Goal: Task Accomplishment & Management: Use online tool/utility

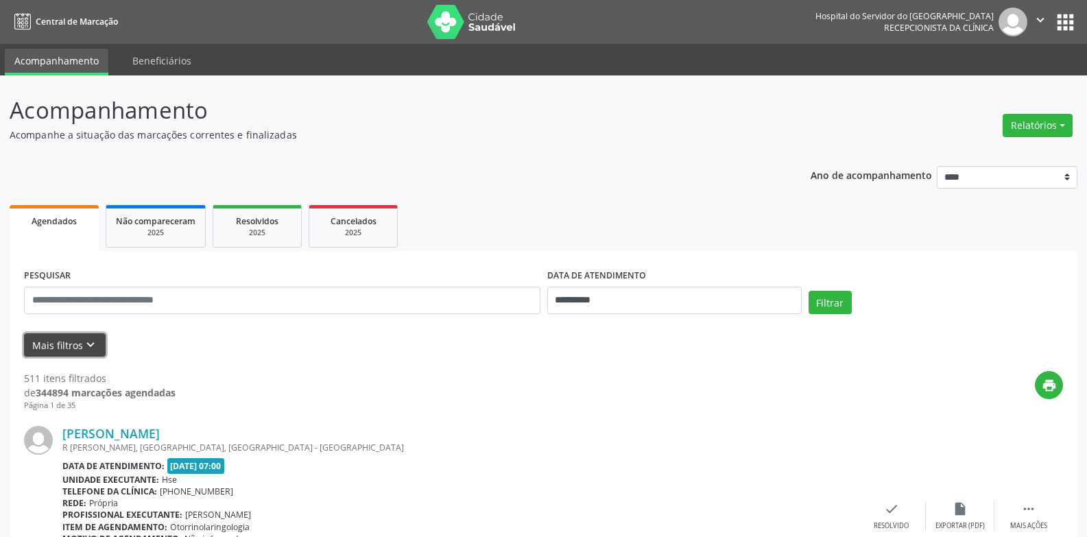
click at [45, 347] on button "Mais filtros keyboard_arrow_down" at bounding box center [65, 345] width 82 height 24
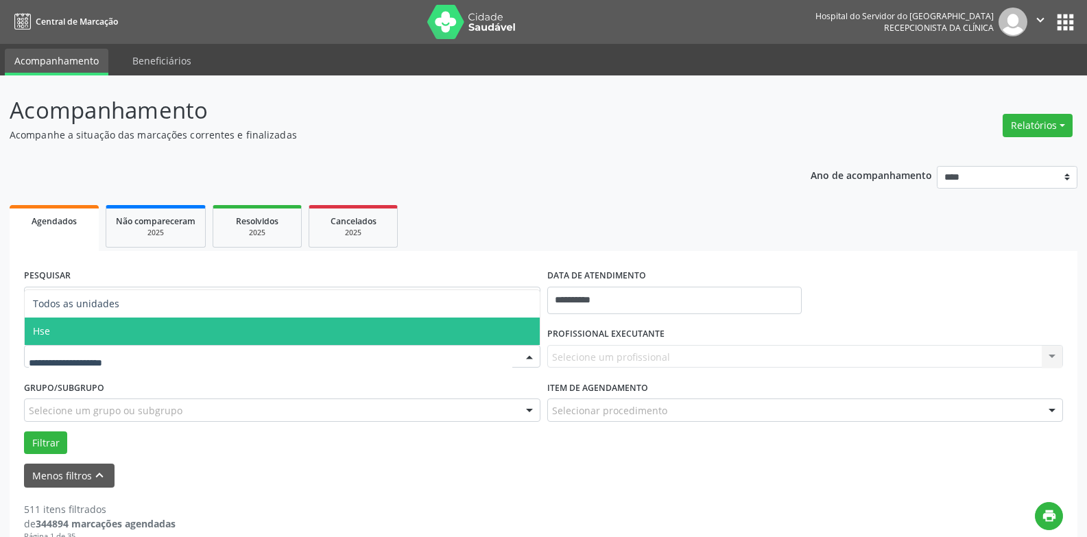
click at [80, 324] on span "Hse" at bounding box center [282, 331] width 515 height 27
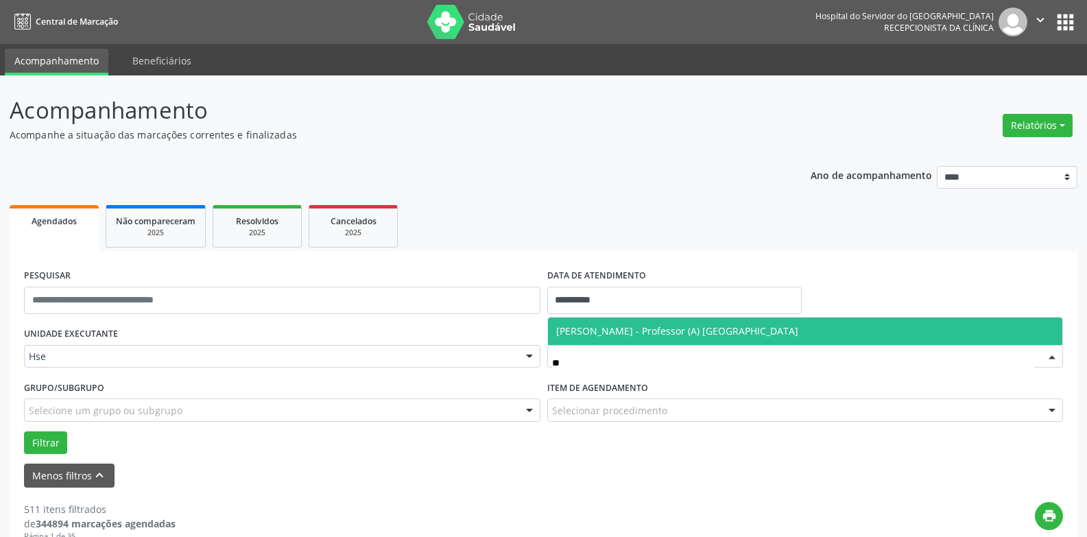
type input "*"
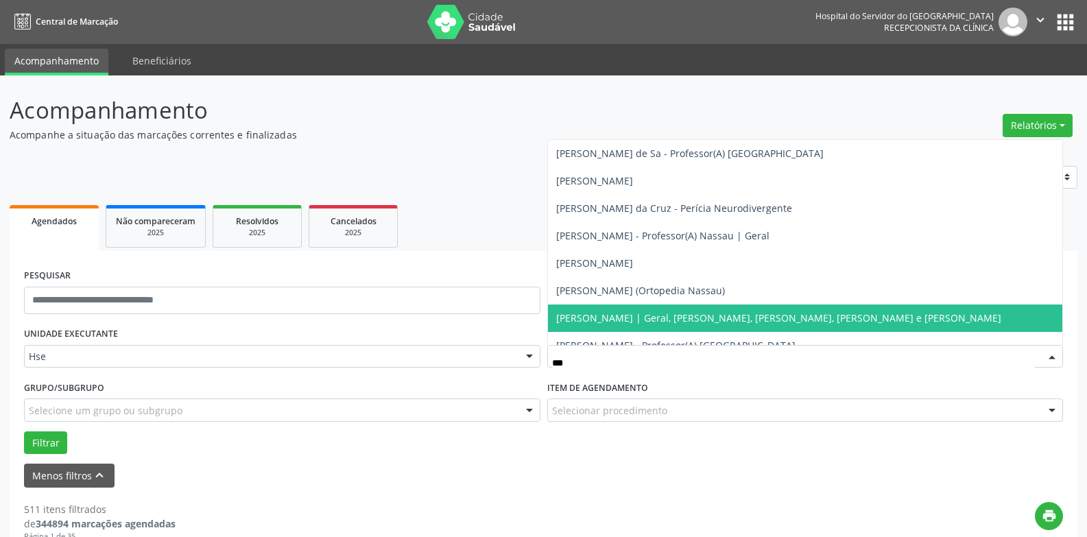
type input "****"
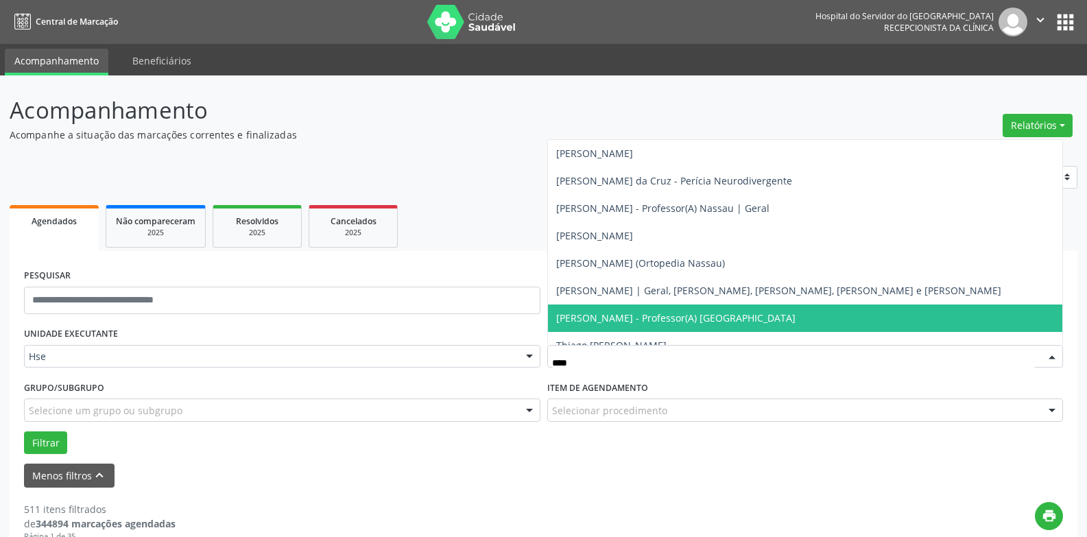
click at [711, 321] on span "[PERSON_NAME] - Professor(A) [GEOGRAPHIC_DATA]" at bounding box center [675, 317] width 239 height 13
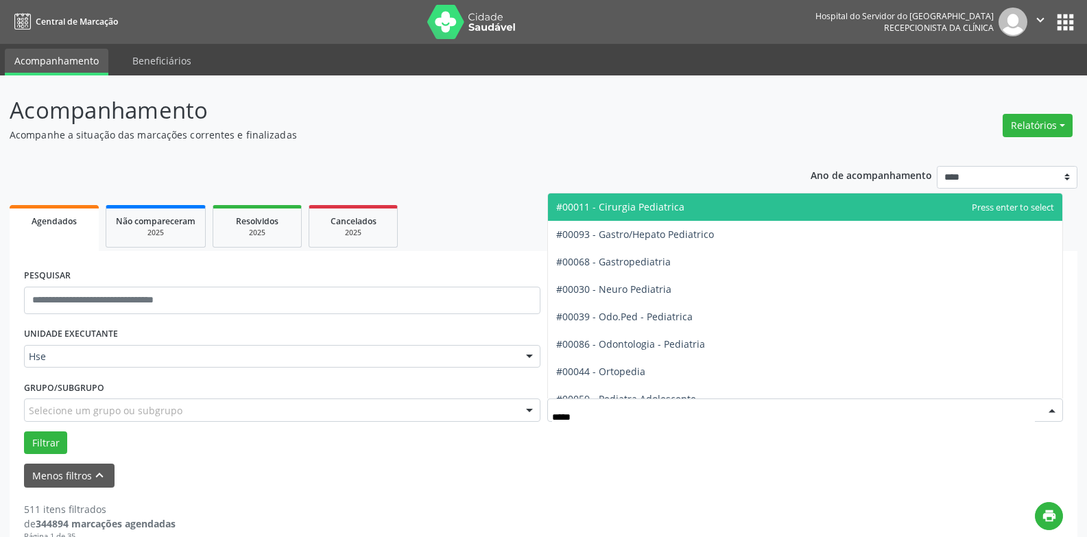
type input "******"
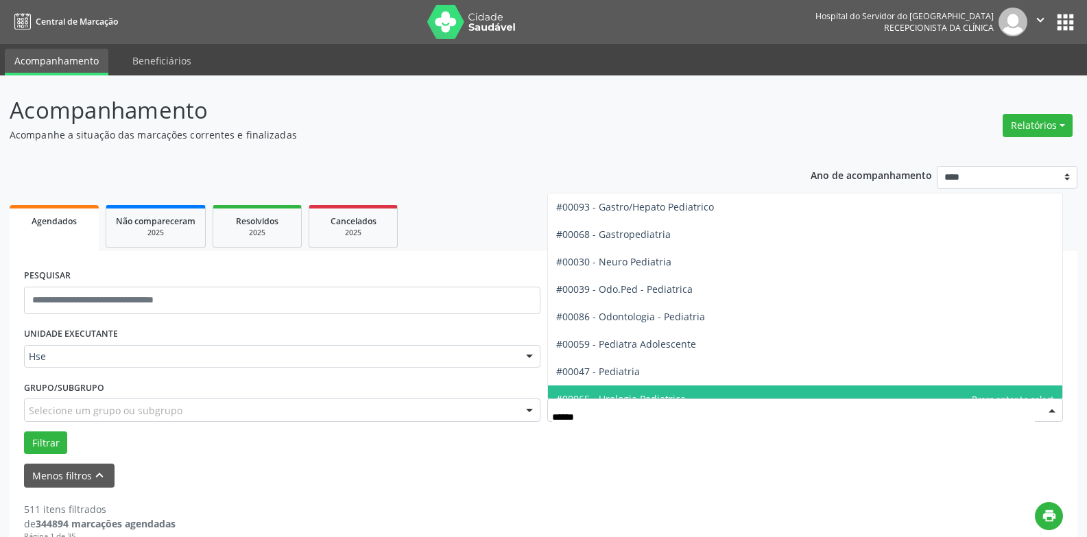
scroll to position [42, 0]
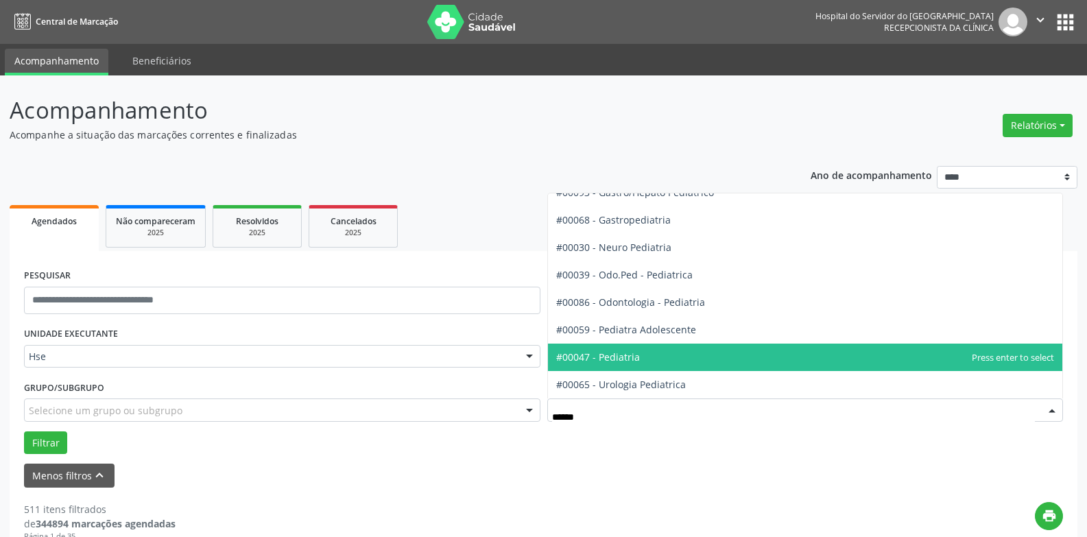
click at [623, 364] on span "#00047 - Pediatria" at bounding box center [805, 357] width 515 height 27
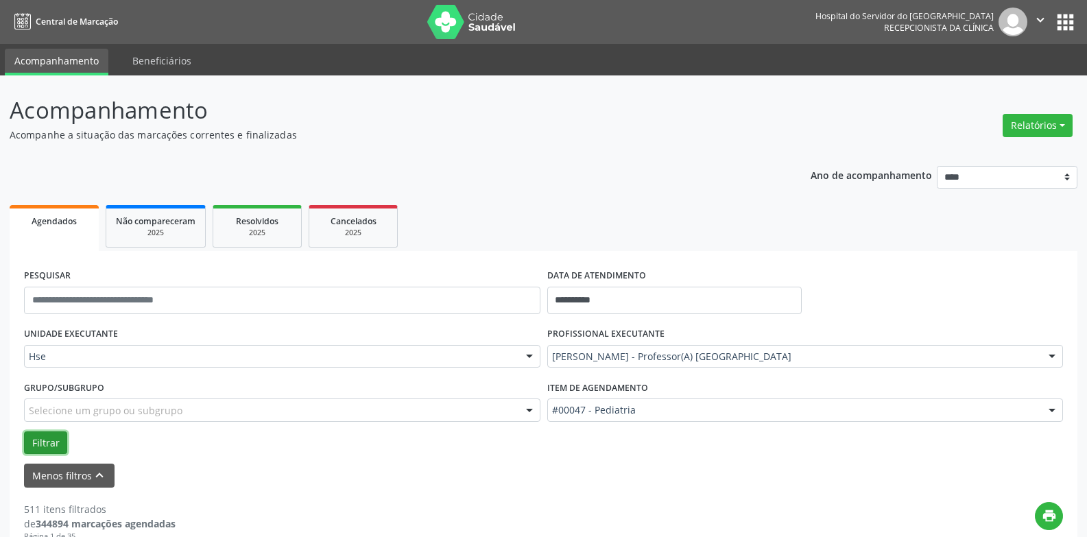
click at [41, 440] on button "Filtrar" at bounding box center [45, 442] width 43 height 23
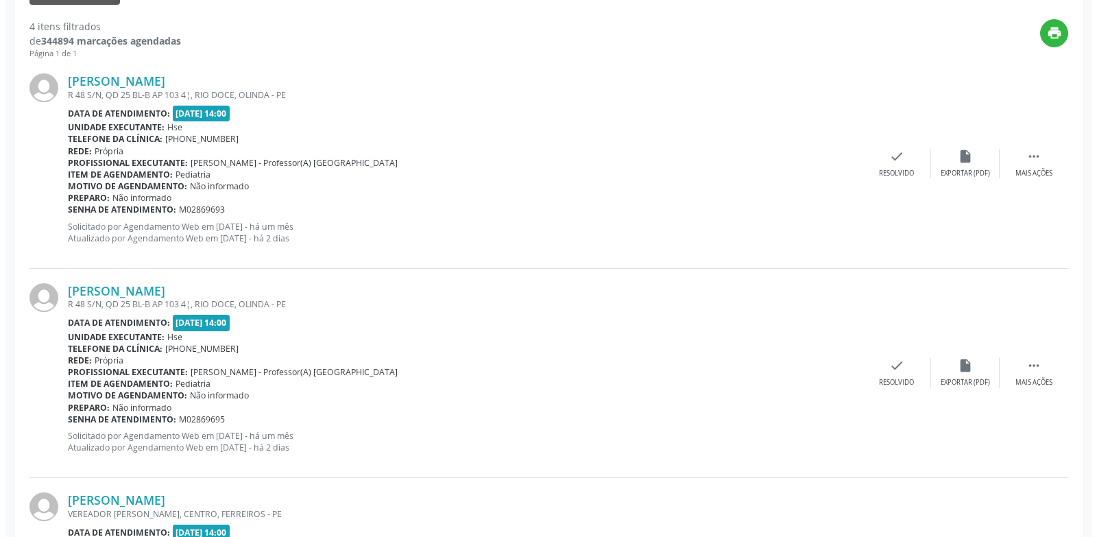
scroll to position [480, 0]
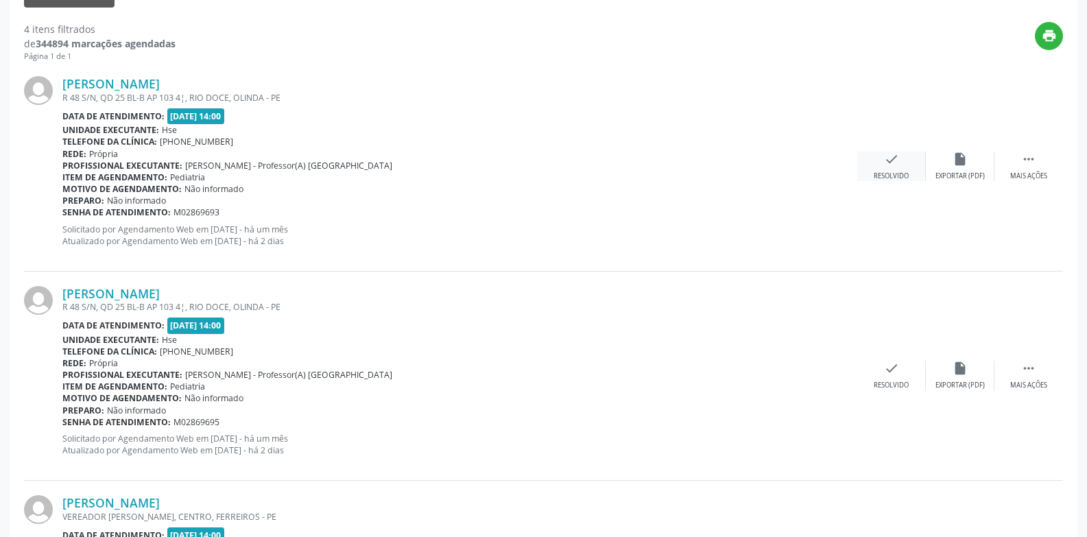
click at [887, 165] on icon "check" at bounding box center [891, 159] width 15 height 15
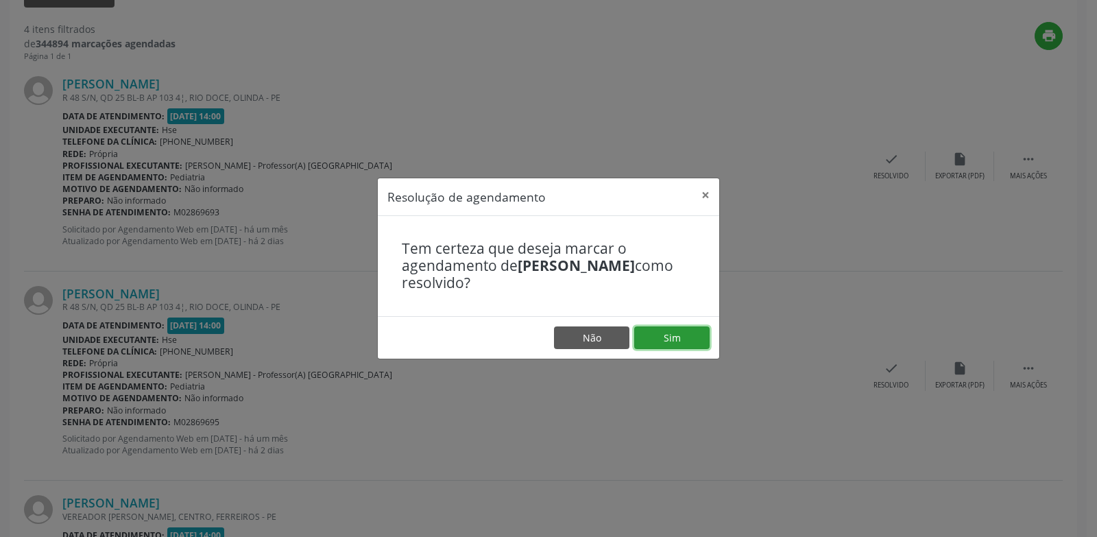
click at [680, 342] on button "Sim" at bounding box center [671, 337] width 75 height 23
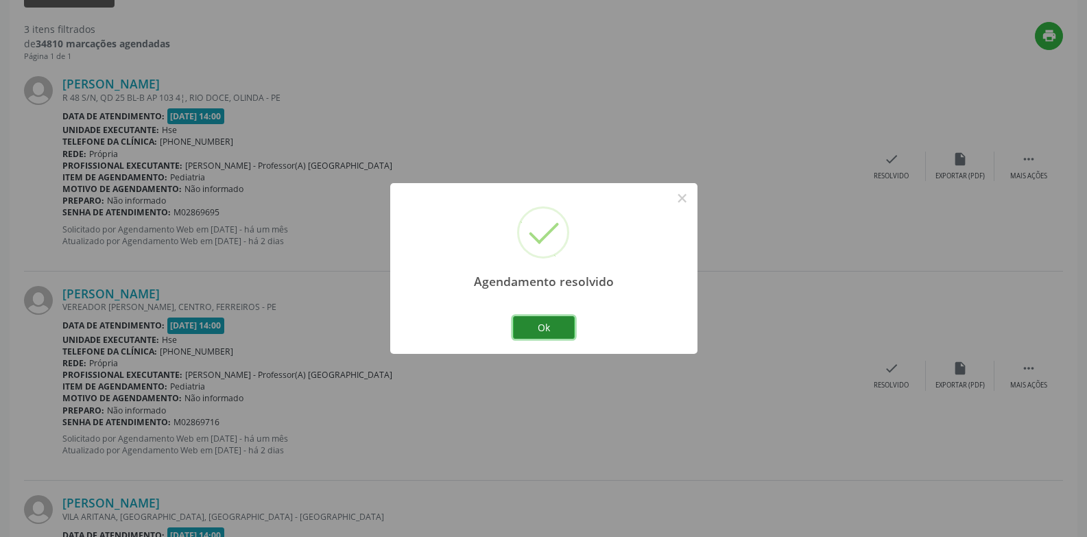
click at [552, 326] on button "Ok" at bounding box center [544, 327] width 62 height 23
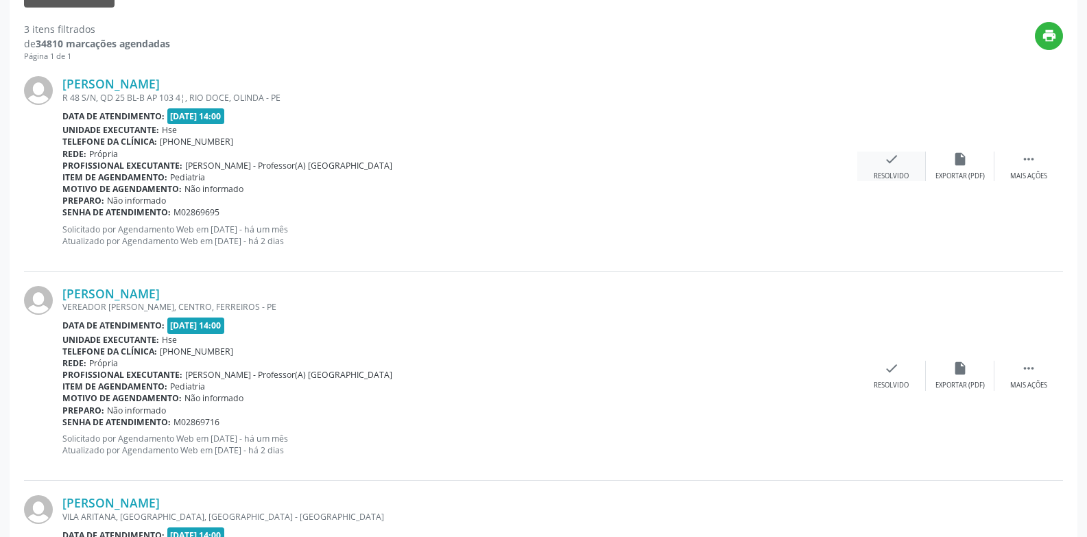
click at [877, 169] on div "check Resolvido" at bounding box center [891, 166] width 69 height 29
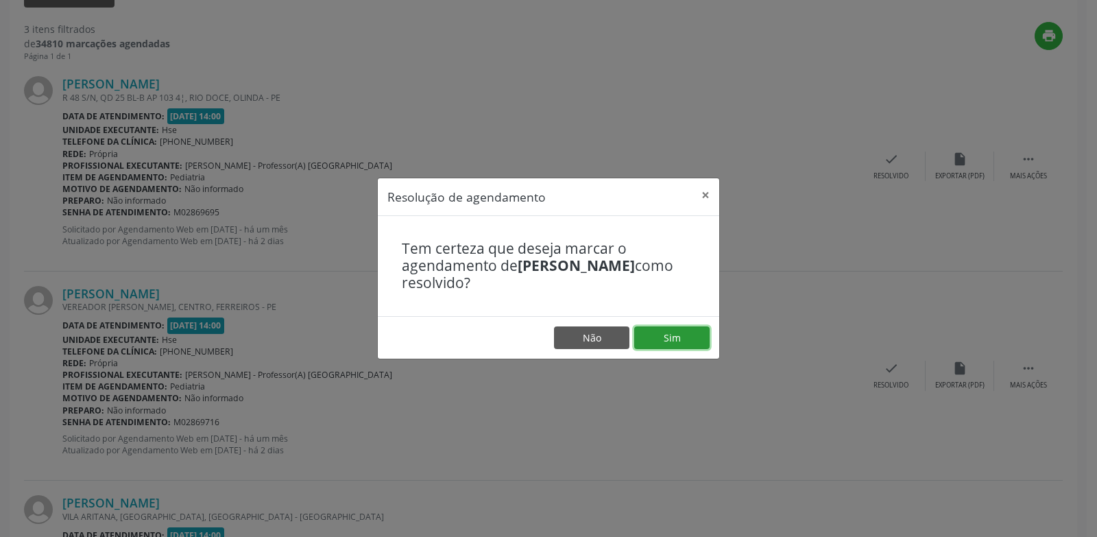
click at [668, 330] on button "Sim" at bounding box center [671, 337] width 75 height 23
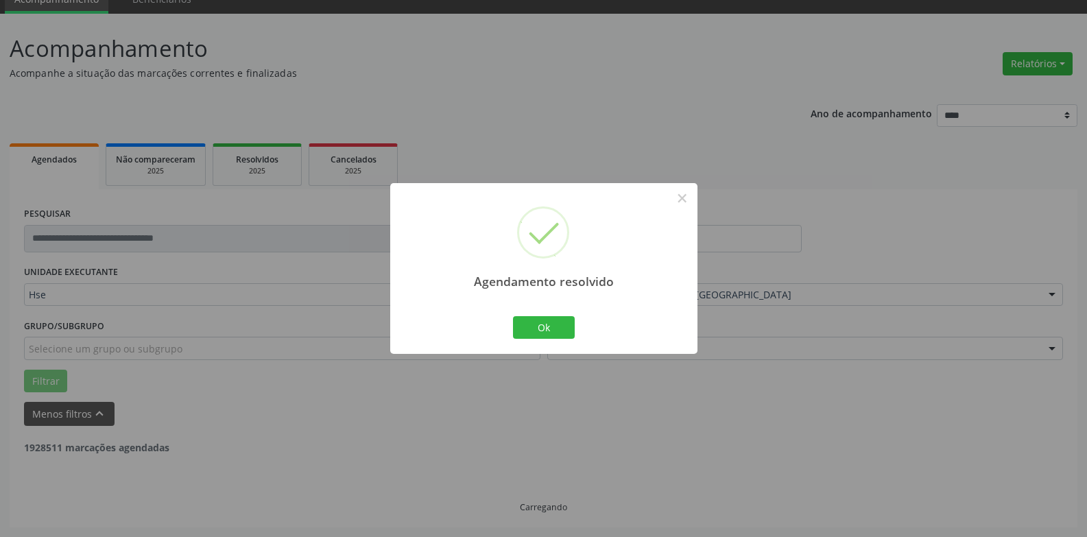
scroll to position [447, 0]
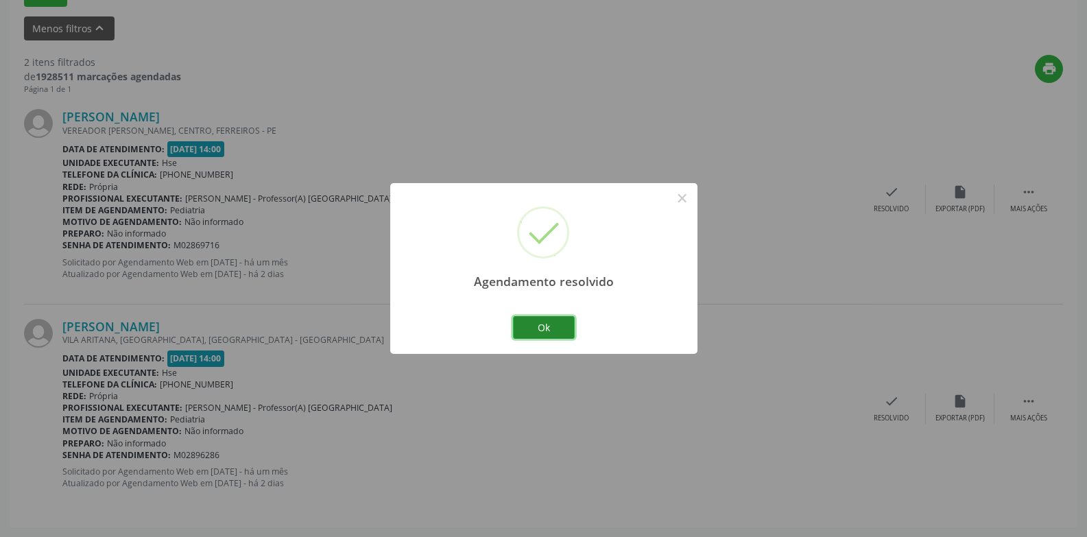
click at [539, 327] on button "Ok" at bounding box center [544, 327] width 62 height 23
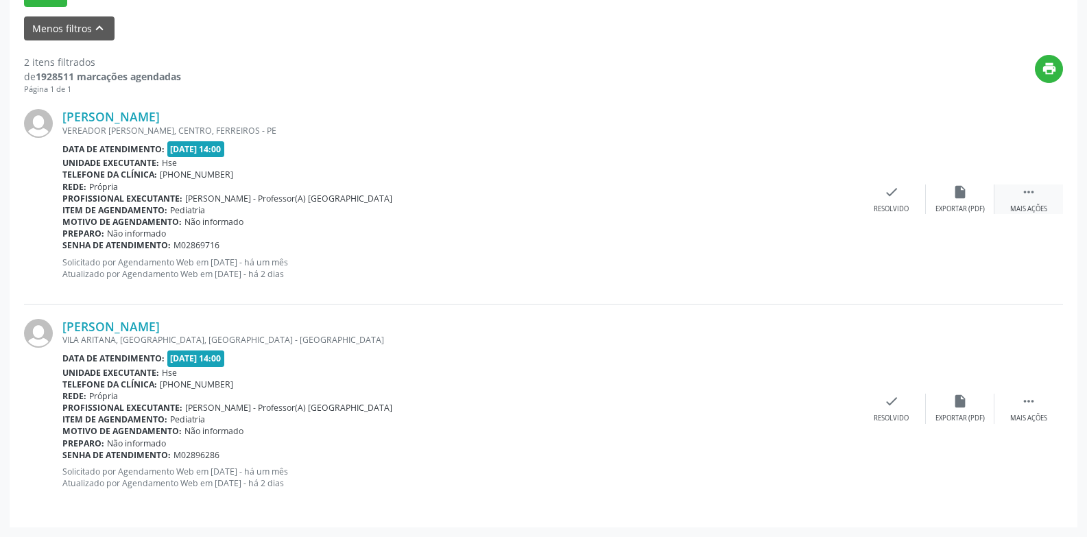
click at [1031, 197] on icon "" at bounding box center [1028, 191] width 15 height 15
click at [967, 194] on icon "alarm_off" at bounding box center [960, 191] width 15 height 15
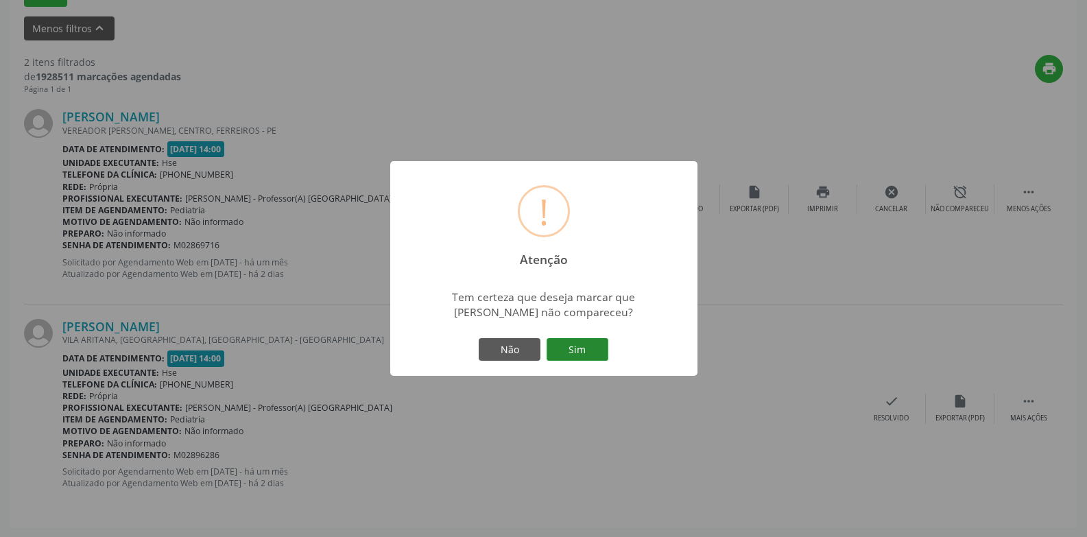
click at [578, 355] on button "Sim" at bounding box center [578, 349] width 62 height 23
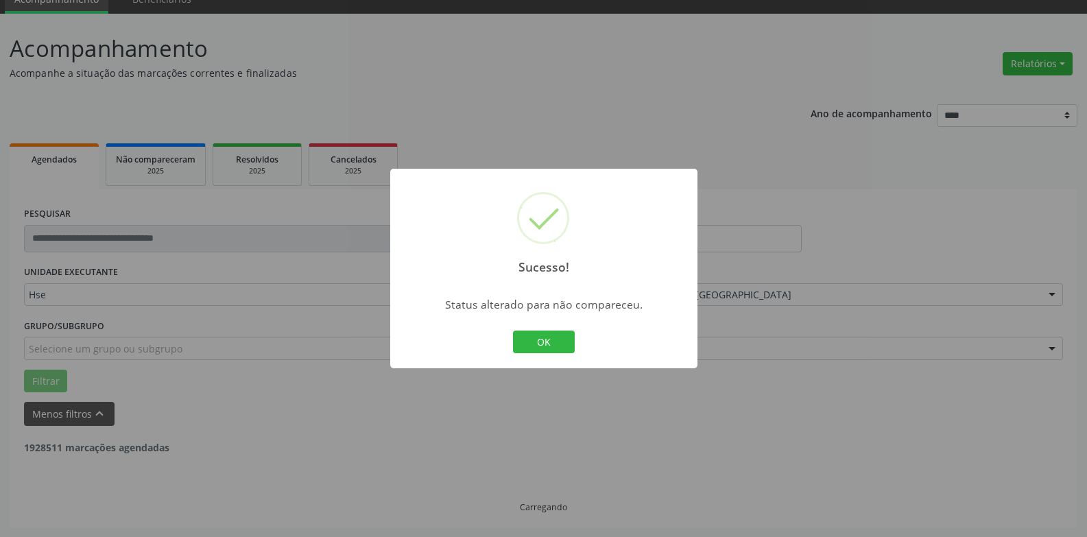
scroll to position [238, 0]
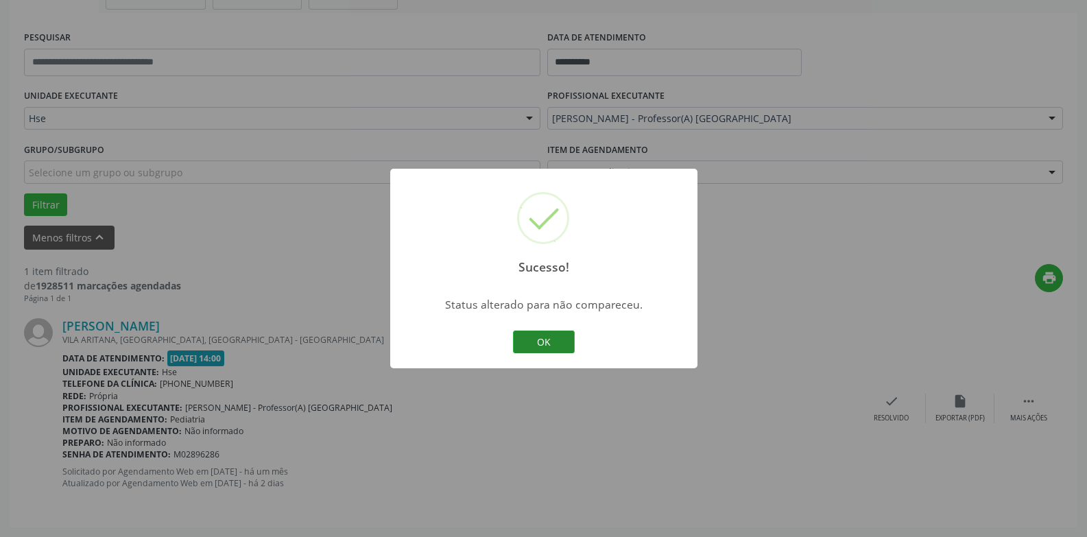
click at [544, 339] on button "OK" at bounding box center [544, 342] width 62 height 23
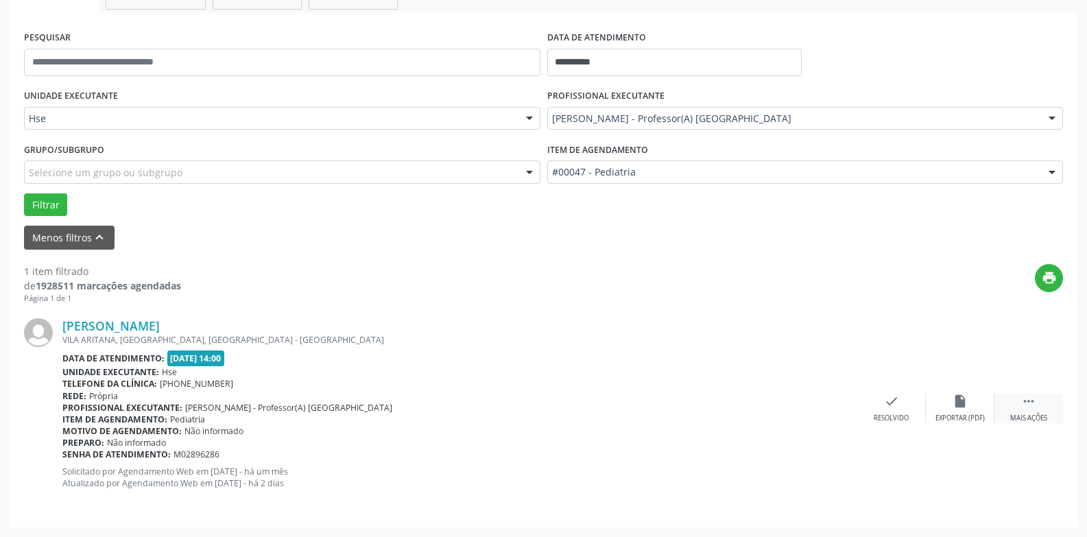
drag, startPoint x: 1025, startPoint y: 407, endPoint x: 1007, endPoint y: 402, distance: 19.3
click at [1024, 406] on icon "" at bounding box center [1028, 401] width 15 height 15
click at [962, 403] on icon "alarm_off" at bounding box center [960, 401] width 15 height 15
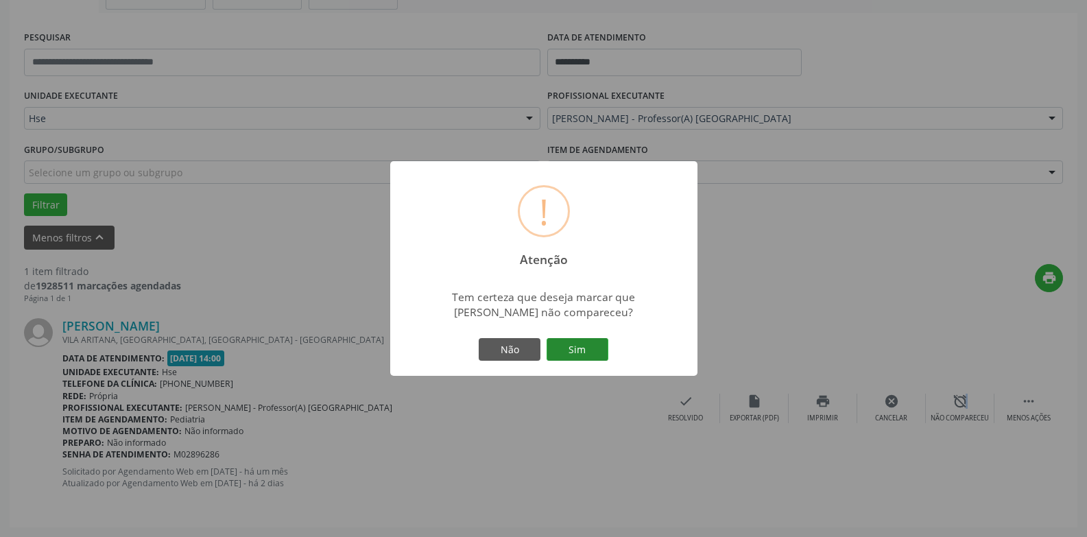
click at [590, 344] on button "Sim" at bounding box center [578, 349] width 62 height 23
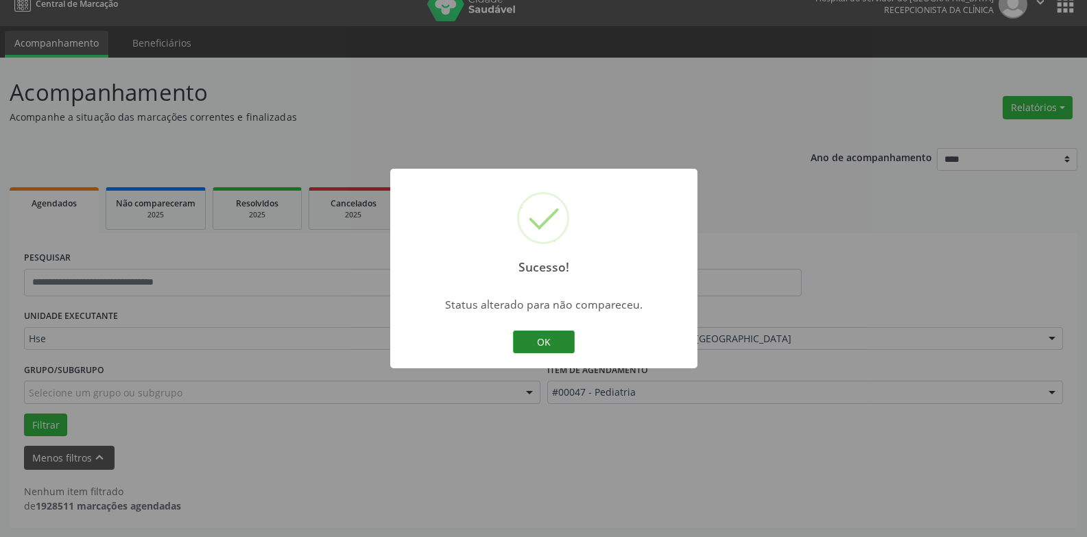
scroll to position [18, 0]
click at [547, 343] on button "OK" at bounding box center [544, 342] width 62 height 23
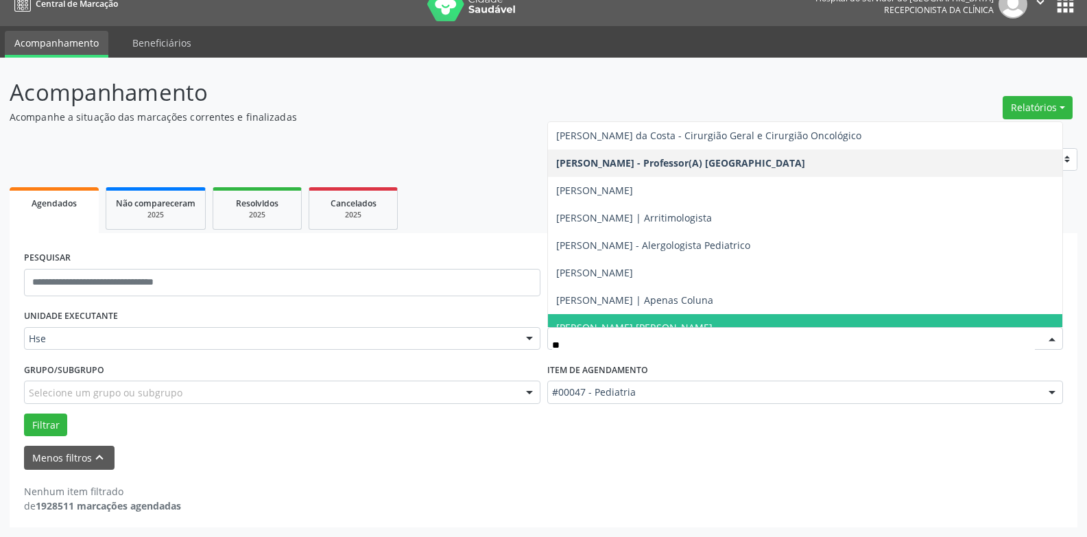
type input "***"
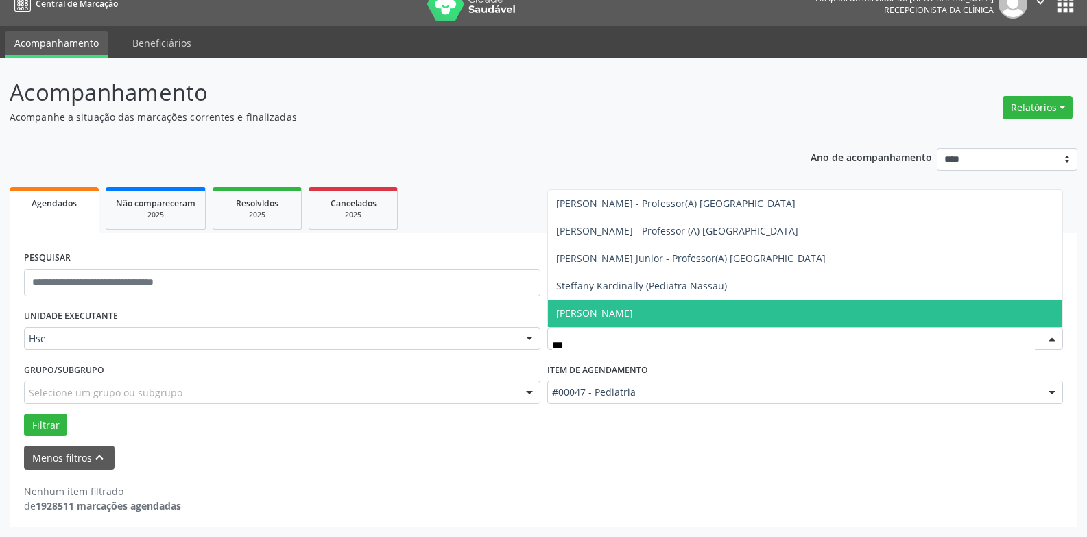
click at [633, 312] on span "[PERSON_NAME]" at bounding box center [594, 313] width 77 height 13
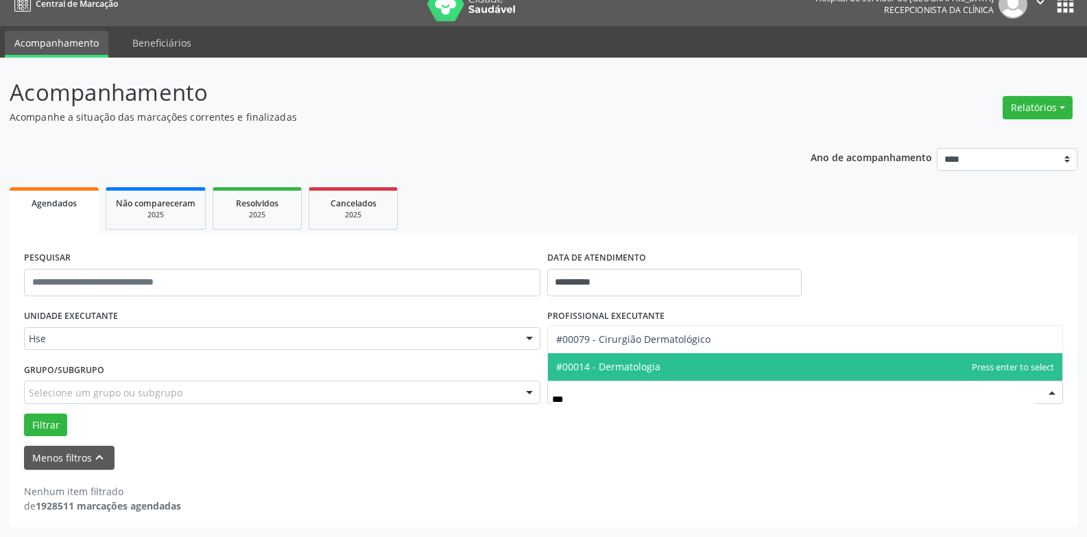
scroll to position [0, 0]
type input "****"
click at [660, 364] on span "#00014 - Dermatologia" at bounding box center [805, 366] width 515 height 27
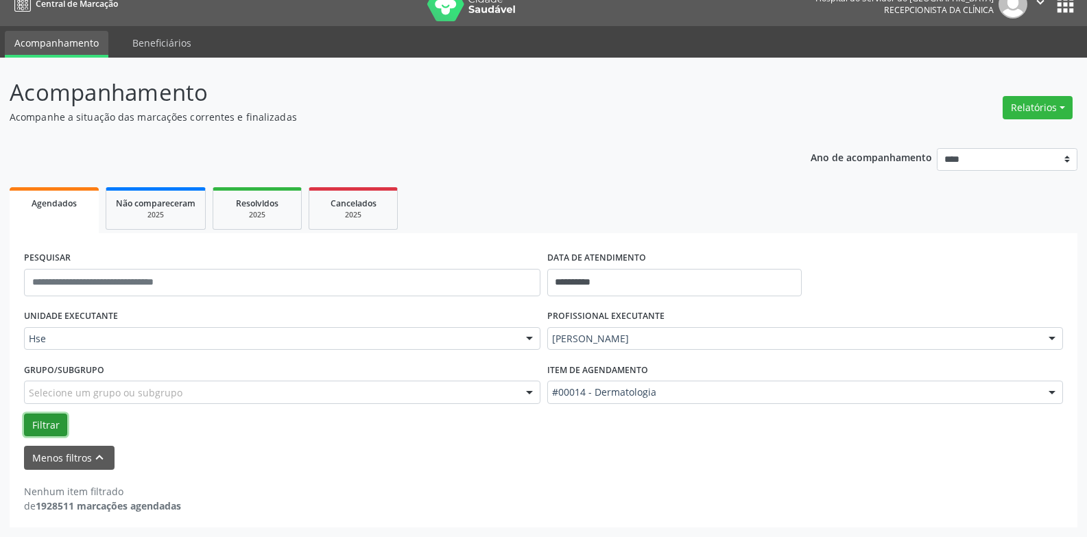
click at [38, 425] on button "Filtrar" at bounding box center [45, 425] width 43 height 23
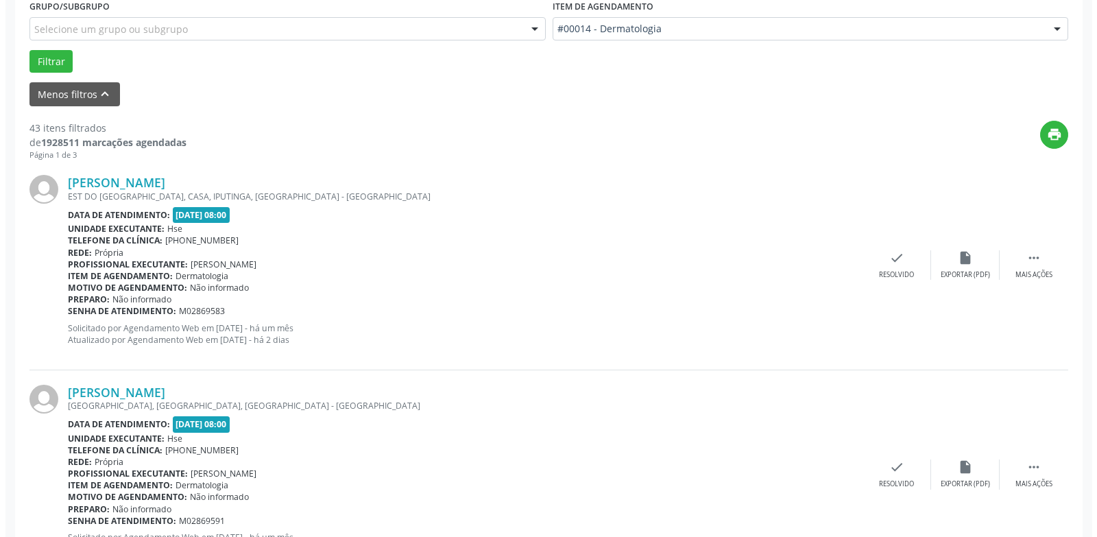
scroll to position [361, 0]
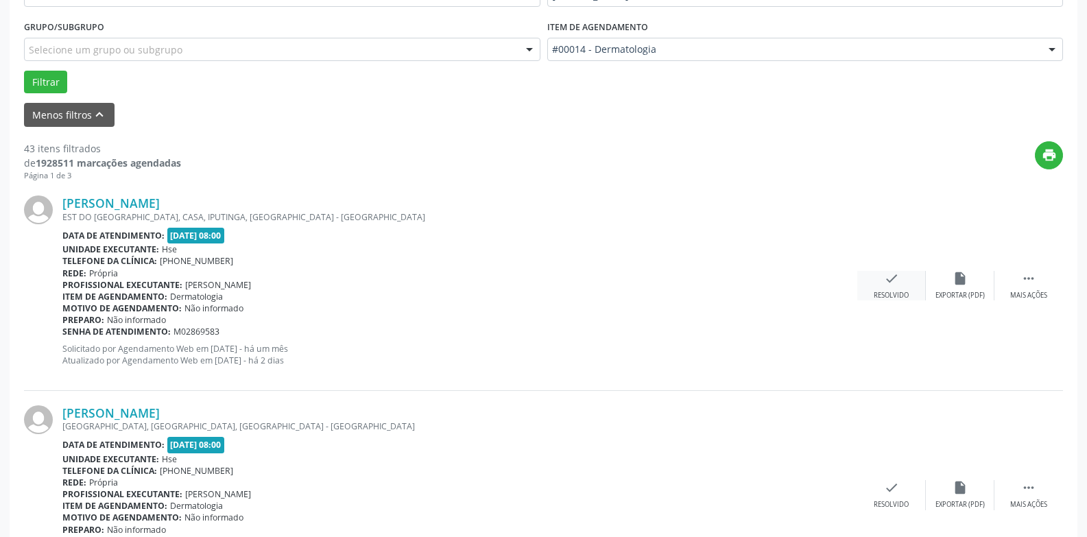
click at [894, 287] on div "check Resolvido" at bounding box center [891, 285] width 69 height 29
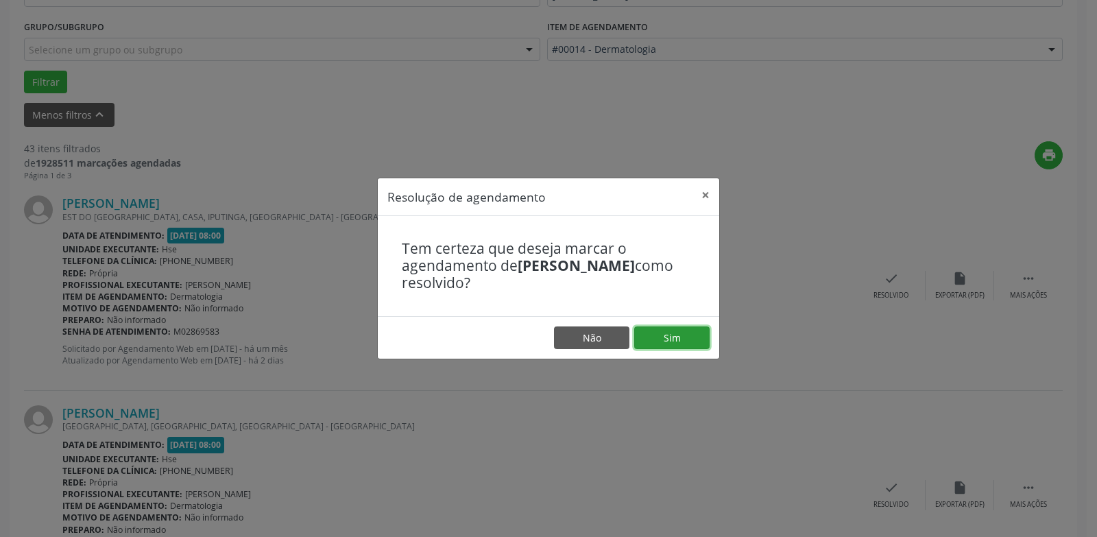
click at [671, 335] on button "Sim" at bounding box center [671, 337] width 75 height 23
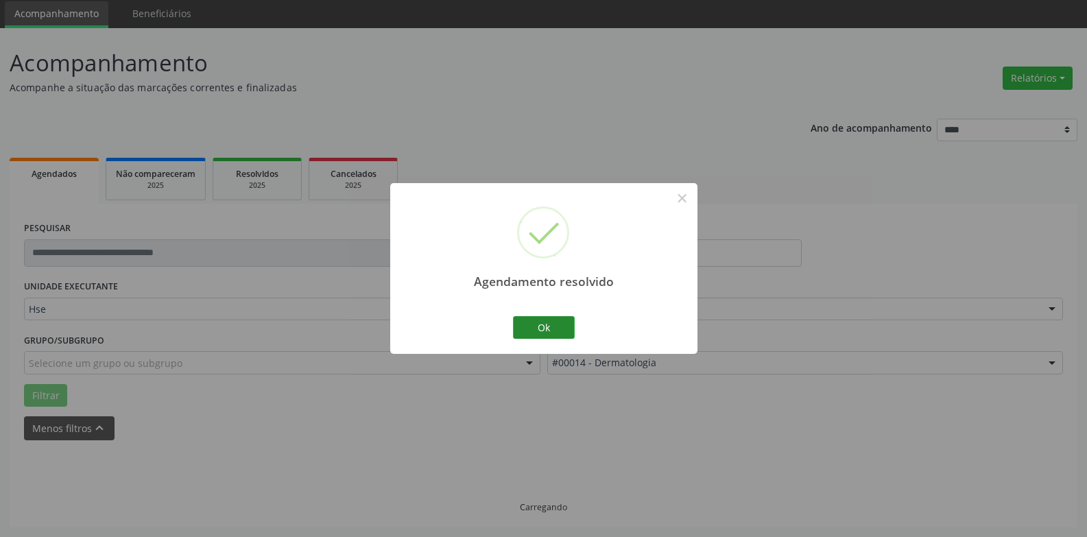
scroll to position [62, 0]
click at [533, 329] on button "Ok" at bounding box center [544, 327] width 62 height 23
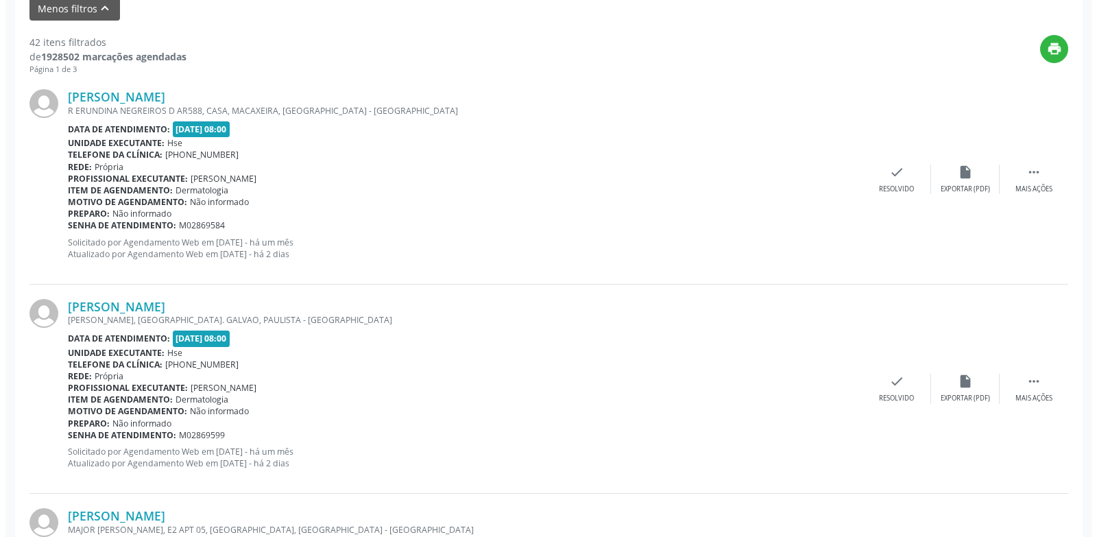
scroll to position [473, 0]
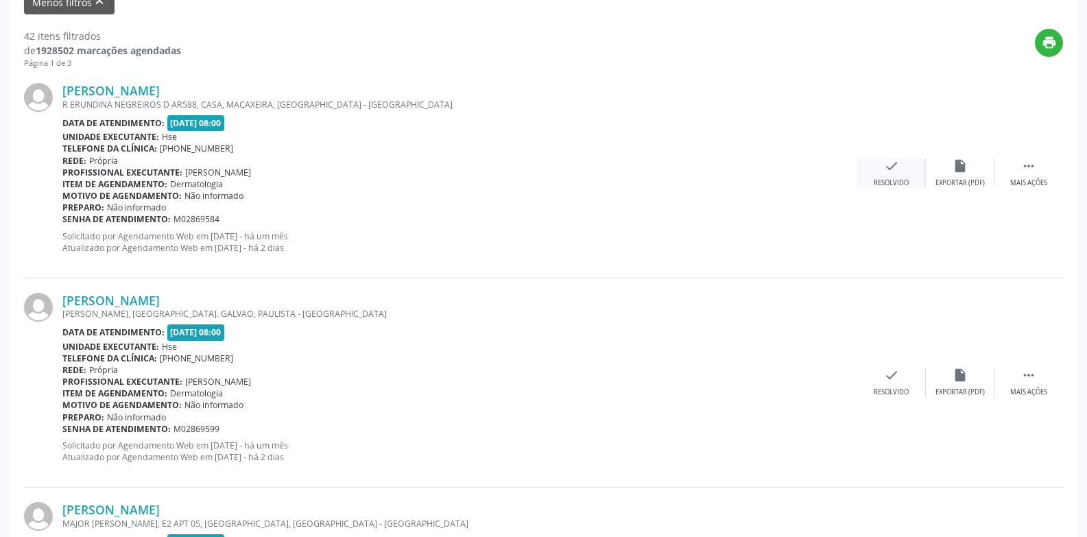
click at [889, 176] on div "check Resolvido" at bounding box center [891, 172] width 69 height 29
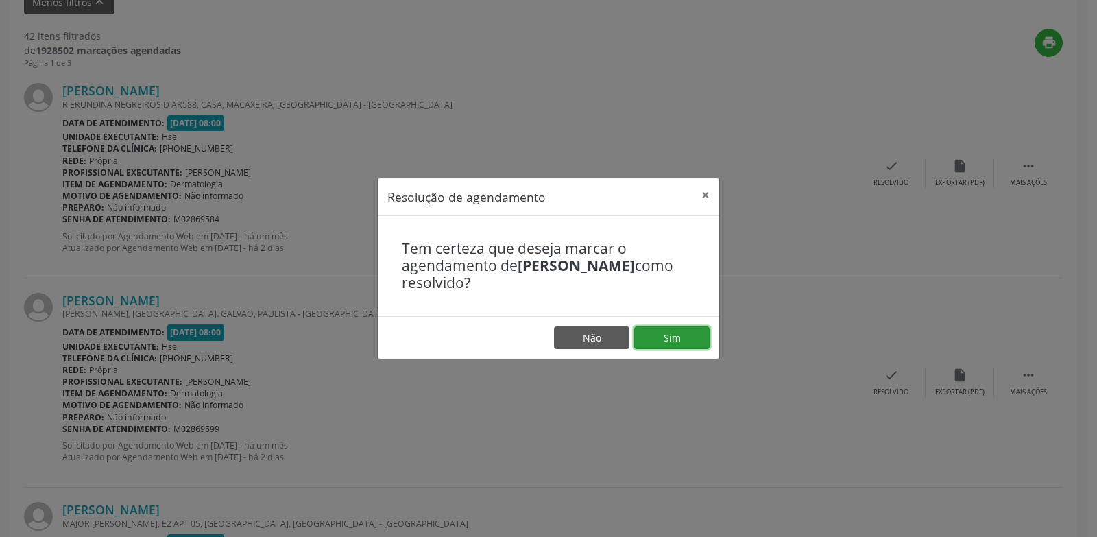
click at [671, 341] on button "Sim" at bounding box center [671, 337] width 75 height 23
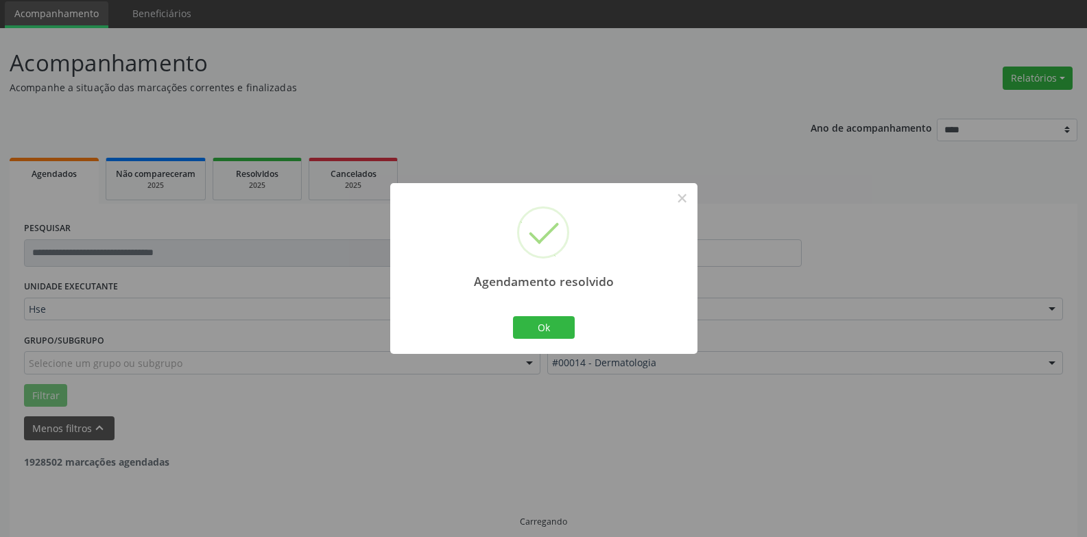
scroll to position [62, 0]
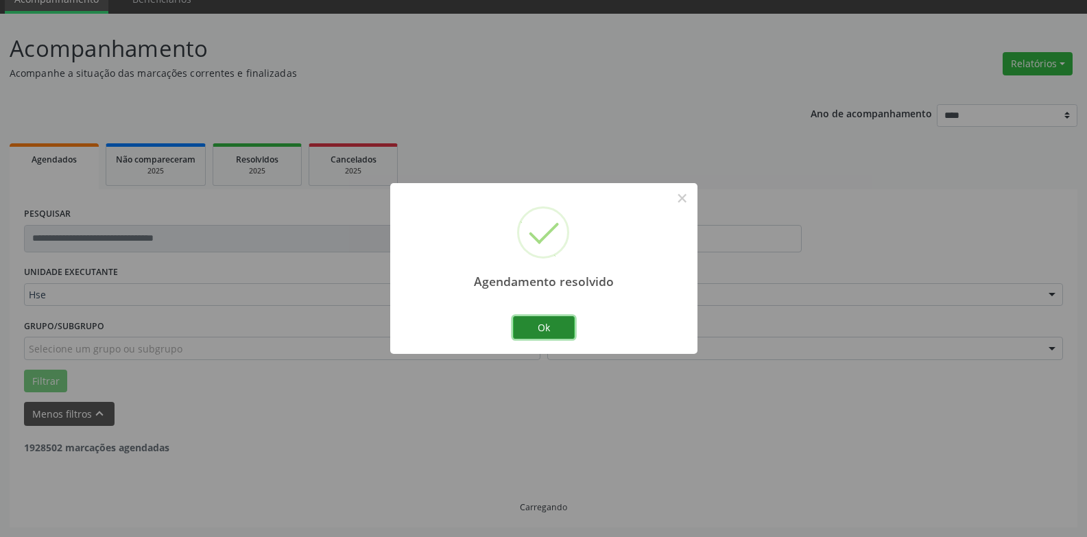
click at [551, 324] on button "Ok" at bounding box center [544, 327] width 62 height 23
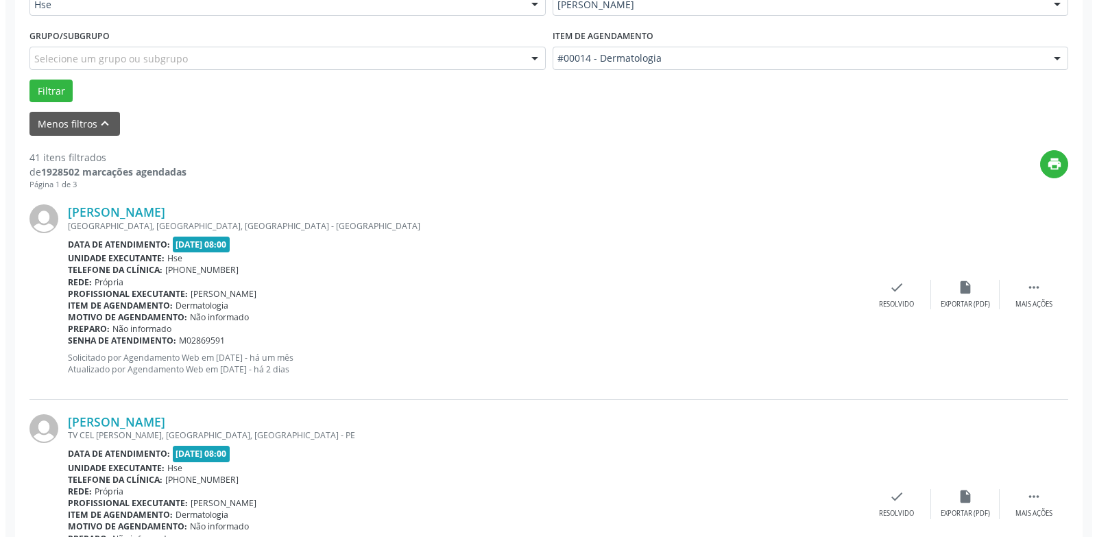
scroll to position [473, 0]
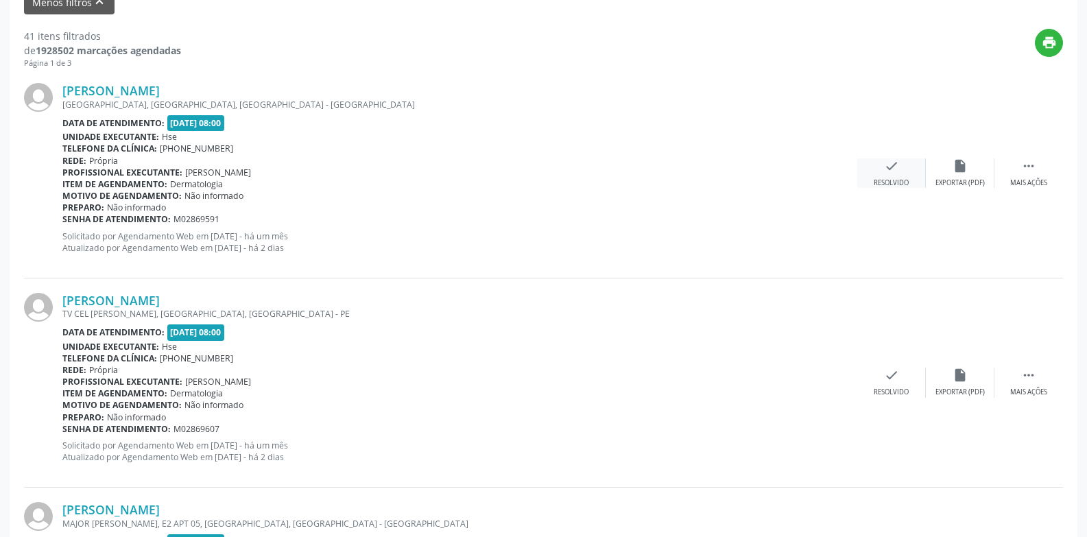
click at [894, 178] on div "Resolvido" at bounding box center [891, 183] width 35 height 10
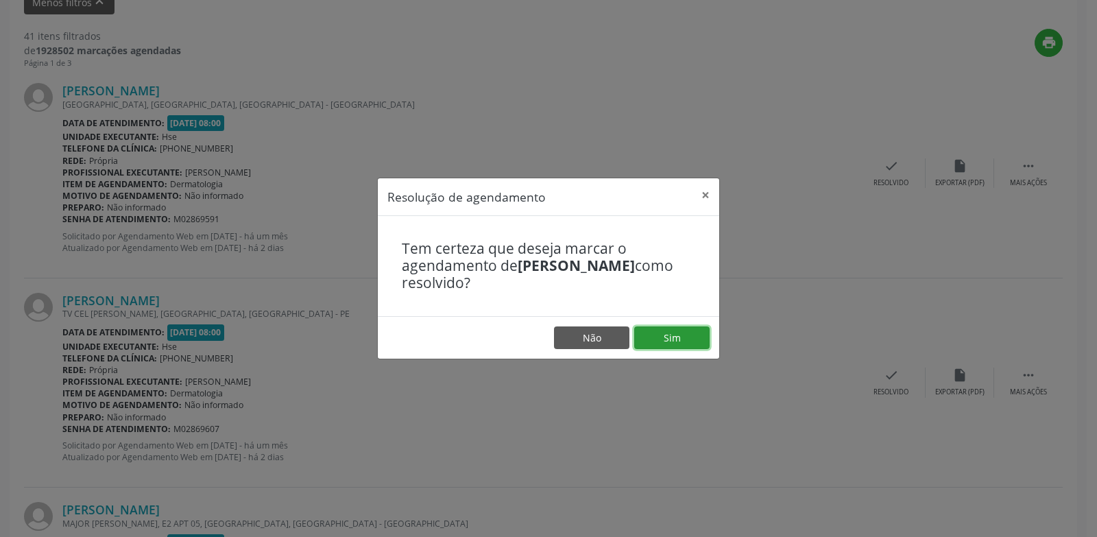
click at [671, 343] on button "Sim" at bounding box center [671, 337] width 75 height 23
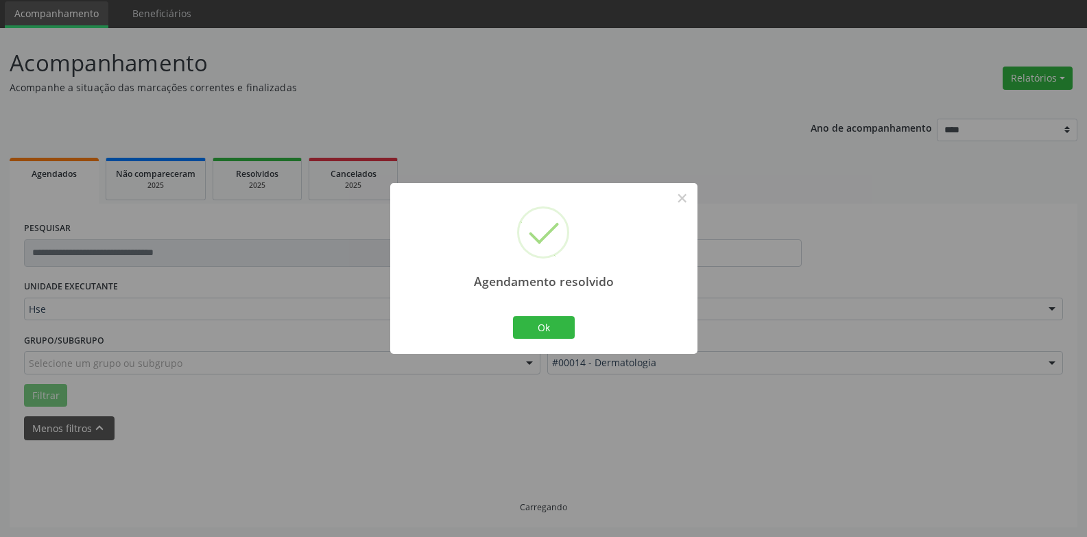
scroll to position [62, 0]
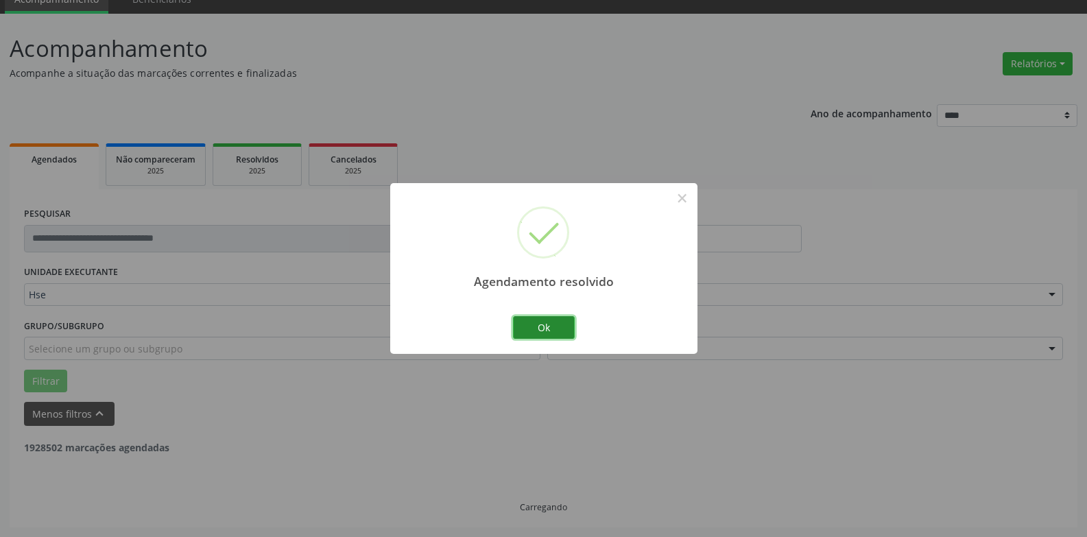
click at [536, 322] on button "Ok" at bounding box center [544, 327] width 62 height 23
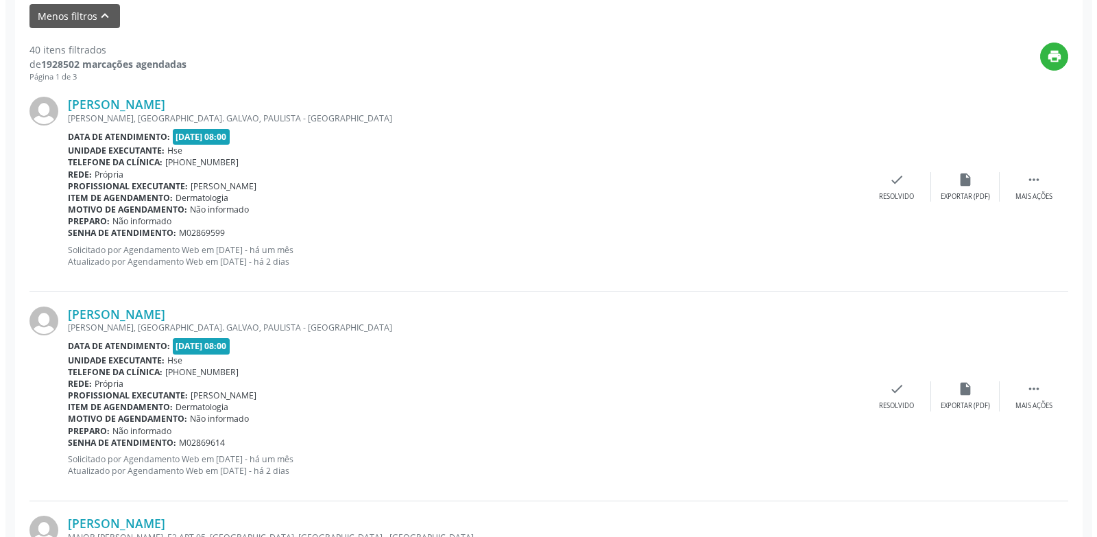
scroll to position [473, 0]
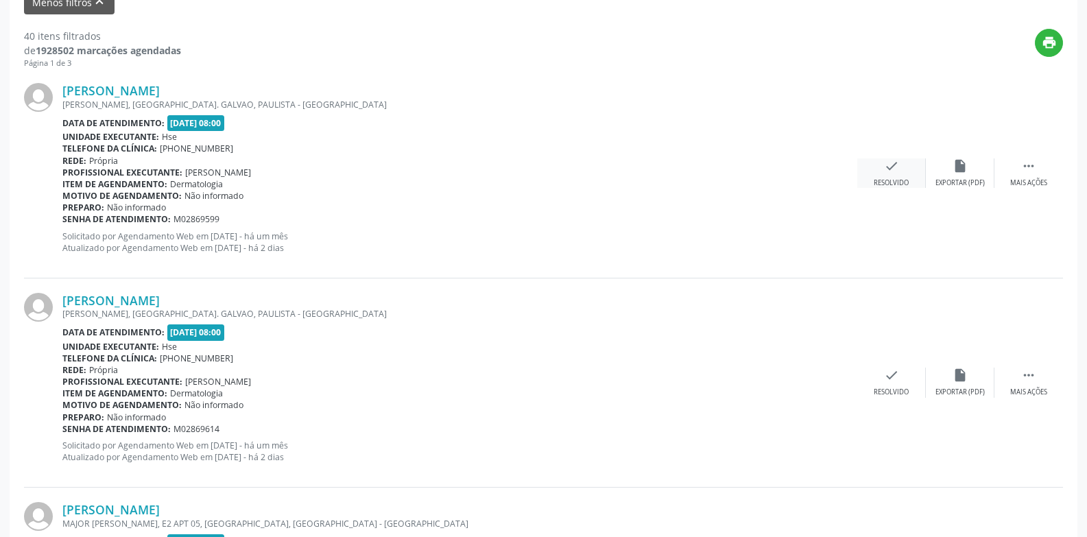
click at [892, 177] on div "check Resolvido" at bounding box center [891, 172] width 69 height 29
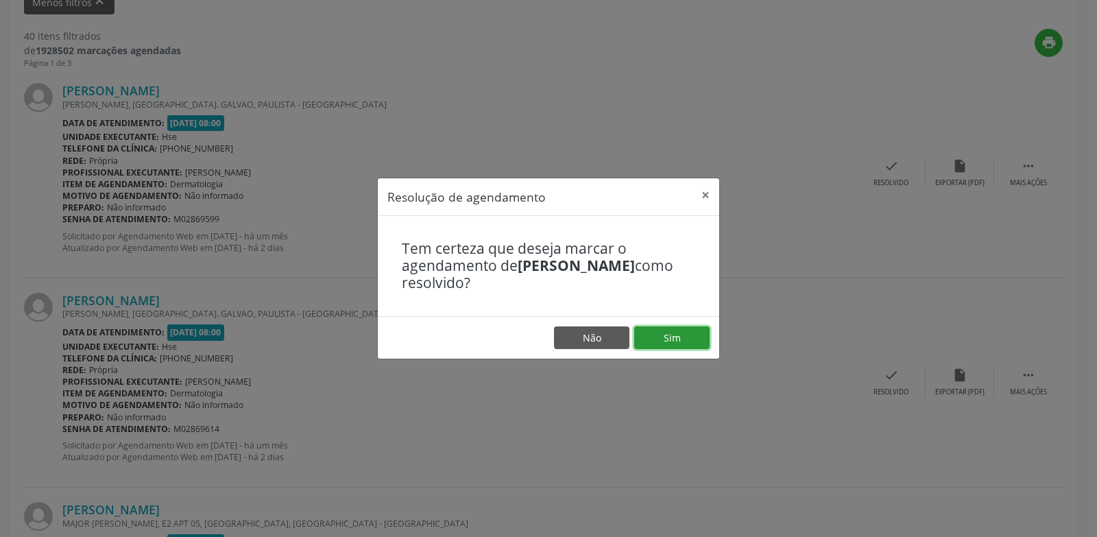
click at [682, 343] on button "Sim" at bounding box center [671, 337] width 75 height 23
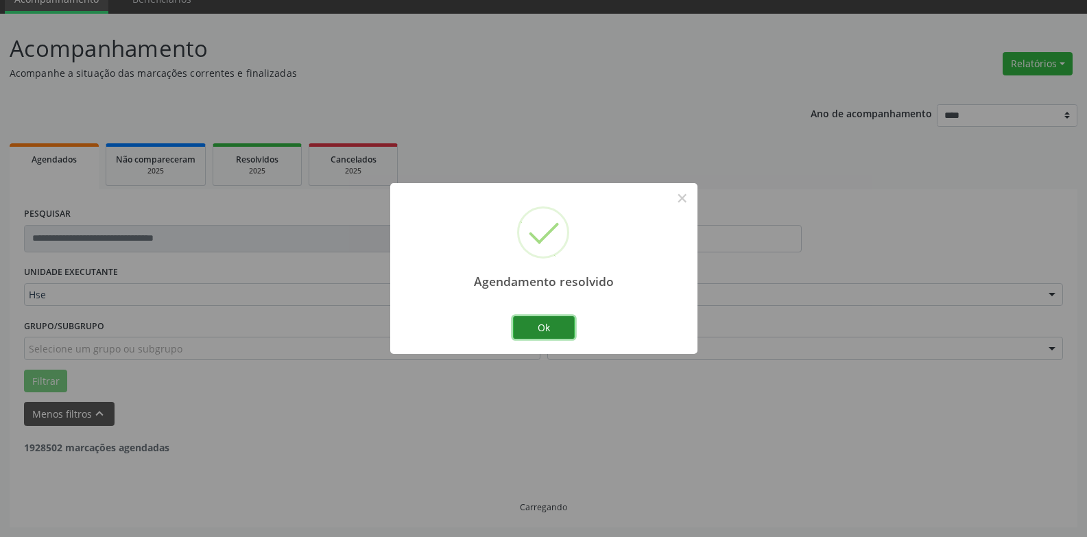
click at [534, 329] on button "Ok" at bounding box center [544, 327] width 62 height 23
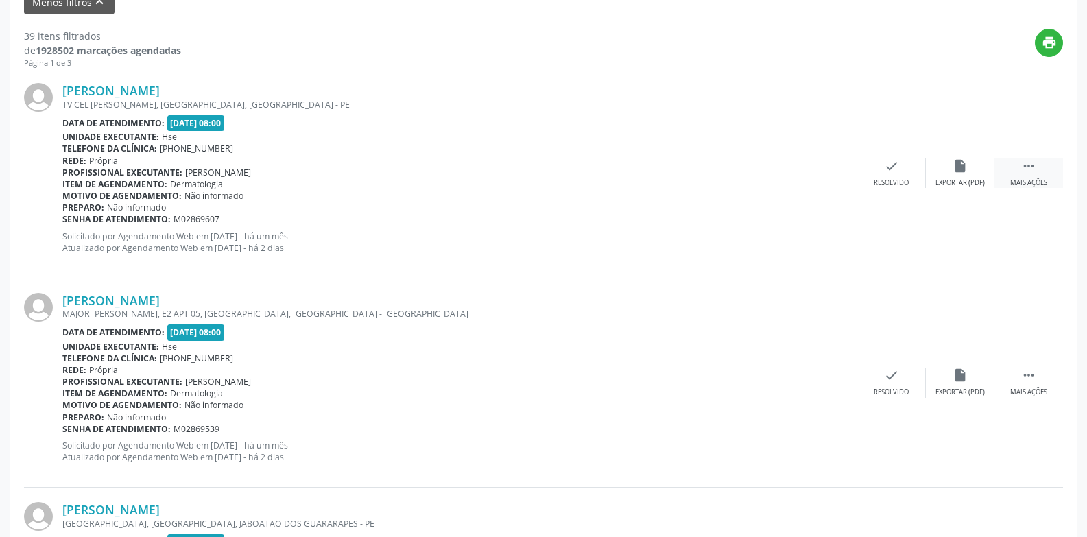
click at [1022, 178] on div " Mais ações" at bounding box center [1028, 172] width 69 height 29
click at [955, 186] on div "Não compareceu" at bounding box center [960, 183] width 58 height 10
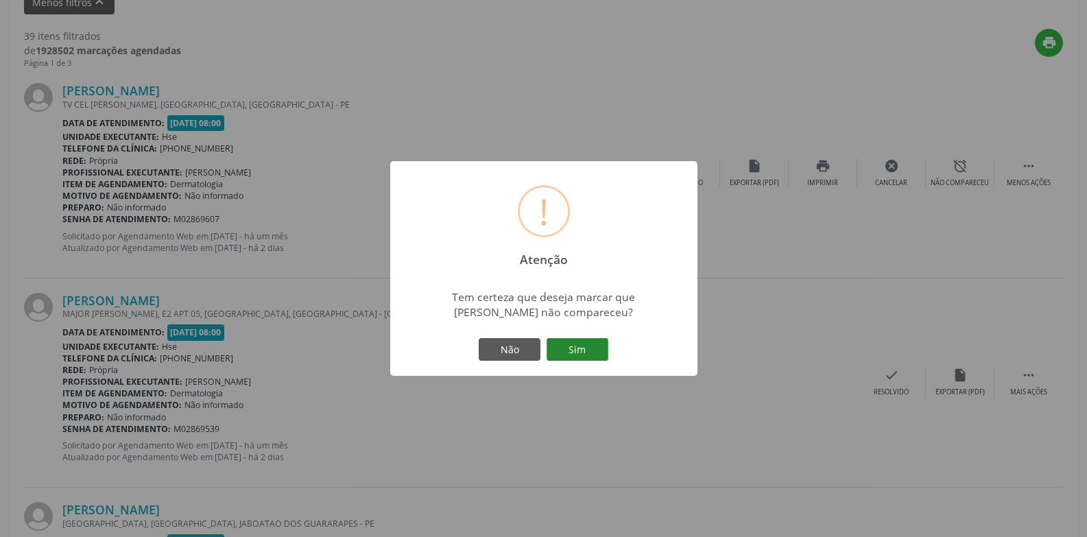
click at [571, 349] on button "Sim" at bounding box center [578, 349] width 62 height 23
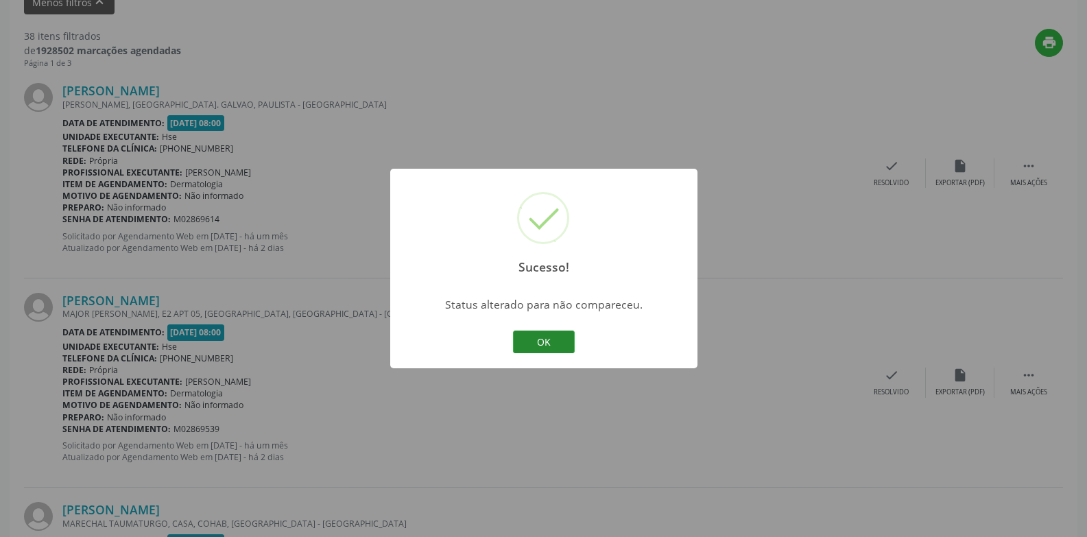
click at [538, 341] on button "OK" at bounding box center [544, 342] width 62 height 23
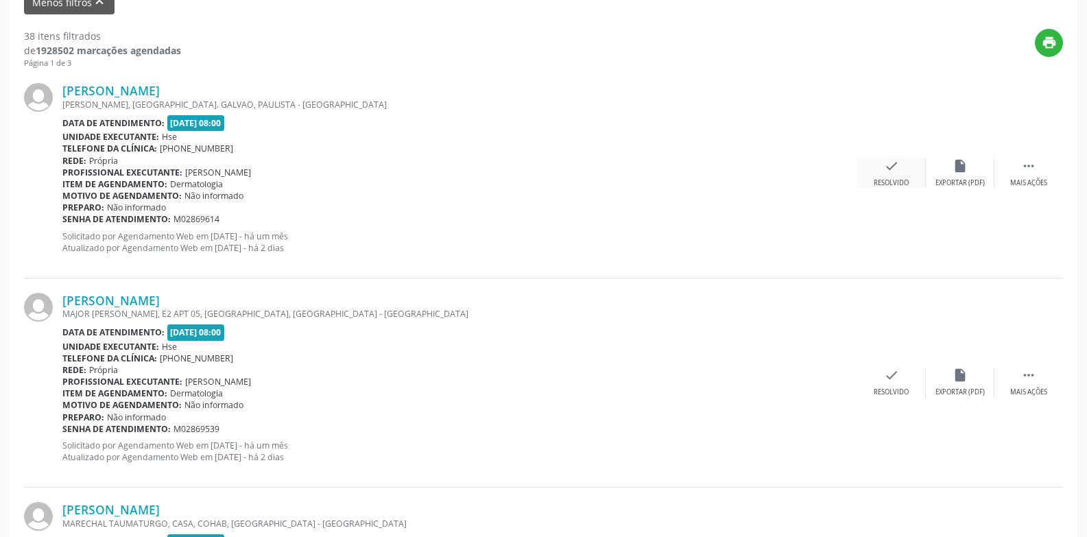
click at [893, 176] on div "check Resolvido" at bounding box center [891, 172] width 69 height 29
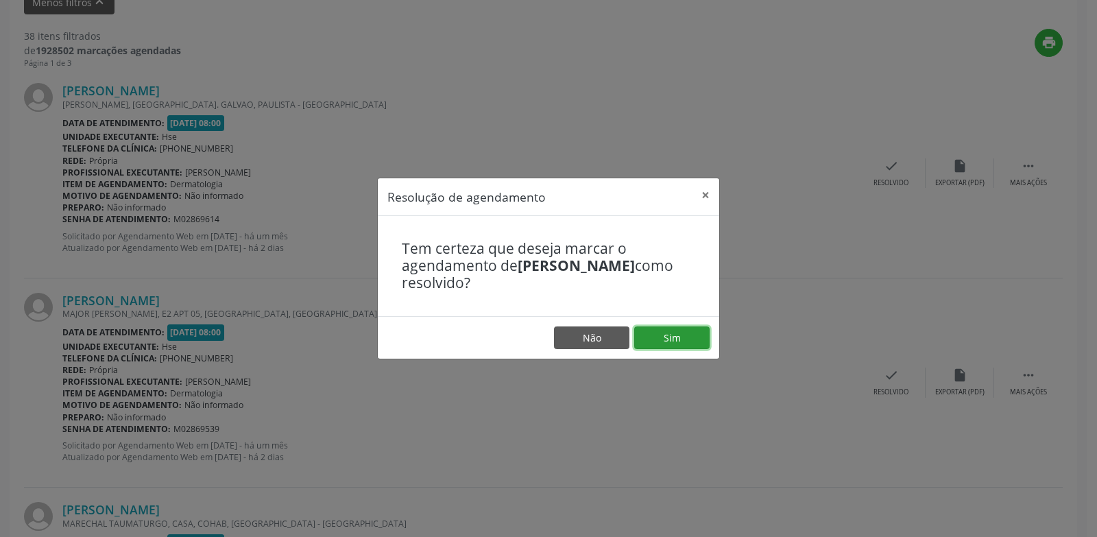
click at [699, 338] on button "Sim" at bounding box center [671, 337] width 75 height 23
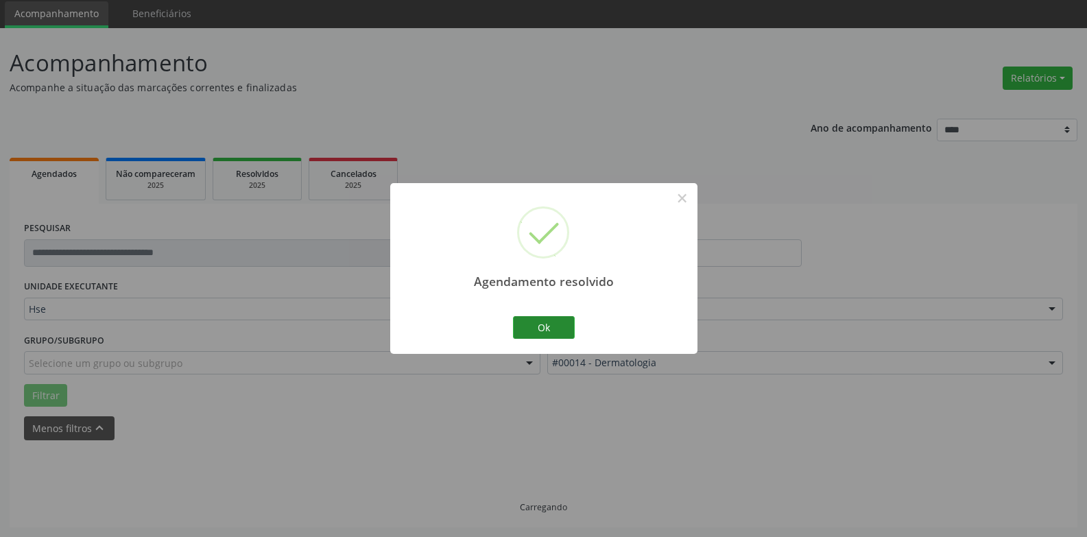
scroll to position [62, 0]
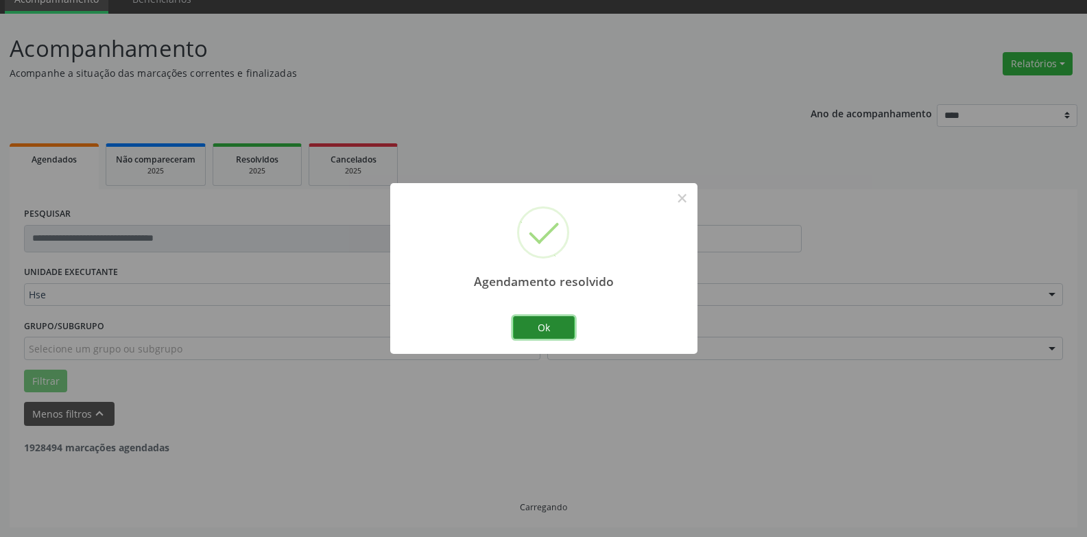
click at [546, 322] on button "Ok" at bounding box center [544, 327] width 62 height 23
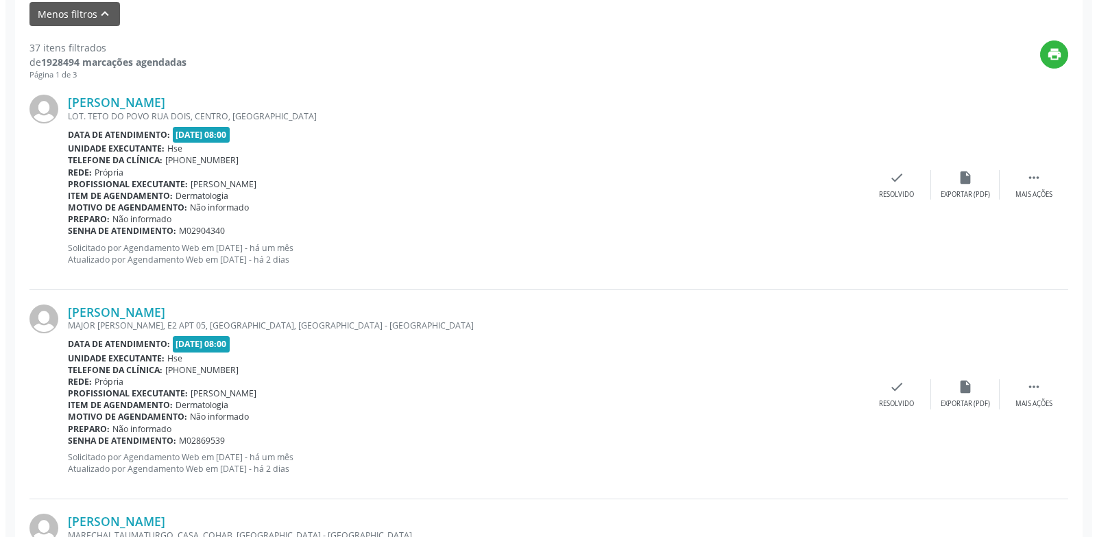
scroll to position [473, 0]
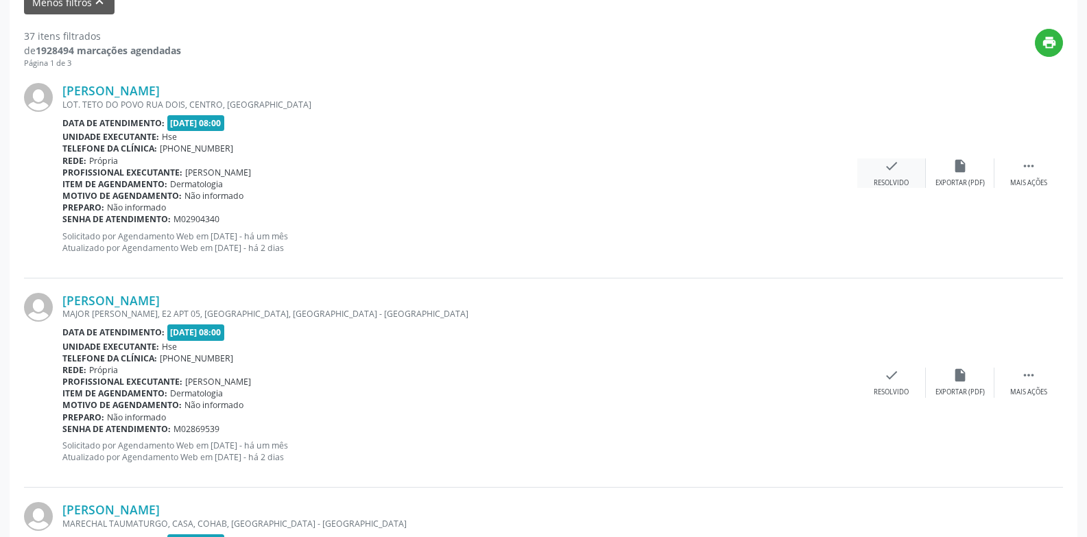
click at [889, 174] on icon "check" at bounding box center [891, 165] width 15 height 15
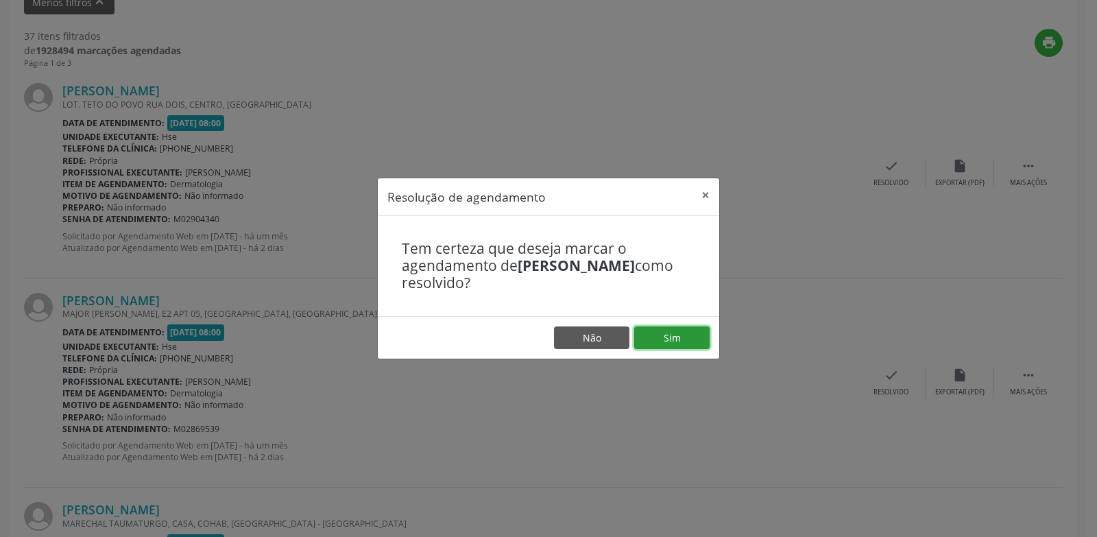
click at [688, 336] on button "Sim" at bounding box center [671, 337] width 75 height 23
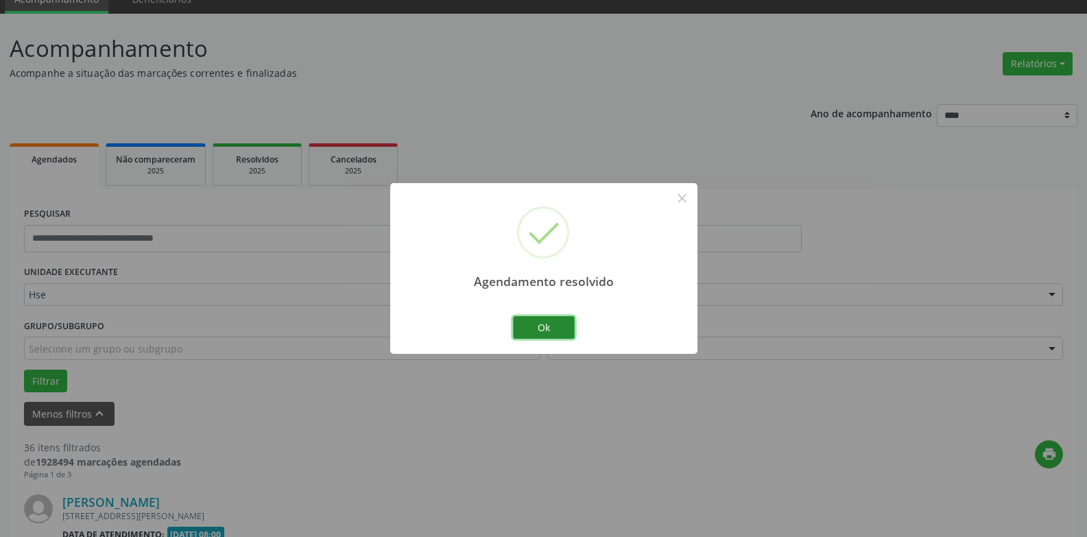
click at [545, 329] on button "Ok" at bounding box center [544, 327] width 62 height 23
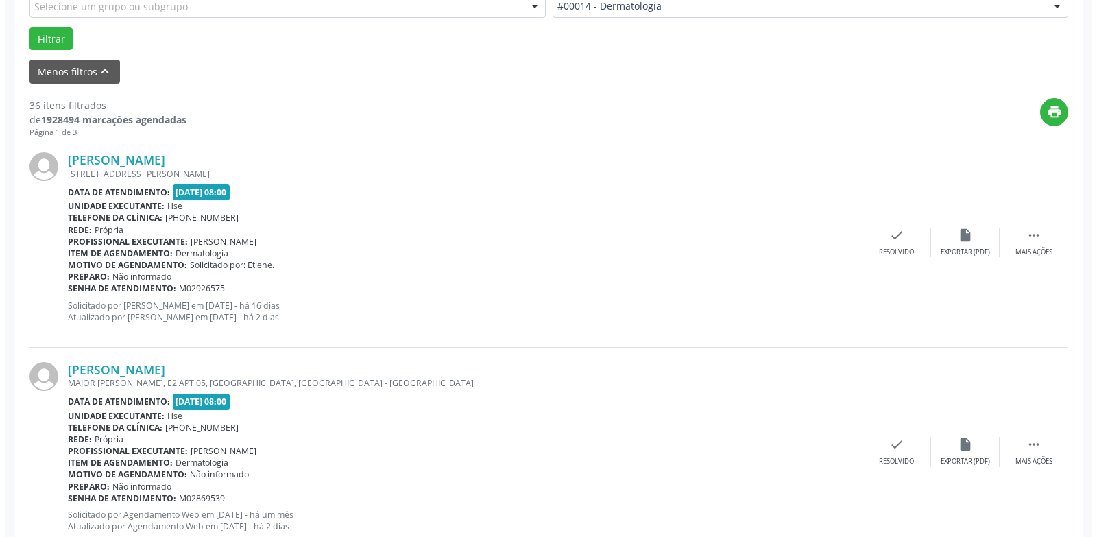
scroll to position [405, 0]
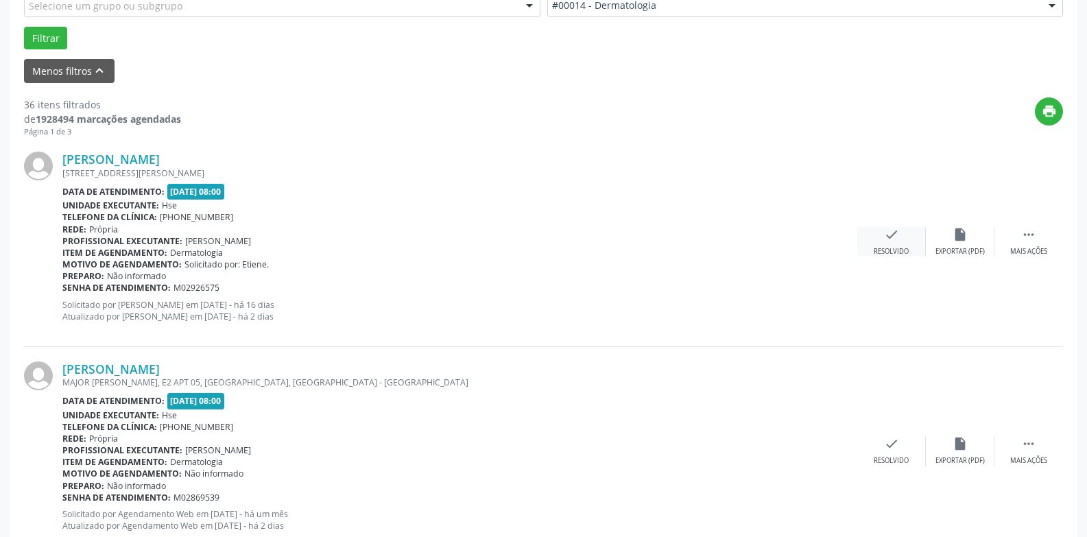
click at [878, 245] on div "check Resolvido" at bounding box center [891, 241] width 69 height 29
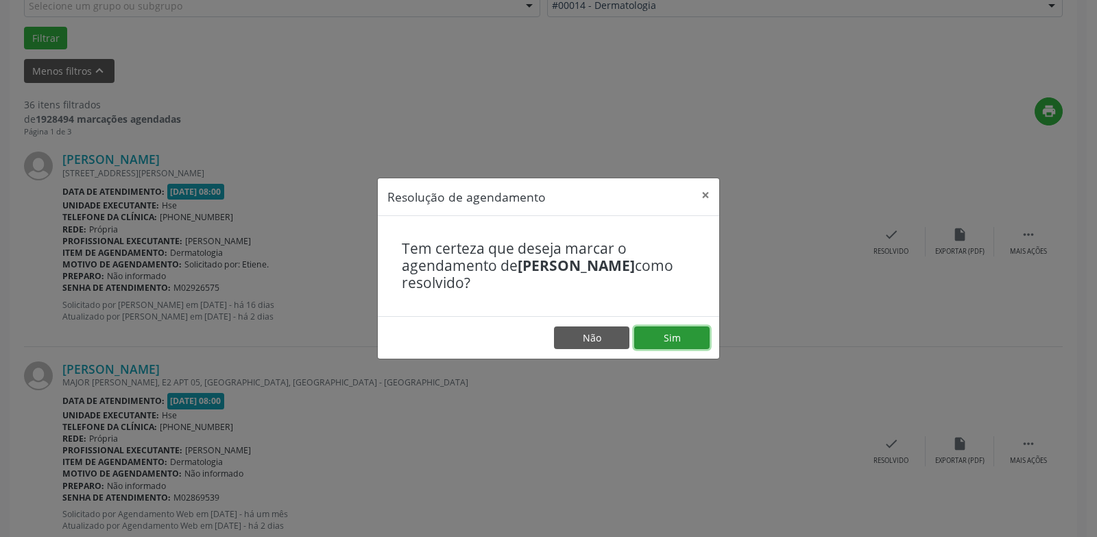
click at [689, 342] on button "Sim" at bounding box center [671, 337] width 75 height 23
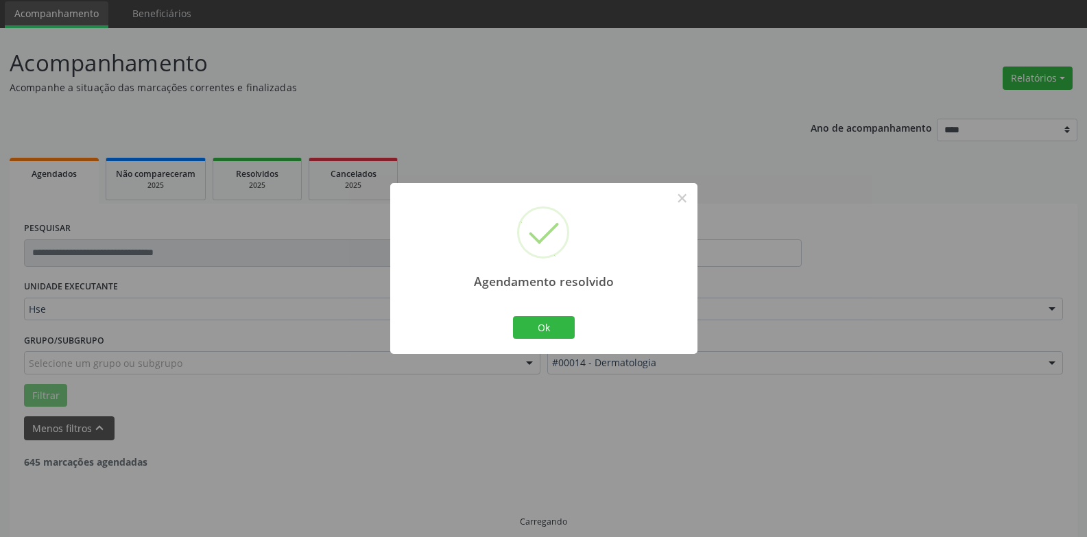
scroll to position [62, 0]
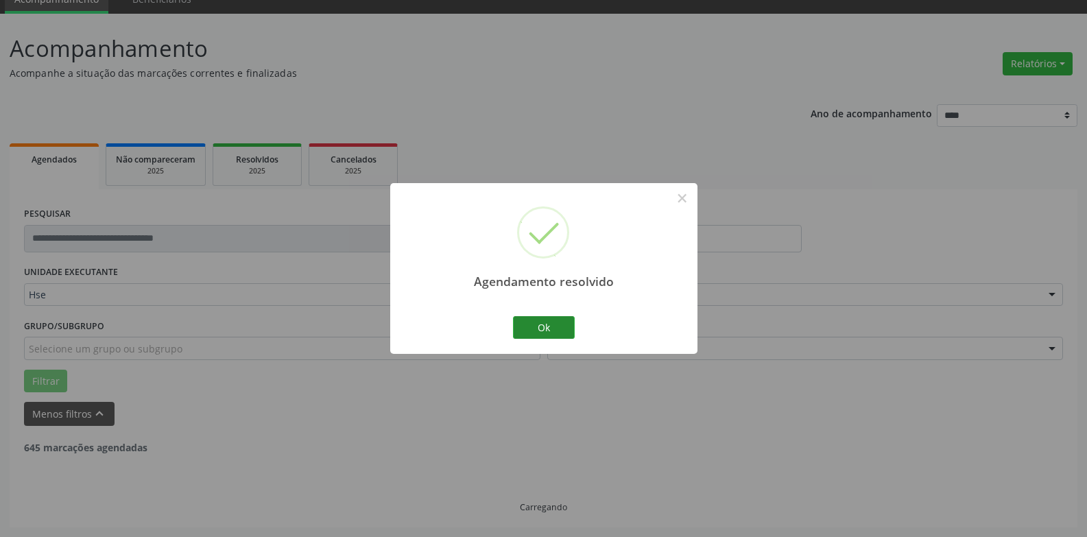
click at [552, 331] on button "Ok" at bounding box center [544, 327] width 62 height 23
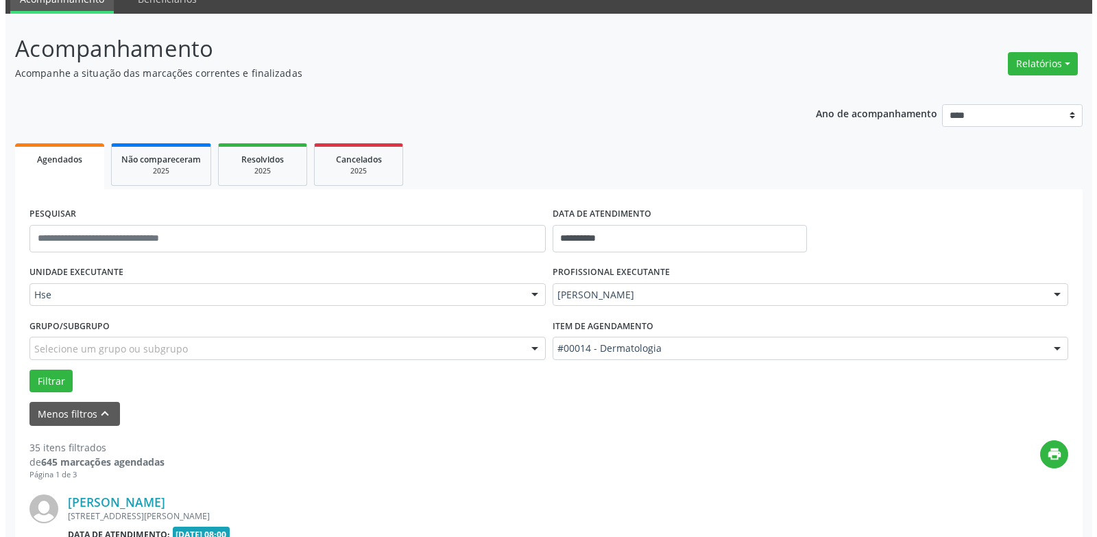
scroll to position [405, 0]
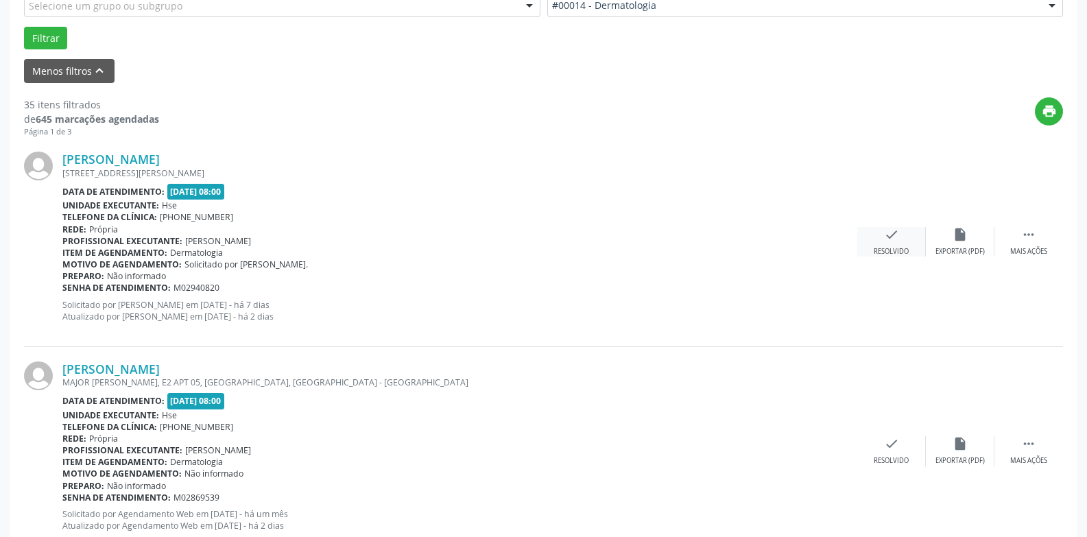
click at [894, 246] on div "check Resolvido" at bounding box center [891, 241] width 69 height 29
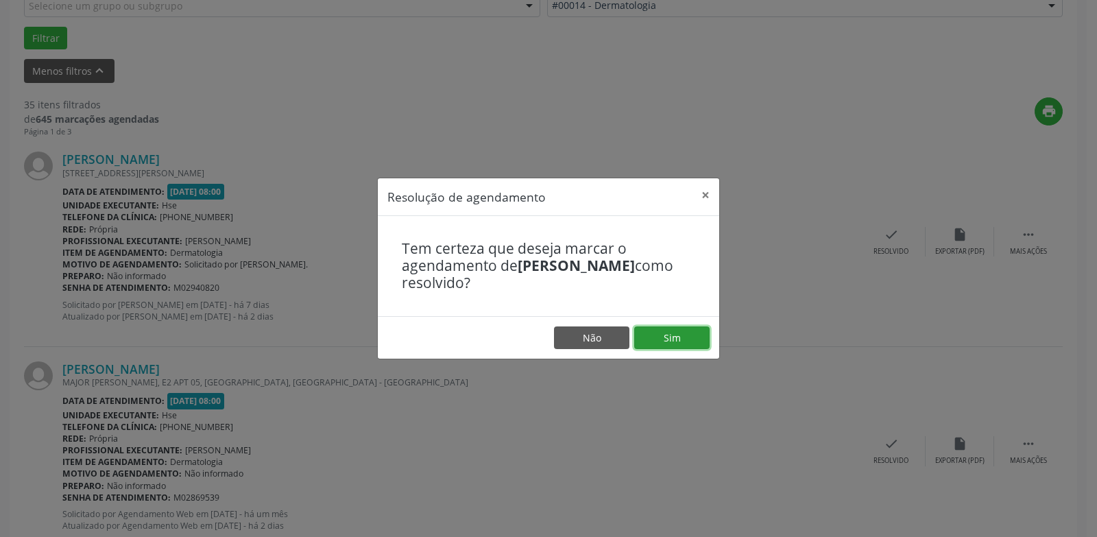
click at [663, 337] on button "Sim" at bounding box center [671, 337] width 75 height 23
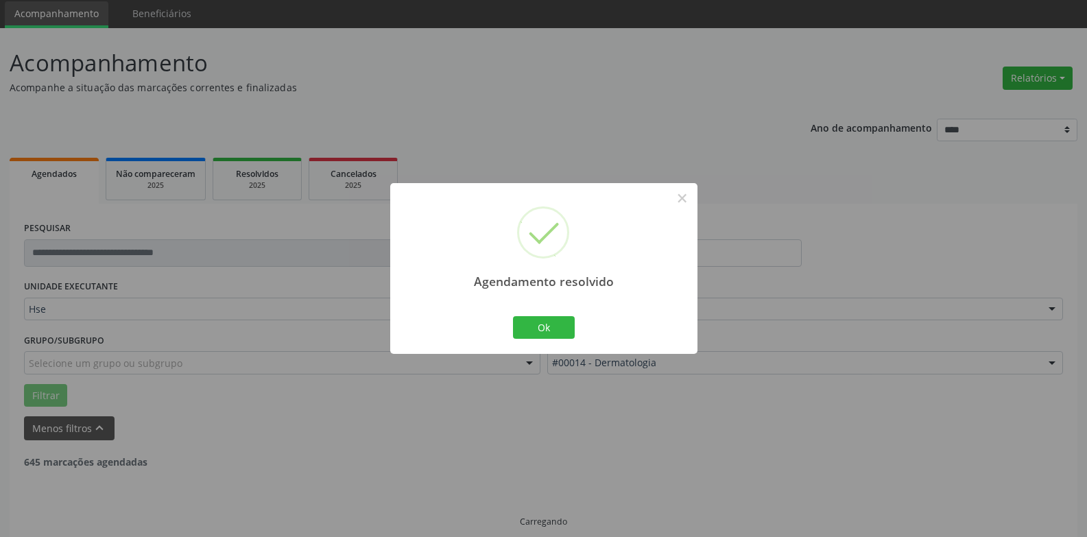
scroll to position [62, 0]
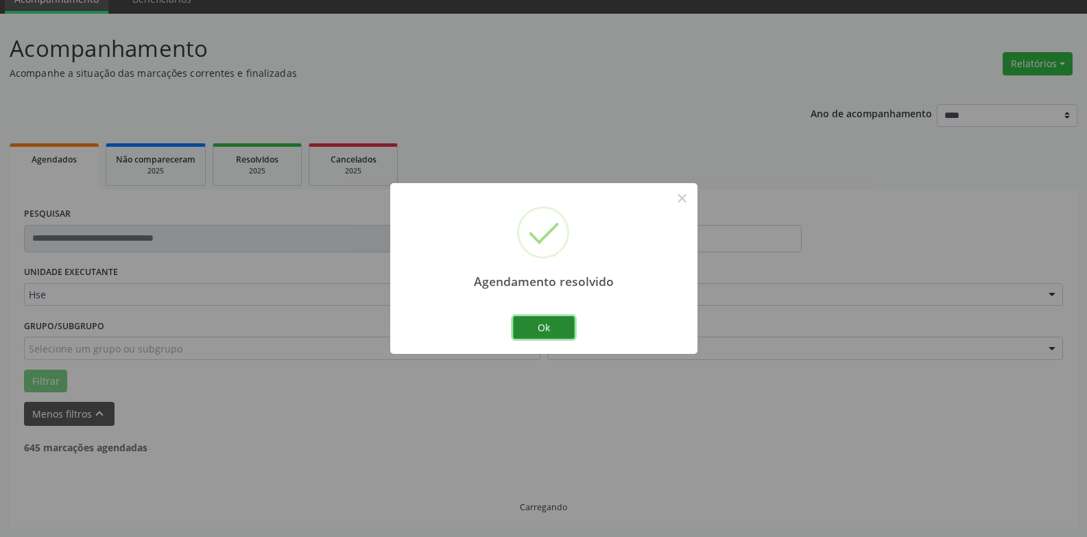
click at [558, 331] on button "Ok" at bounding box center [544, 327] width 62 height 23
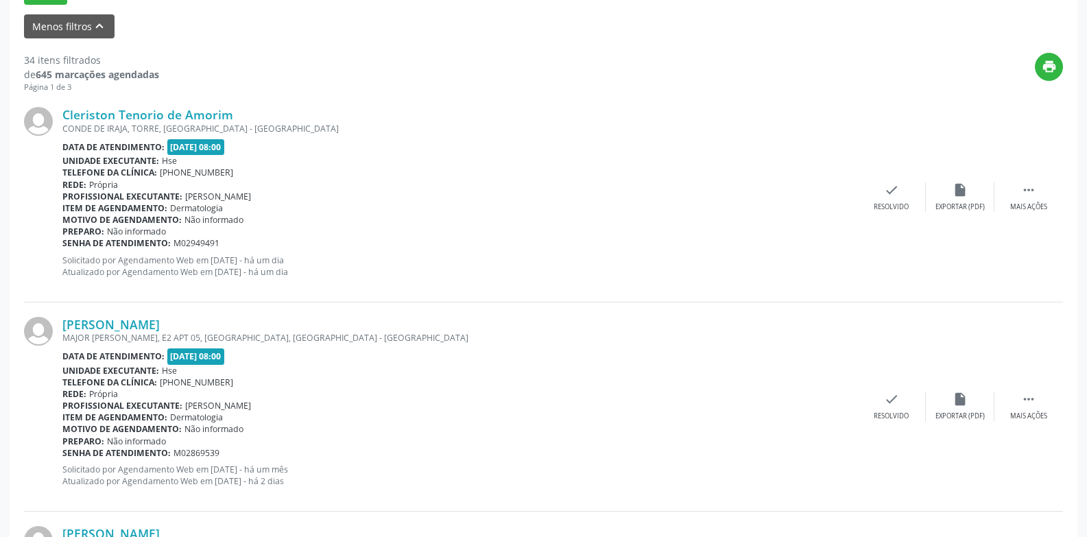
scroll to position [473, 0]
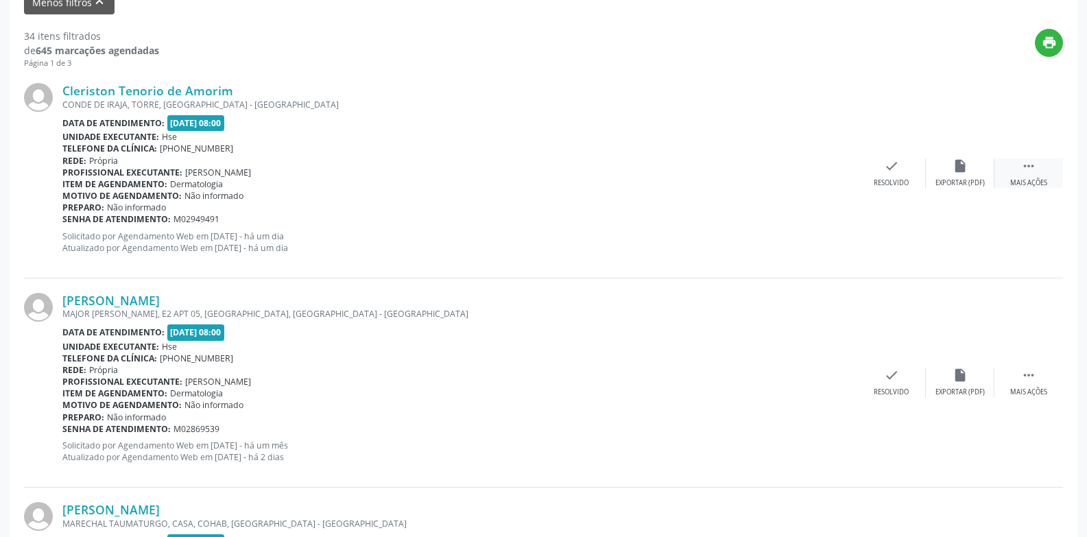
drag, startPoint x: 1025, startPoint y: 171, endPoint x: 1000, endPoint y: 175, distance: 25.6
click at [1025, 172] on icon "" at bounding box center [1028, 165] width 15 height 15
click at [954, 174] on div "alarm_off Não compareceu" at bounding box center [960, 172] width 69 height 29
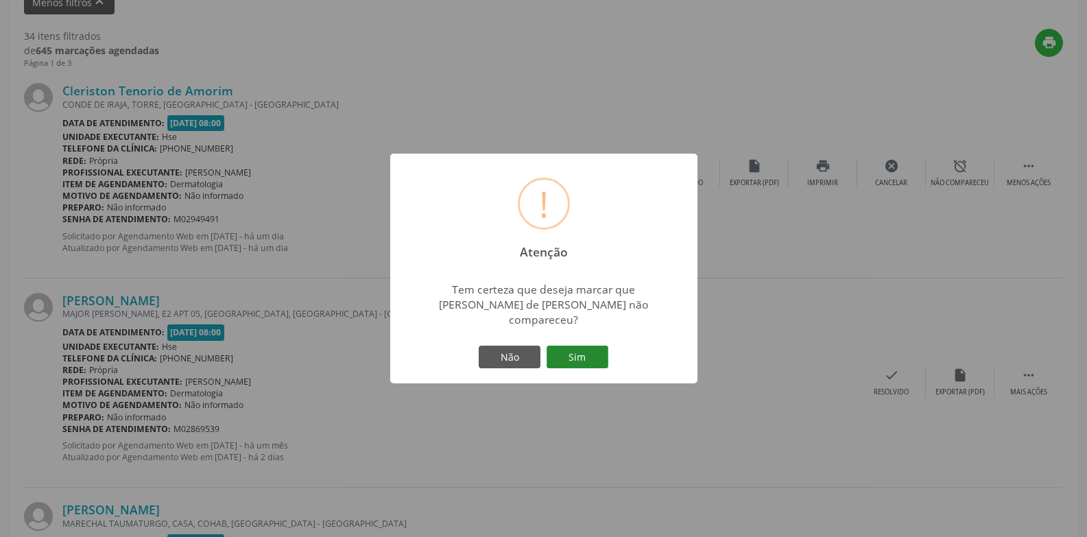
click at [580, 346] on button "Sim" at bounding box center [578, 357] width 62 height 23
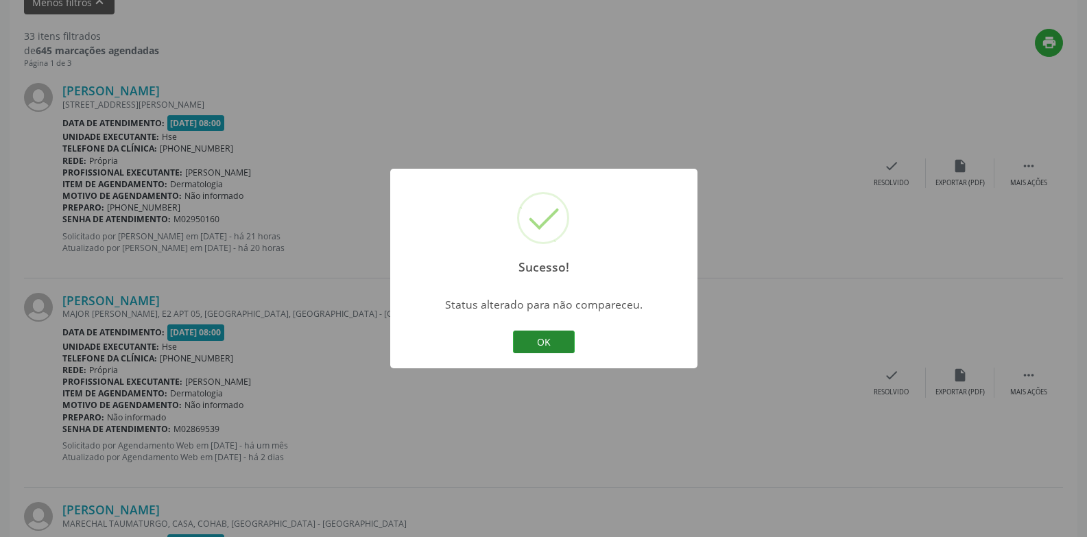
click at [532, 341] on button "OK" at bounding box center [544, 342] width 62 height 23
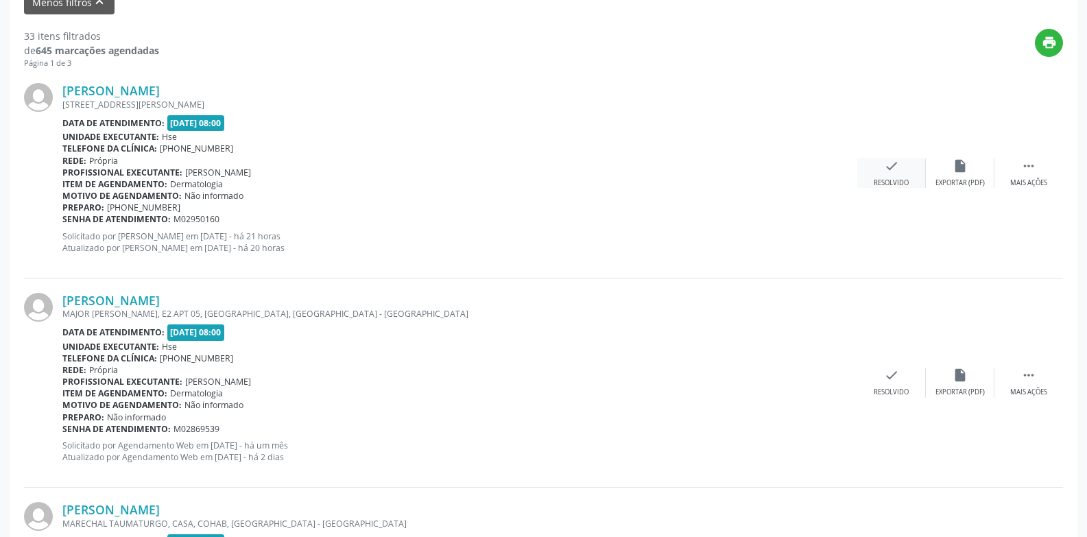
click at [901, 177] on div "check Resolvido" at bounding box center [891, 172] width 69 height 29
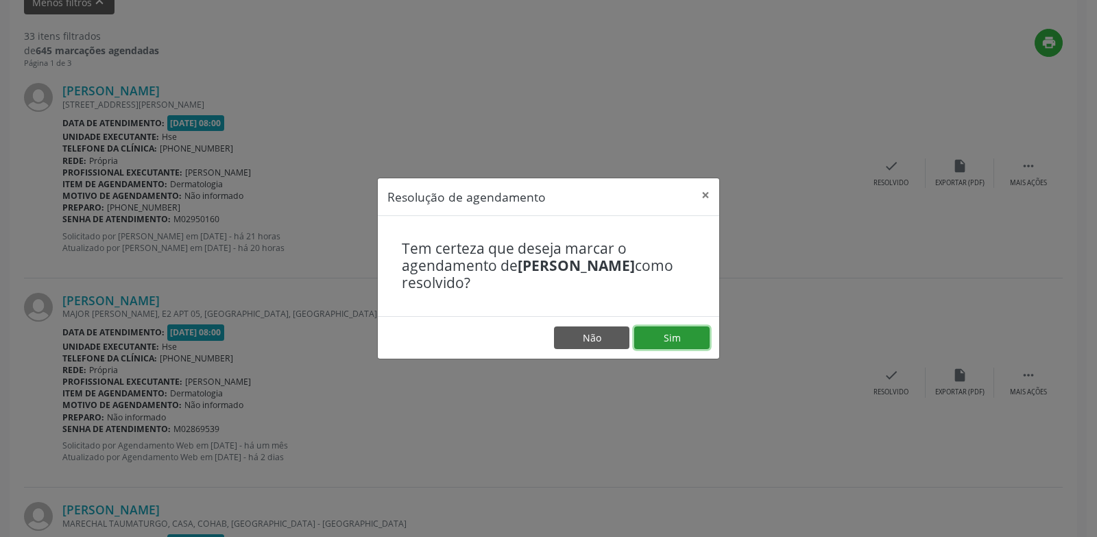
click at [668, 333] on button "Sim" at bounding box center [671, 337] width 75 height 23
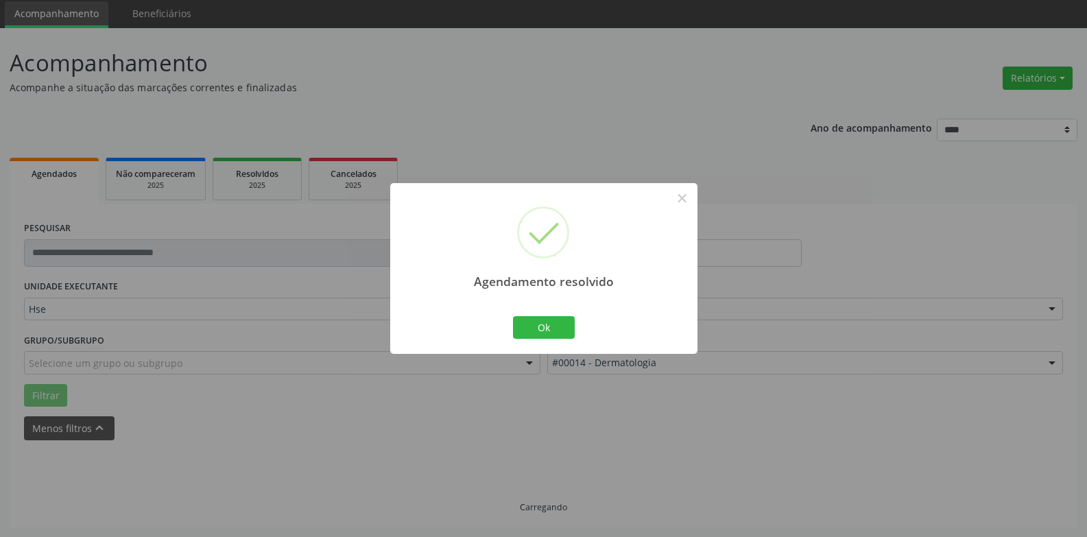
scroll to position [62, 0]
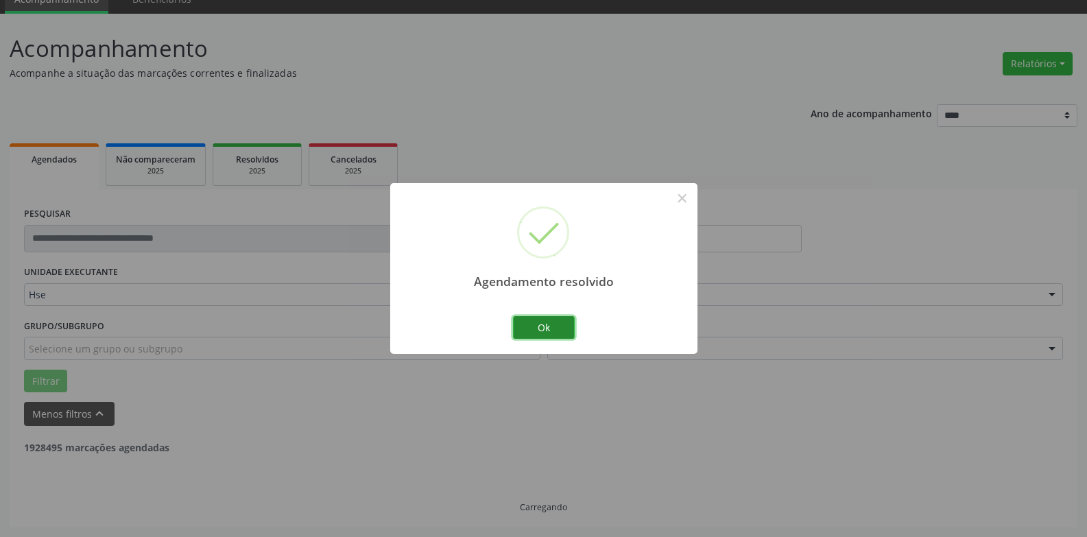
click at [538, 324] on button "Ok" at bounding box center [544, 327] width 62 height 23
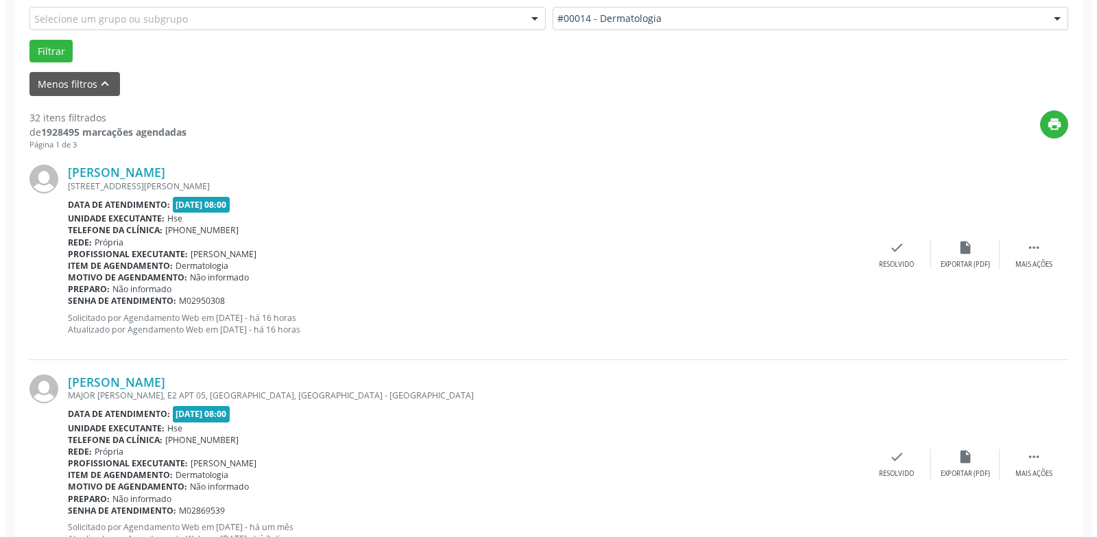
scroll to position [405, 0]
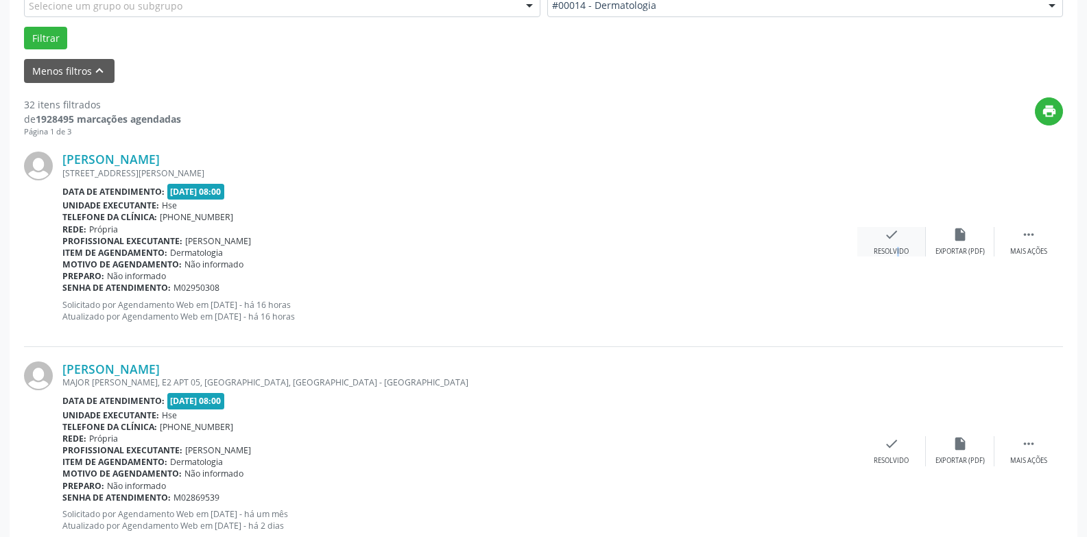
click at [887, 246] on div "check Resolvido" at bounding box center [891, 241] width 69 height 29
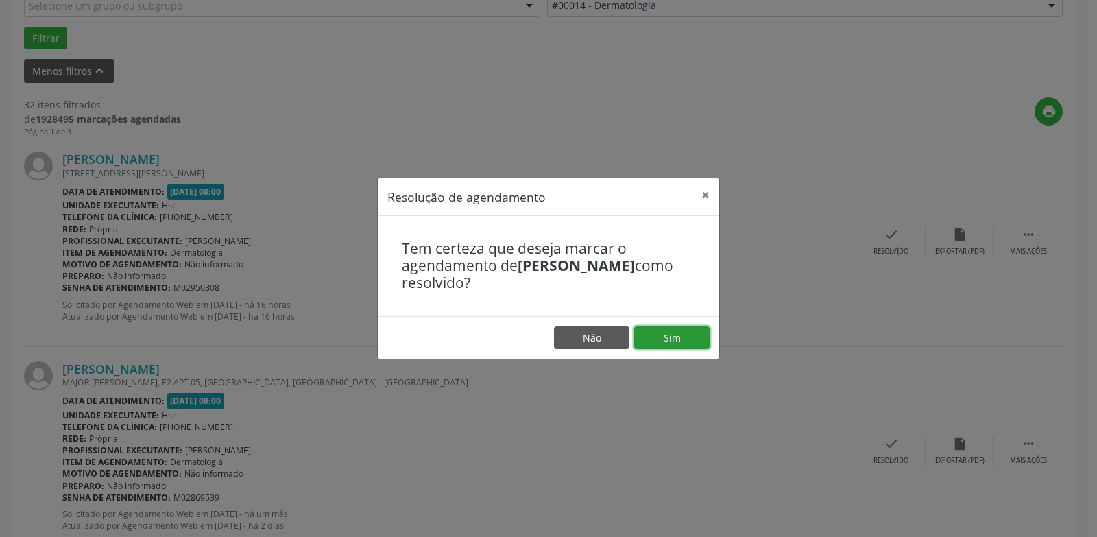
click at [671, 339] on button "Sim" at bounding box center [671, 337] width 75 height 23
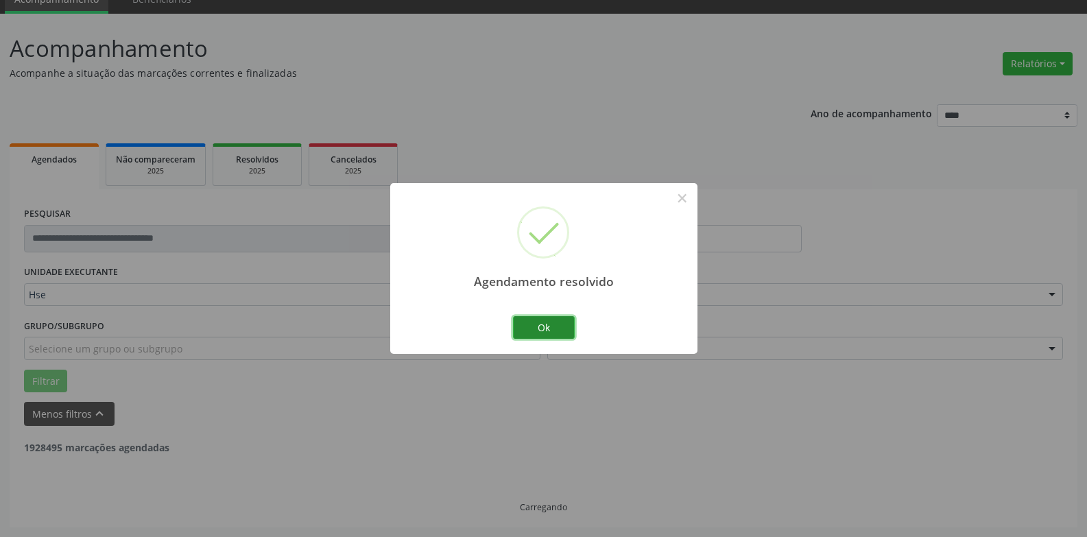
click at [544, 328] on button "Ok" at bounding box center [544, 327] width 62 height 23
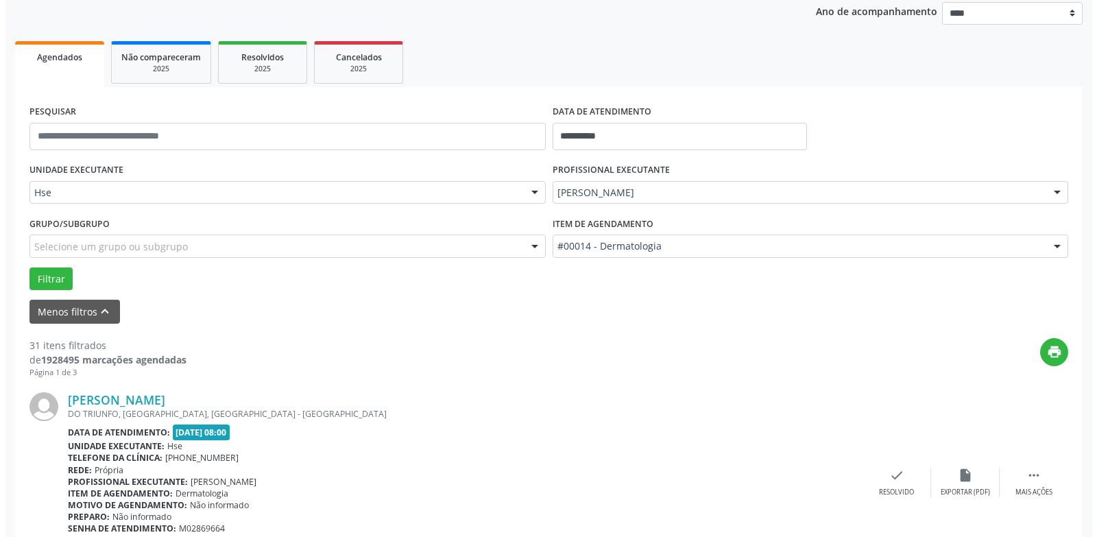
scroll to position [336, 0]
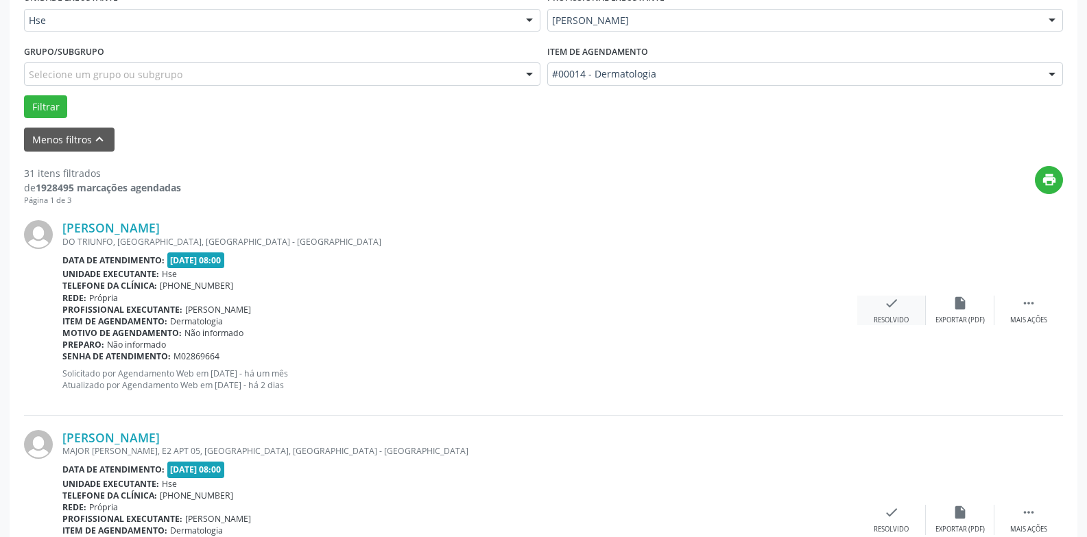
click at [903, 311] on div "check Resolvido" at bounding box center [891, 310] width 69 height 29
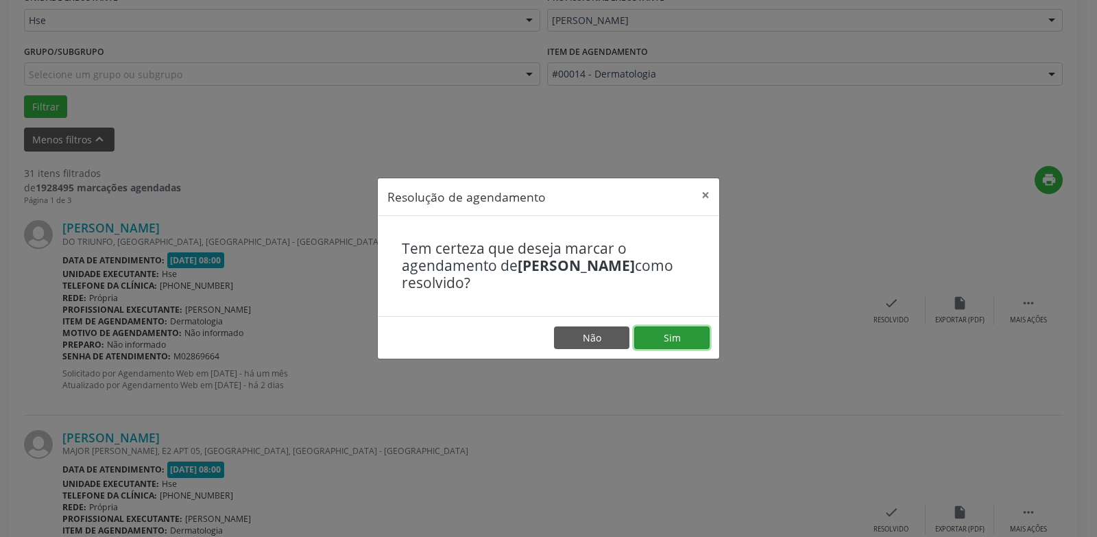
click at [689, 335] on button "Sim" at bounding box center [671, 337] width 75 height 23
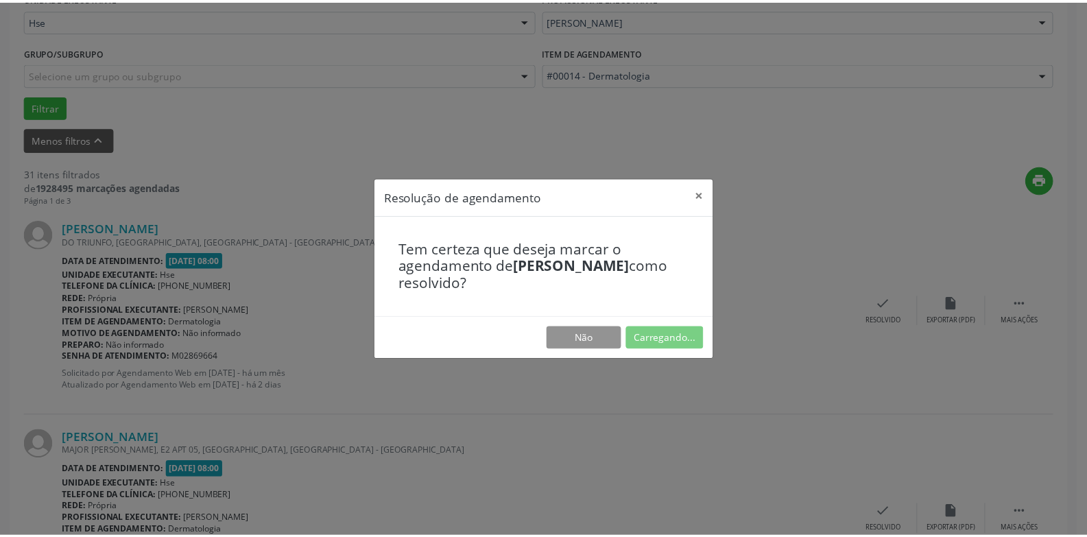
scroll to position [47, 0]
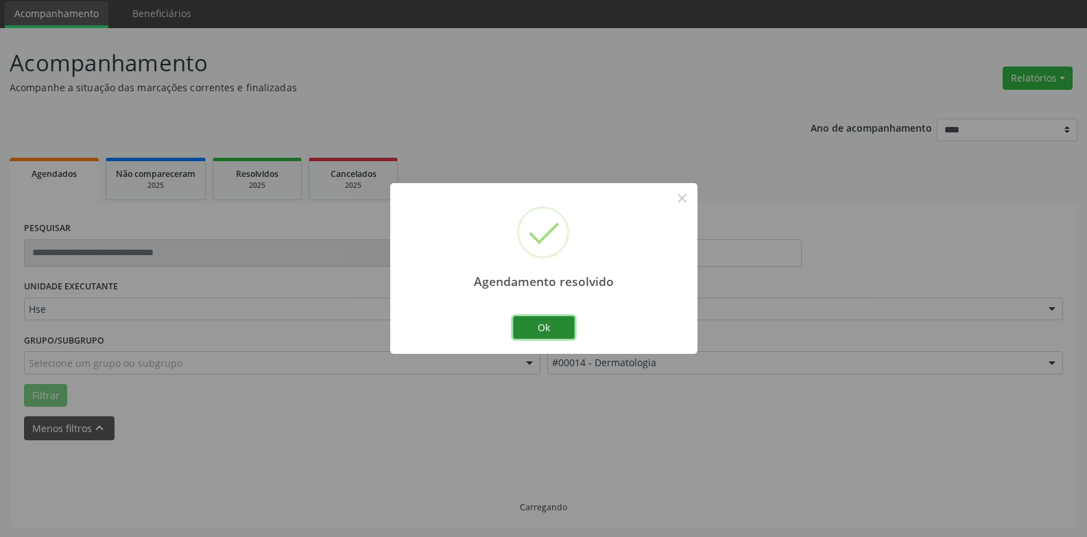
click at [552, 324] on button "Ok" at bounding box center [544, 327] width 62 height 23
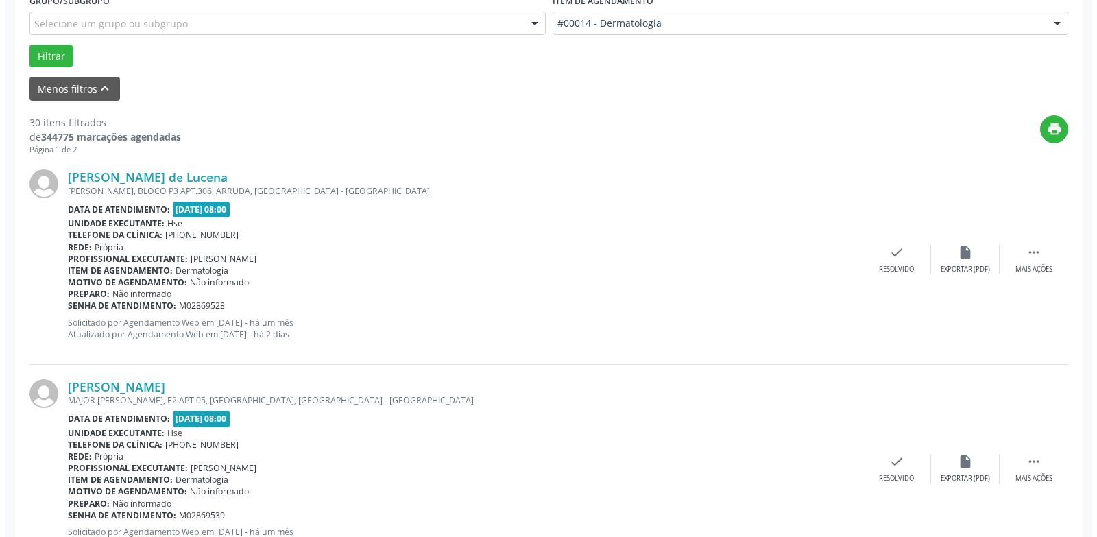
scroll to position [390, 0]
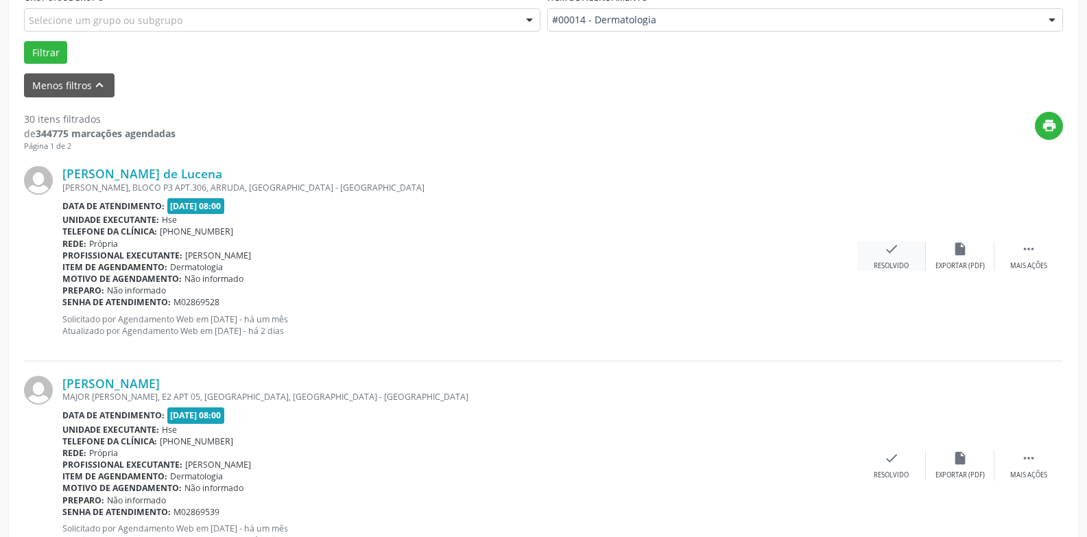
click at [891, 257] on icon "check" at bounding box center [891, 248] width 15 height 15
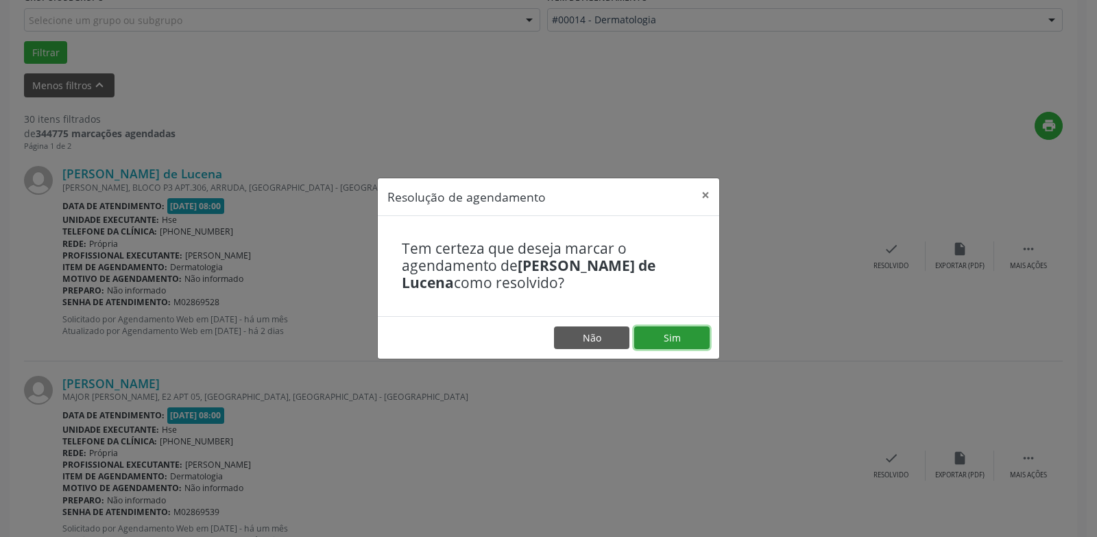
click at [663, 341] on button "Sim" at bounding box center [671, 337] width 75 height 23
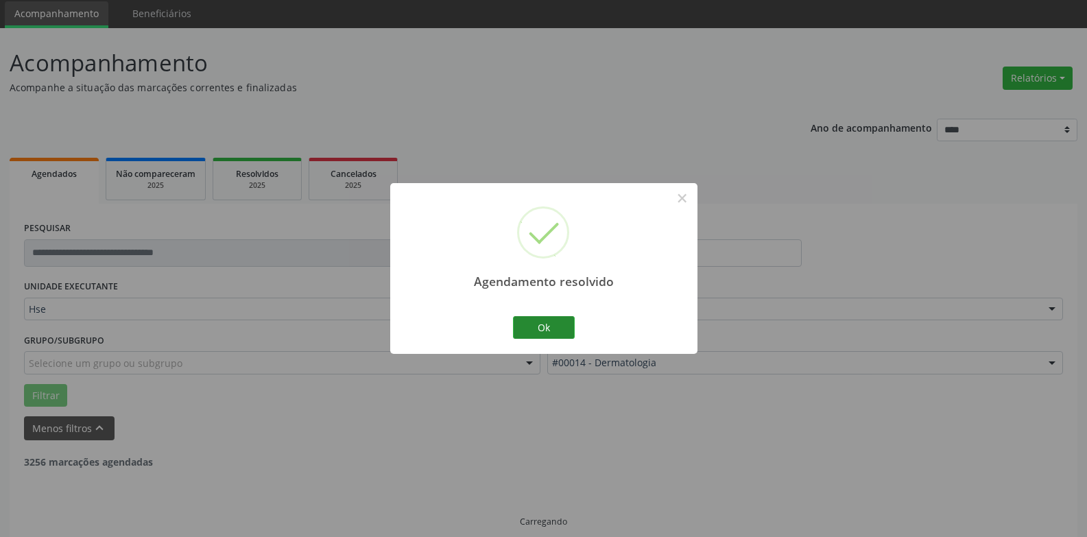
scroll to position [62, 0]
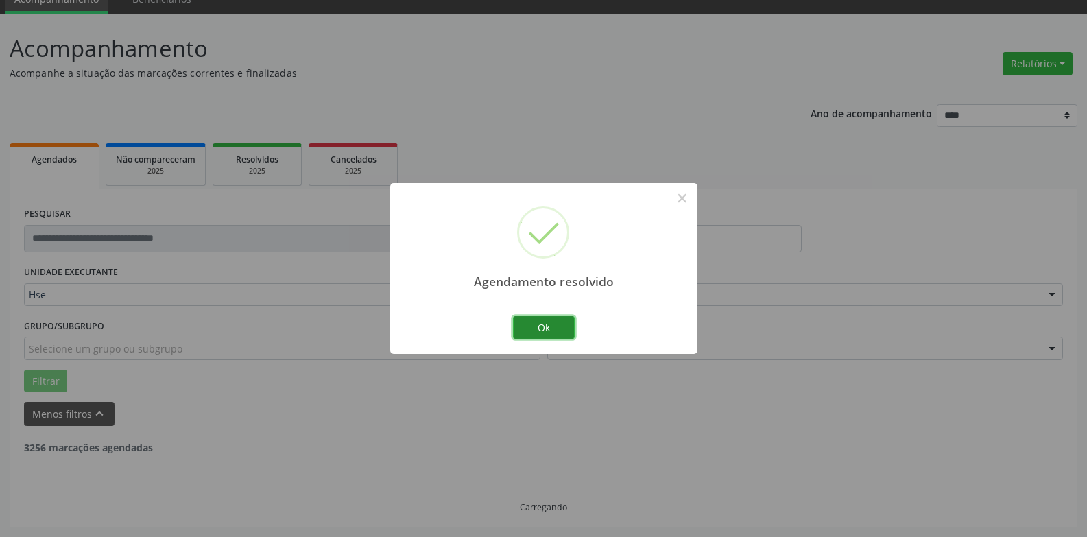
click at [551, 326] on button "Ok" at bounding box center [544, 327] width 62 height 23
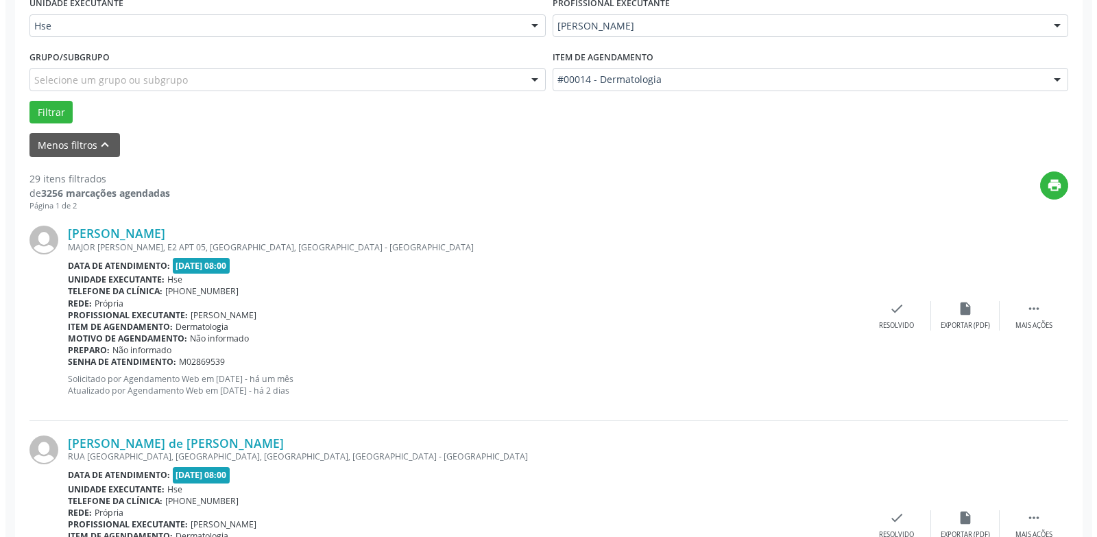
scroll to position [405, 0]
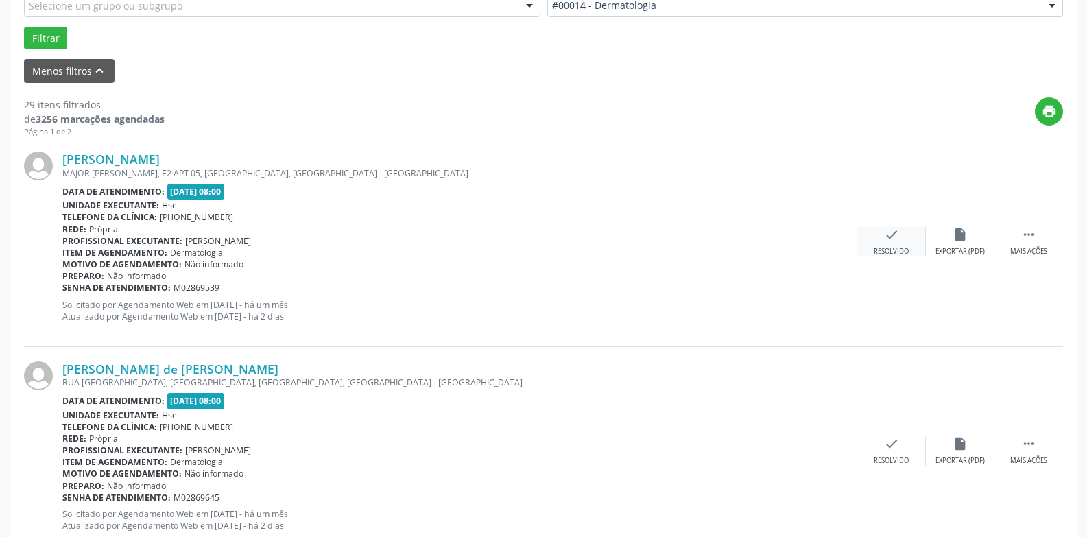
click at [903, 240] on div "check Resolvido" at bounding box center [891, 241] width 69 height 29
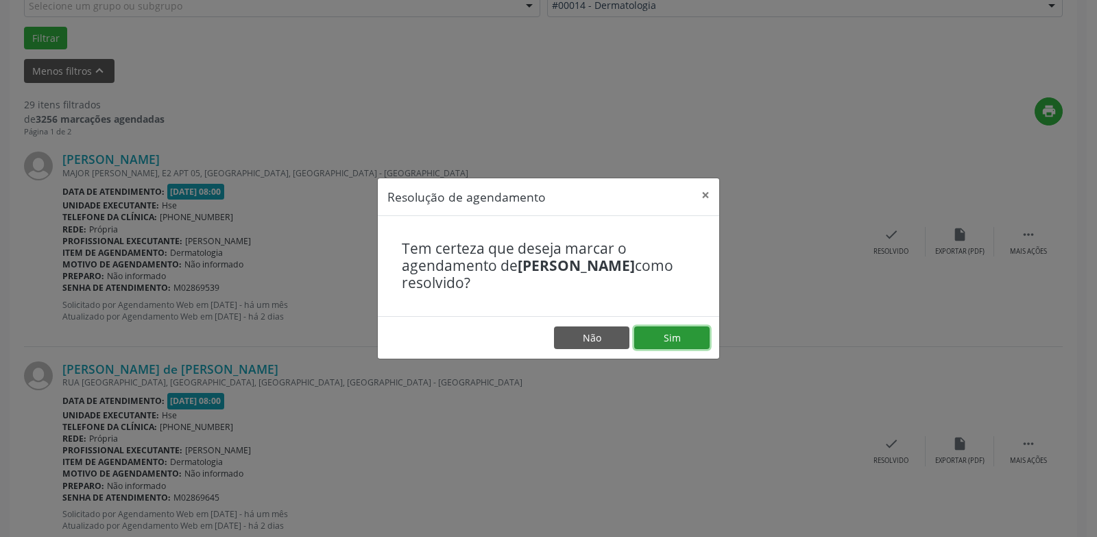
click at [698, 334] on button "Sim" at bounding box center [671, 337] width 75 height 23
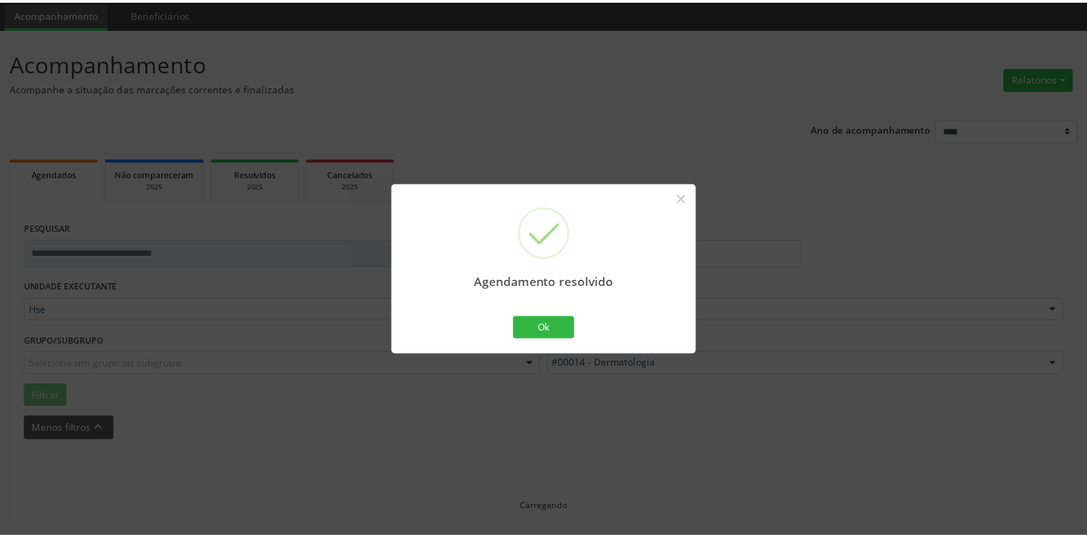
scroll to position [47, 0]
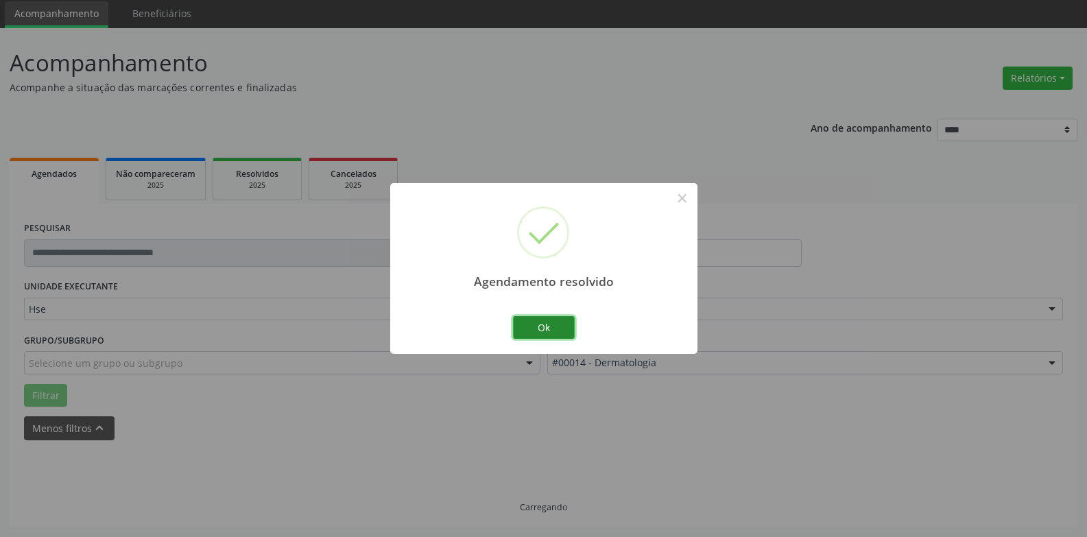
click at [554, 325] on button "Ok" at bounding box center [544, 327] width 62 height 23
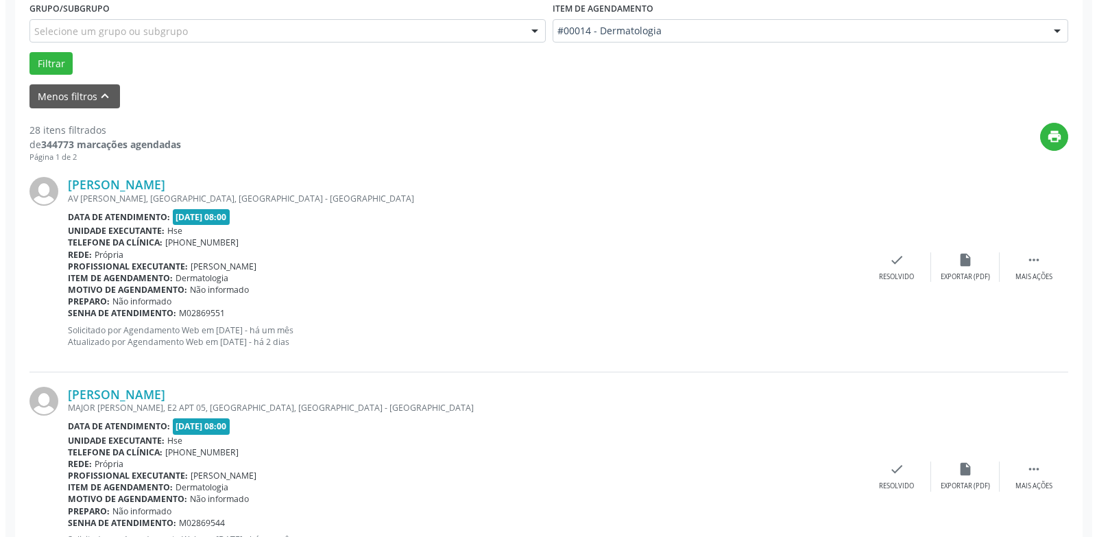
scroll to position [390, 0]
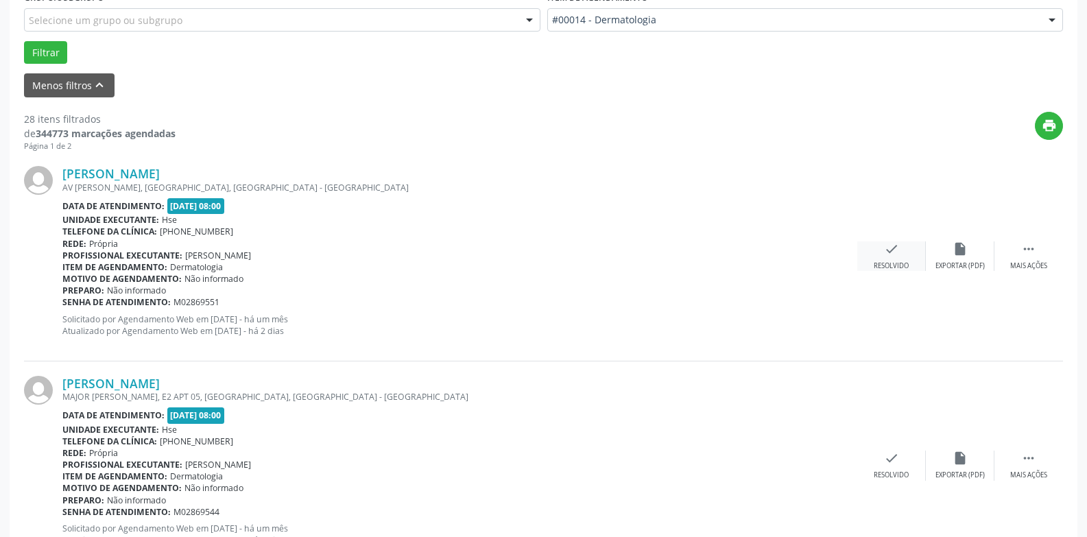
click at [895, 258] on div "check Resolvido" at bounding box center [891, 255] width 69 height 29
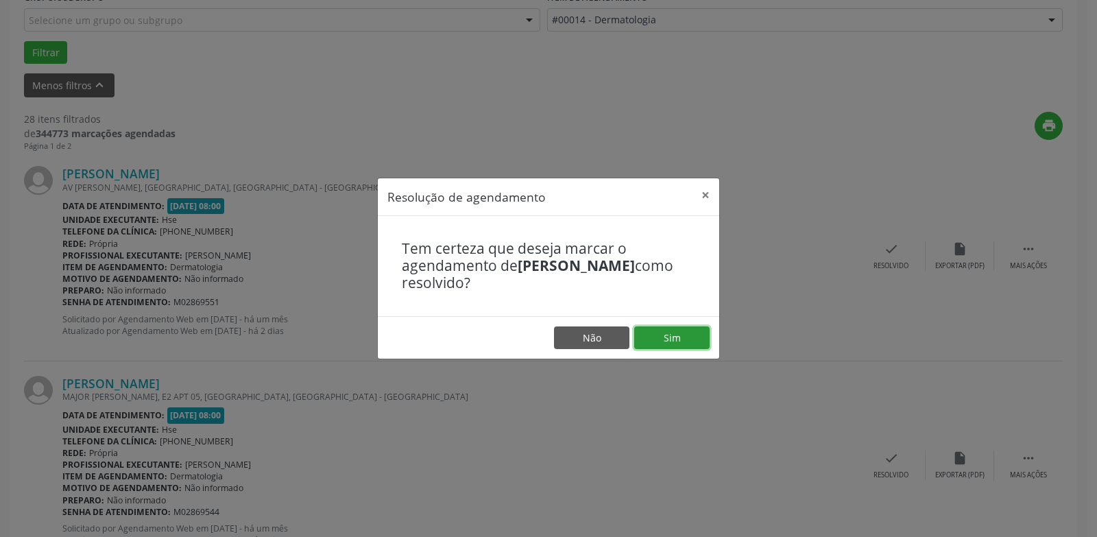
click at [672, 331] on button "Sim" at bounding box center [671, 337] width 75 height 23
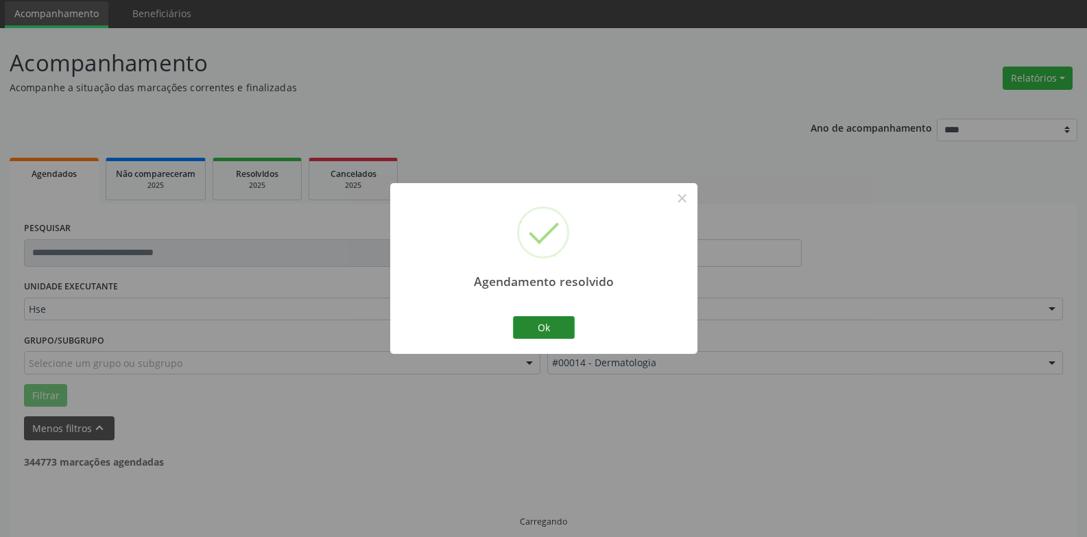
scroll to position [62, 0]
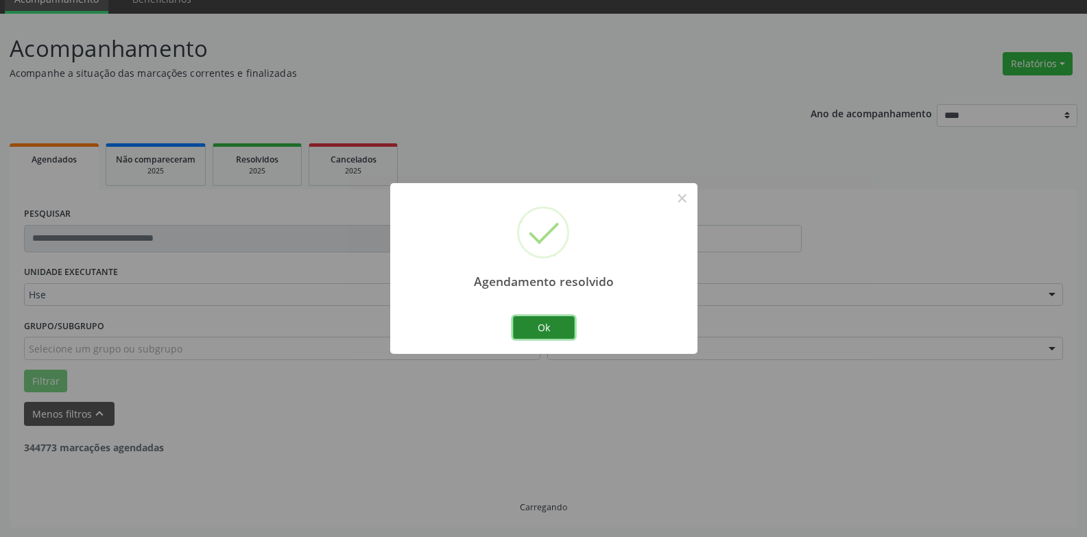
click at [549, 326] on button "Ok" at bounding box center [544, 327] width 62 height 23
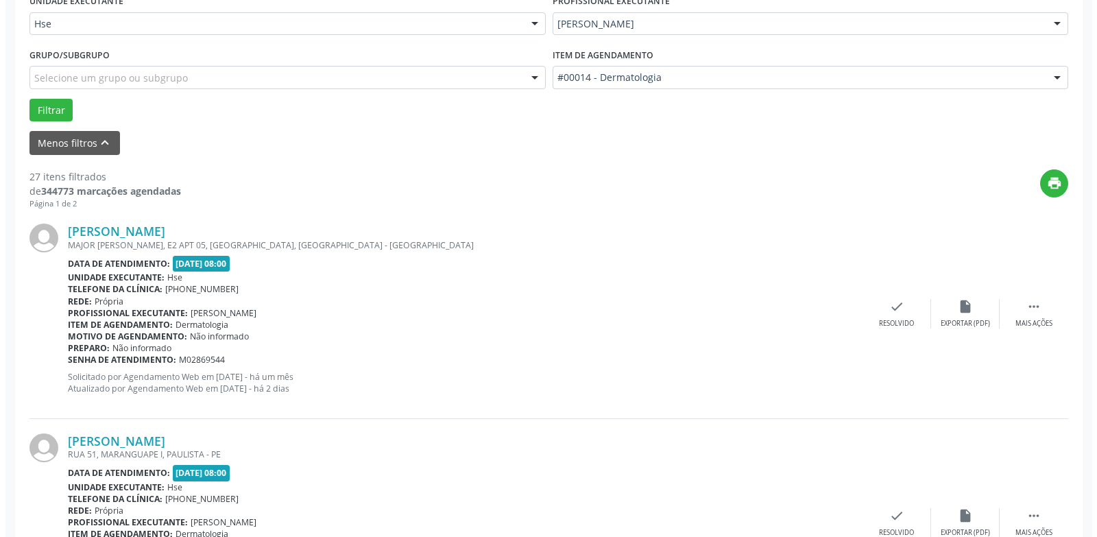
scroll to position [336, 0]
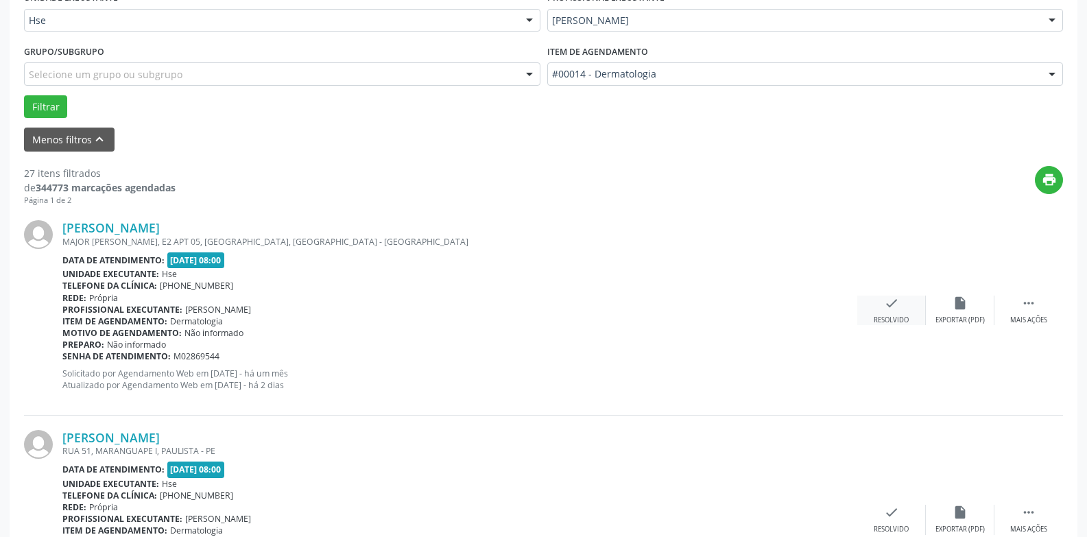
click at [879, 312] on div "check Resolvido" at bounding box center [891, 310] width 69 height 29
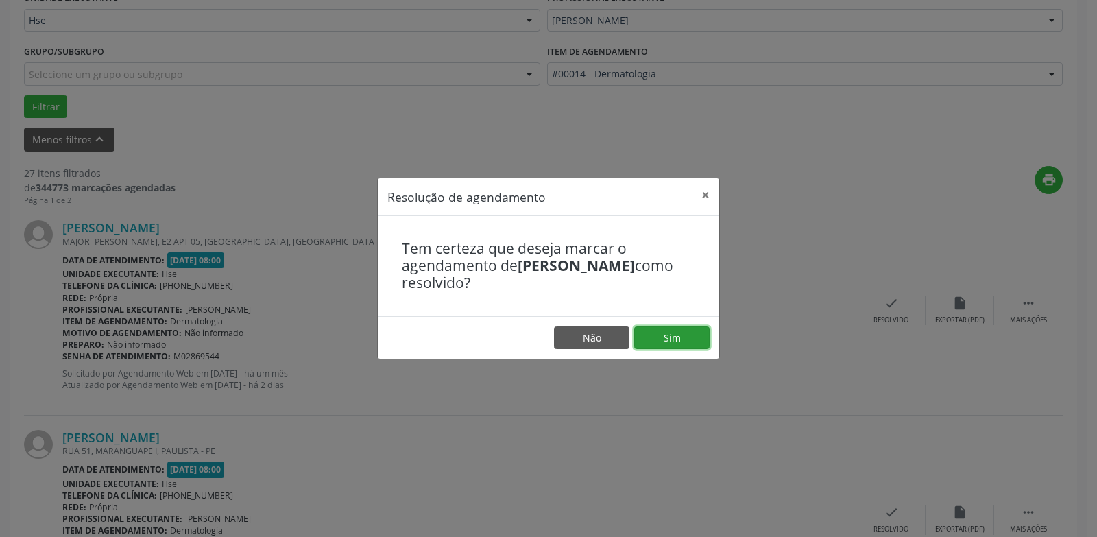
click at [672, 339] on button "Sim" at bounding box center [671, 337] width 75 height 23
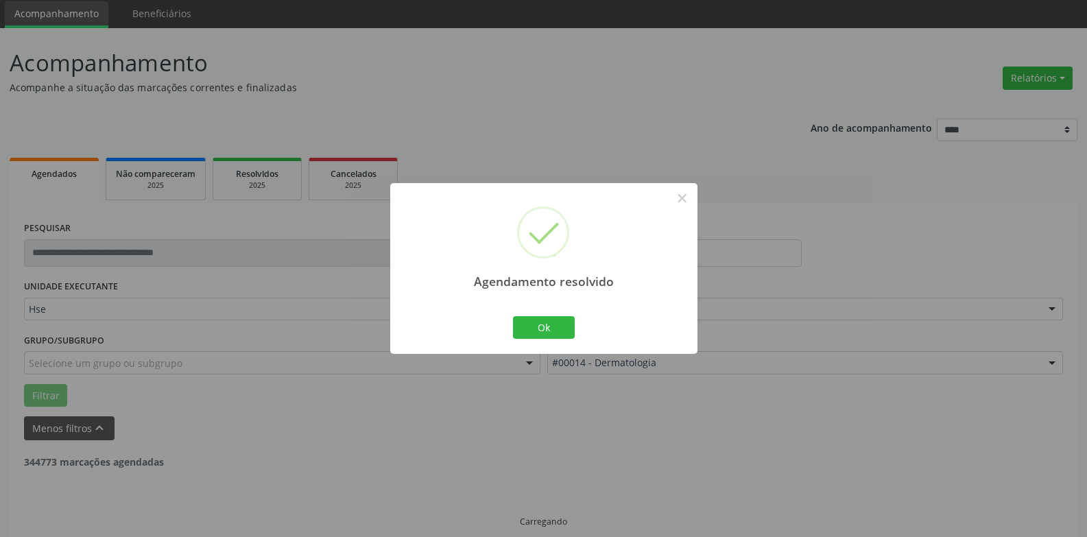
scroll to position [62, 0]
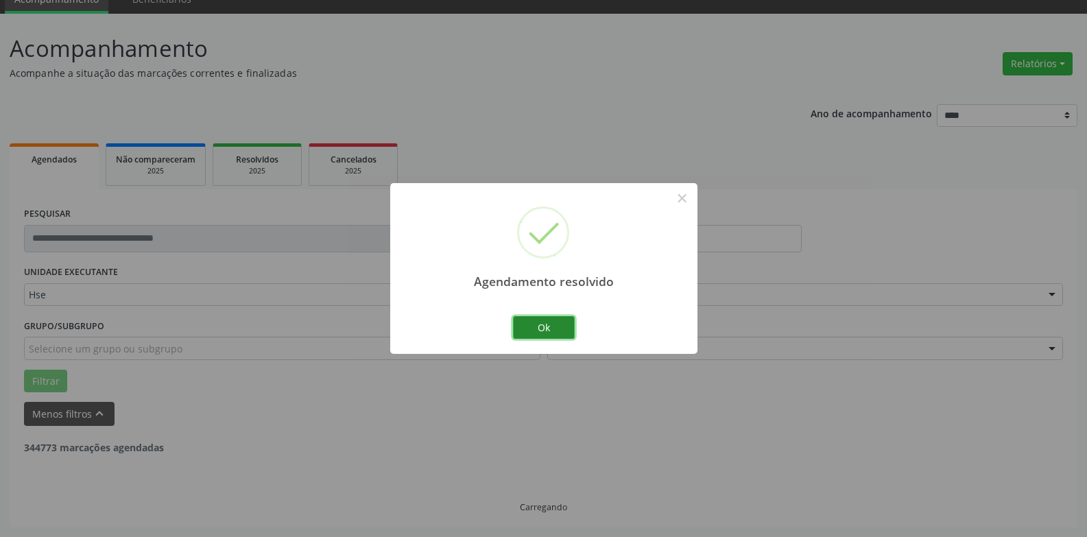
click at [550, 324] on button "Ok" at bounding box center [544, 327] width 62 height 23
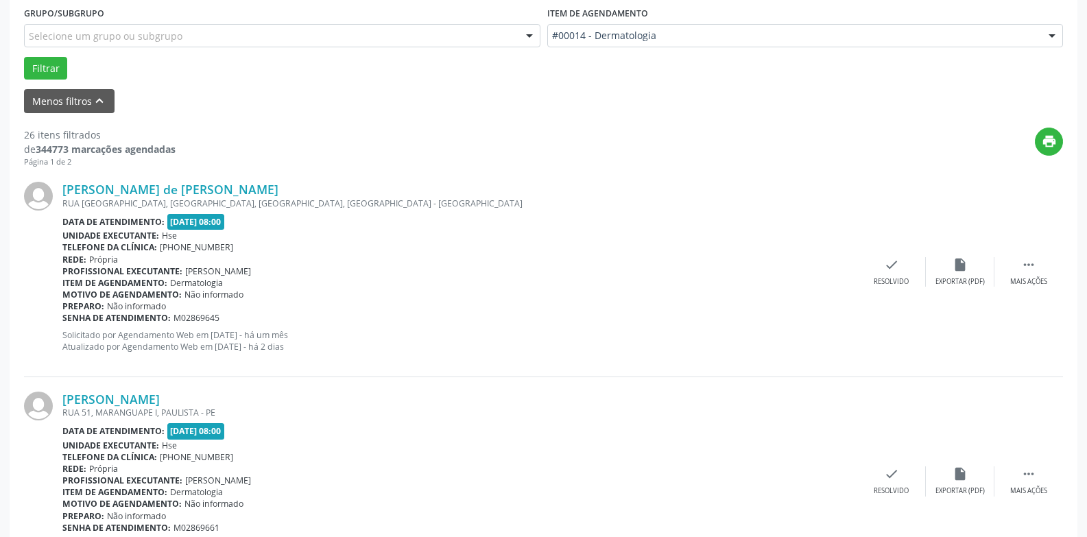
scroll to position [473, 0]
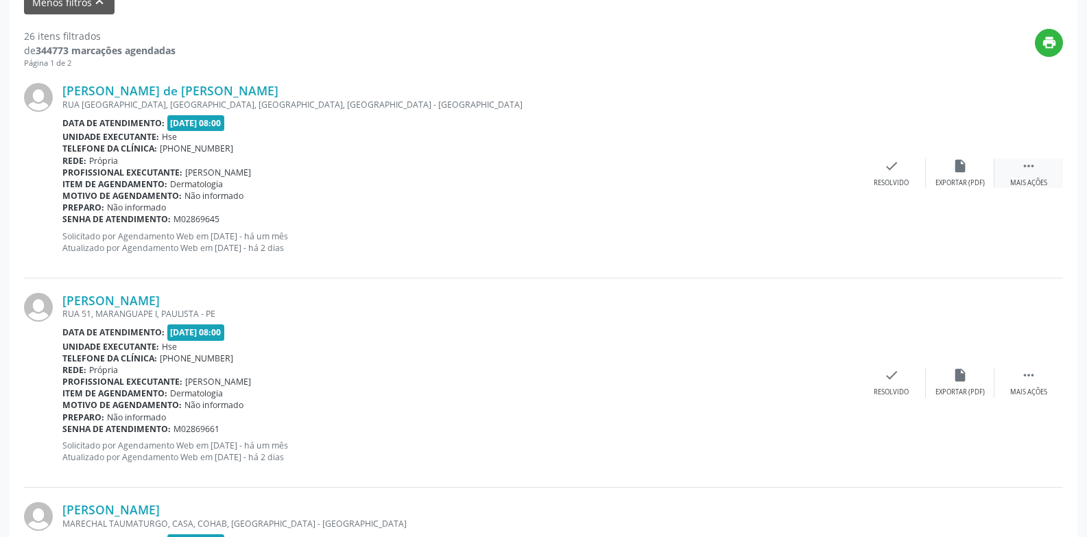
click at [1021, 167] on icon "" at bounding box center [1028, 165] width 15 height 15
click at [960, 175] on div "alarm_off Não compareceu" at bounding box center [960, 172] width 69 height 29
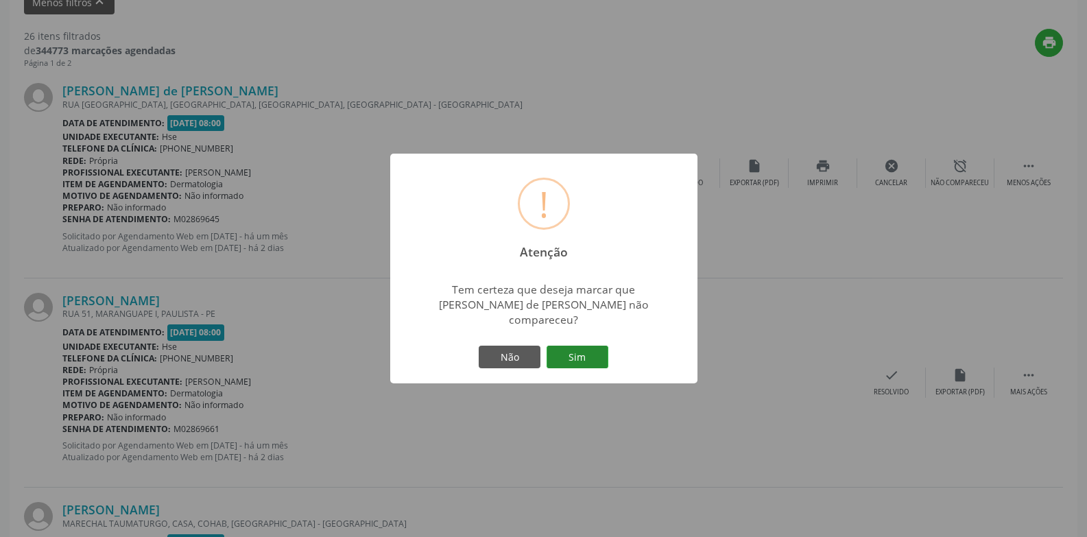
click at [584, 350] on button "Sim" at bounding box center [578, 357] width 62 height 23
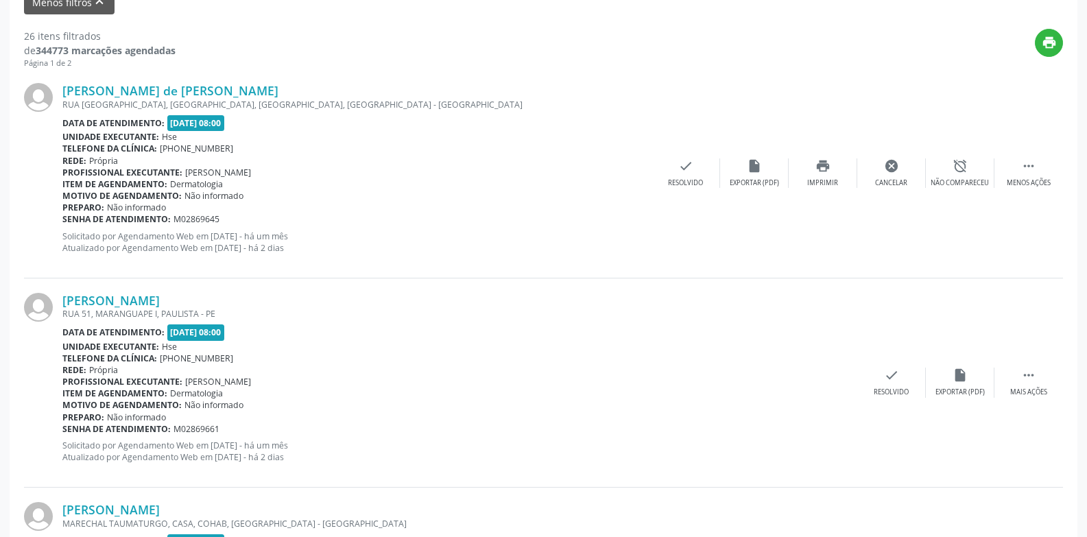
scroll to position [62, 0]
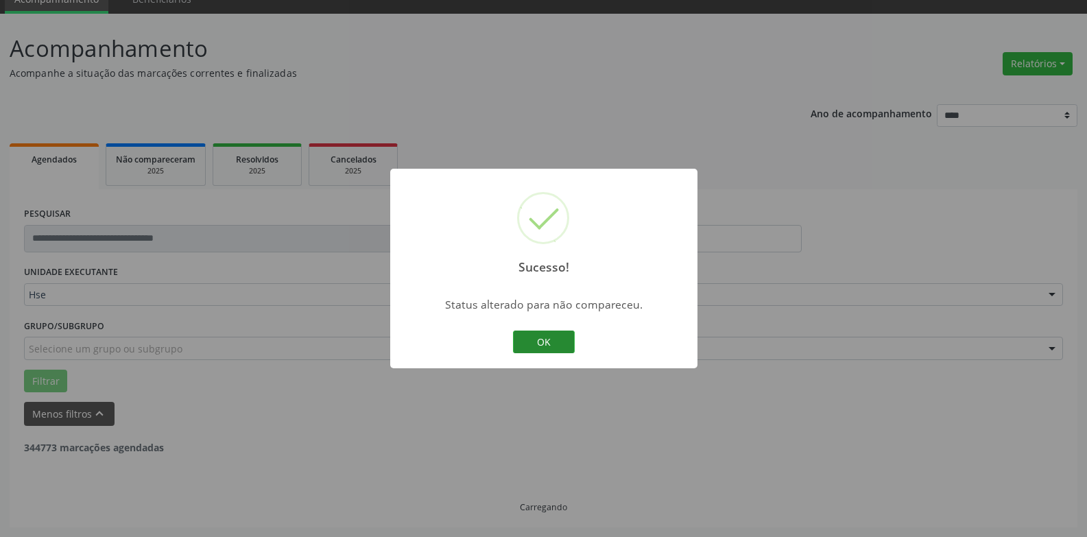
click at [560, 342] on button "OK" at bounding box center [544, 342] width 62 height 23
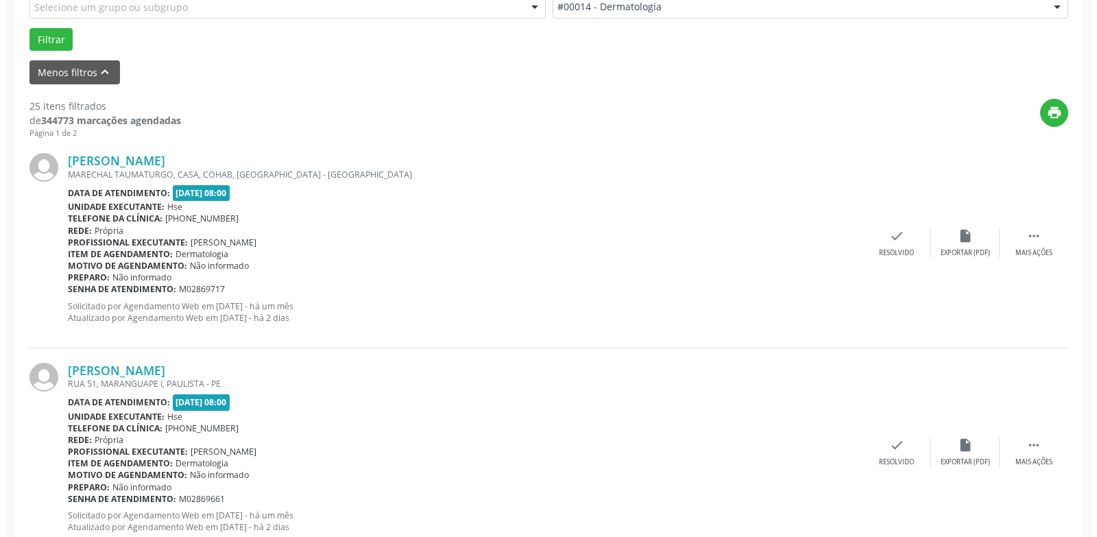
scroll to position [405, 0]
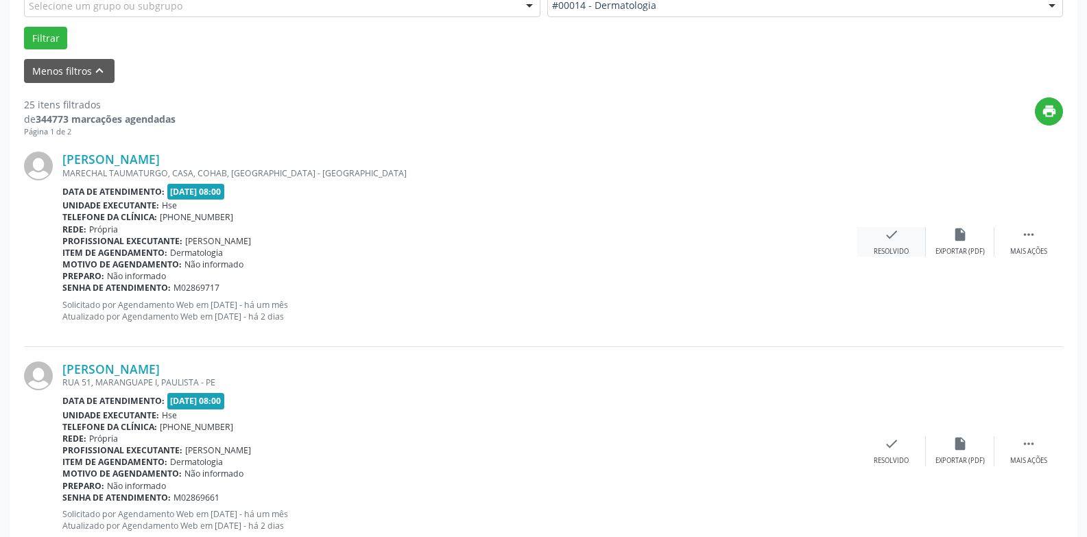
click at [894, 246] on div "check Resolvido" at bounding box center [891, 241] width 69 height 29
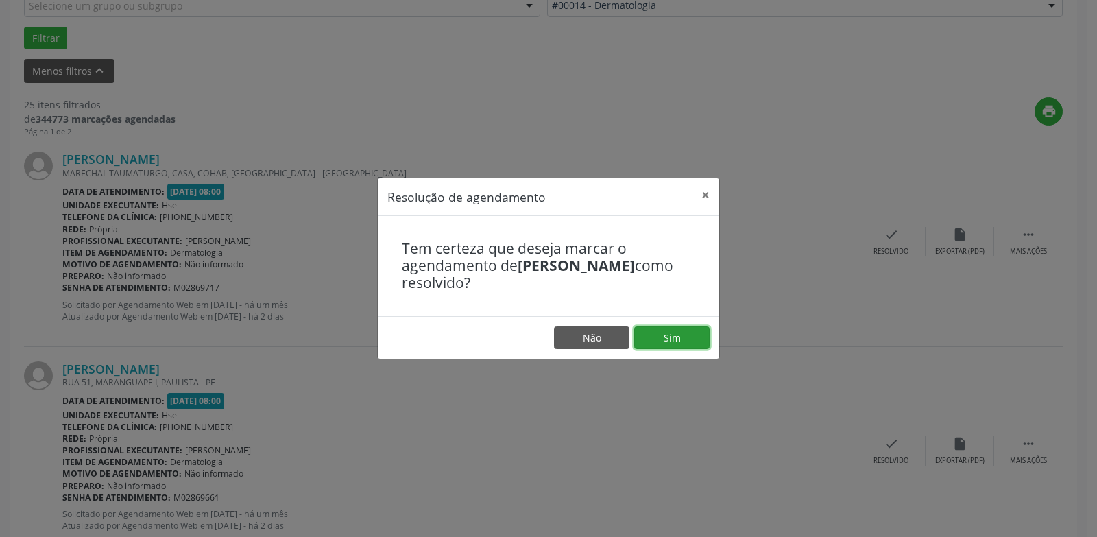
click at [665, 336] on button "Sim" at bounding box center [671, 337] width 75 height 23
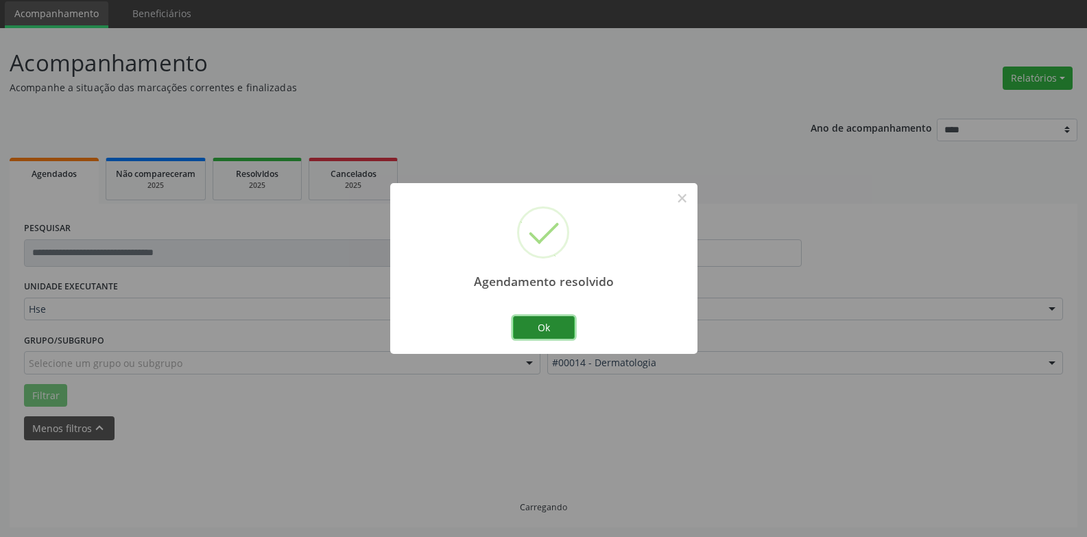
scroll to position [62, 0]
click at [555, 331] on button "Ok" at bounding box center [544, 327] width 62 height 23
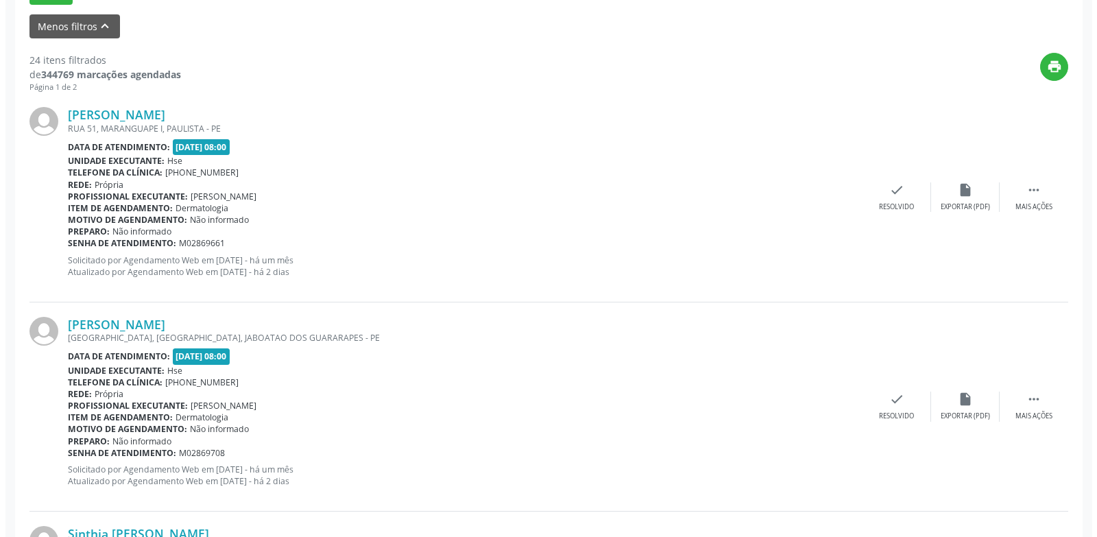
scroll to position [473, 0]
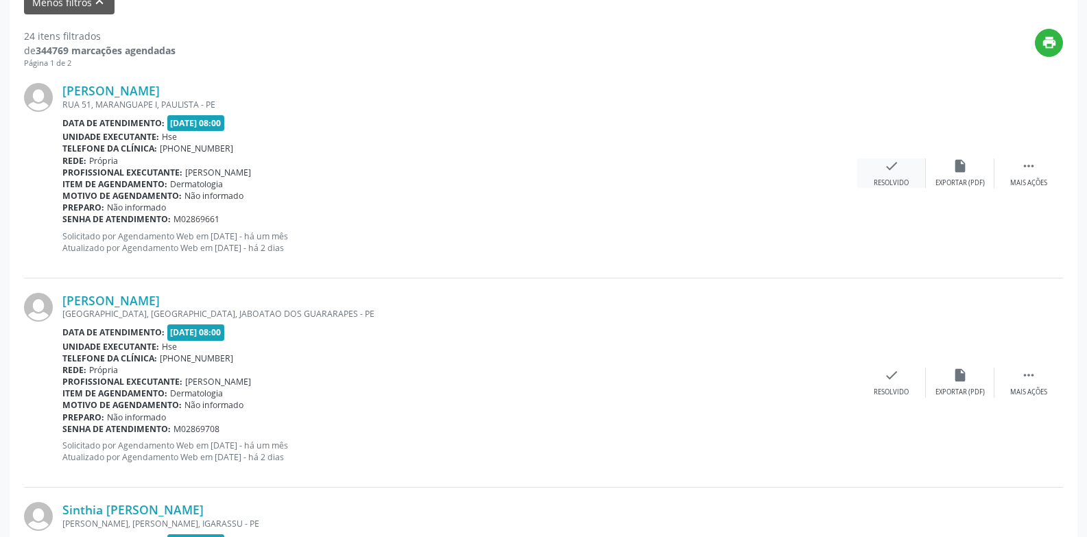
click at [881, 176] on div "check Resolvido" at bounding box center [891, 172] width 69 height 29
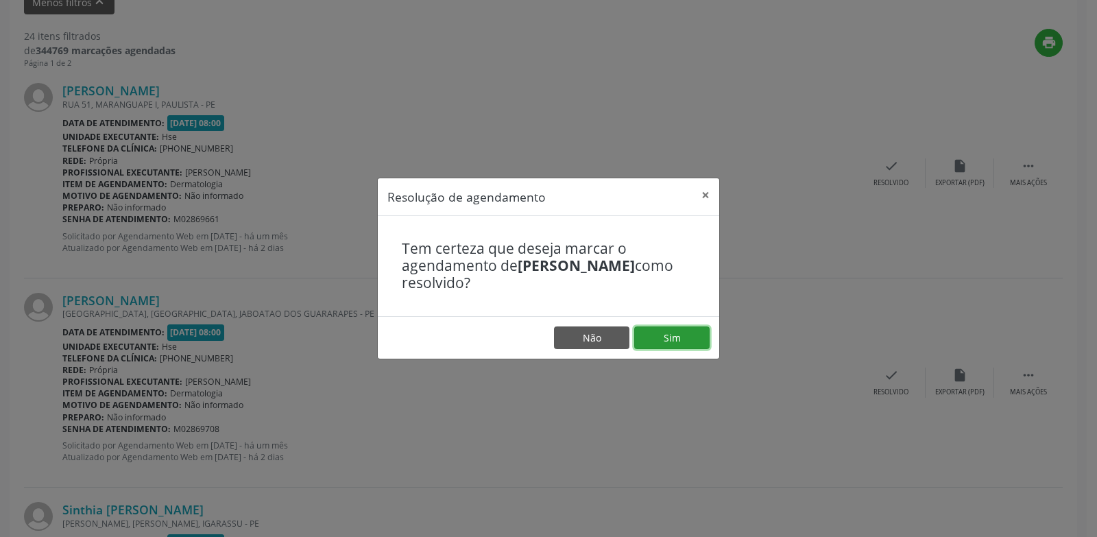
click at [680, 336] on button "Sim" at bounding box center [671, 337] width 75 height 23
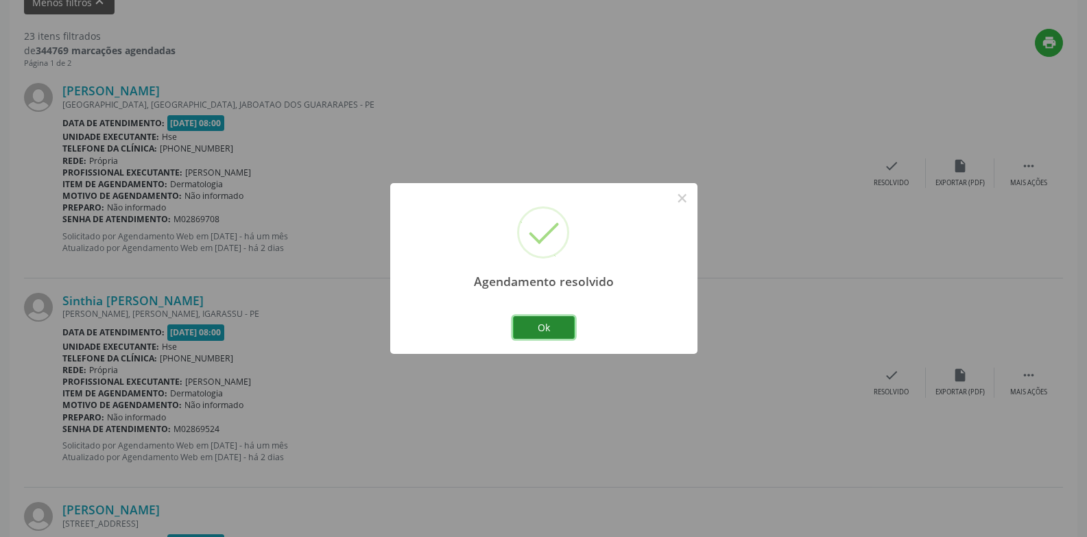
click at [556, 334] on button "Ok" at bounding box center [544, 327] width 62 height 23
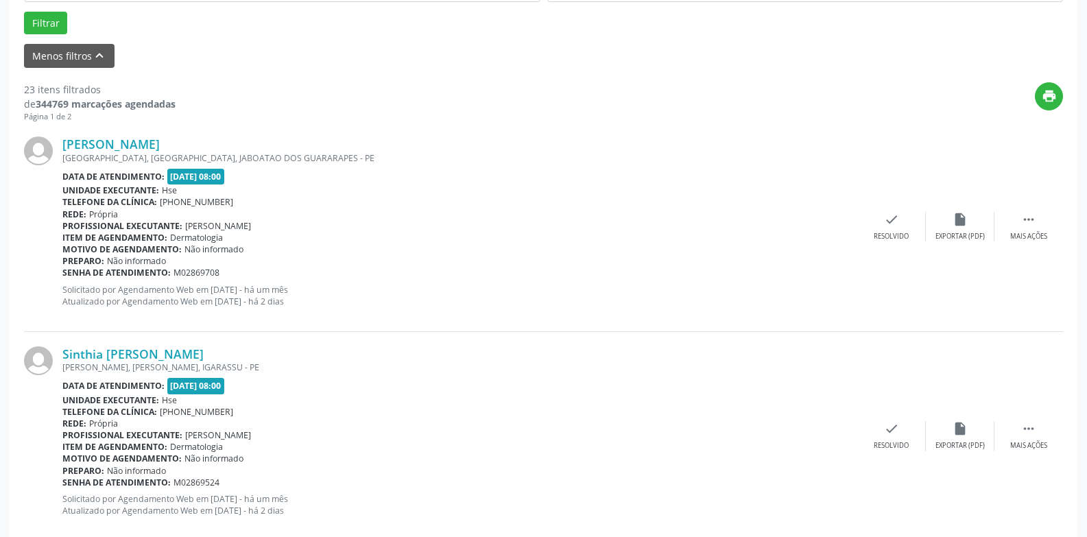
scroll to position [336, 0]
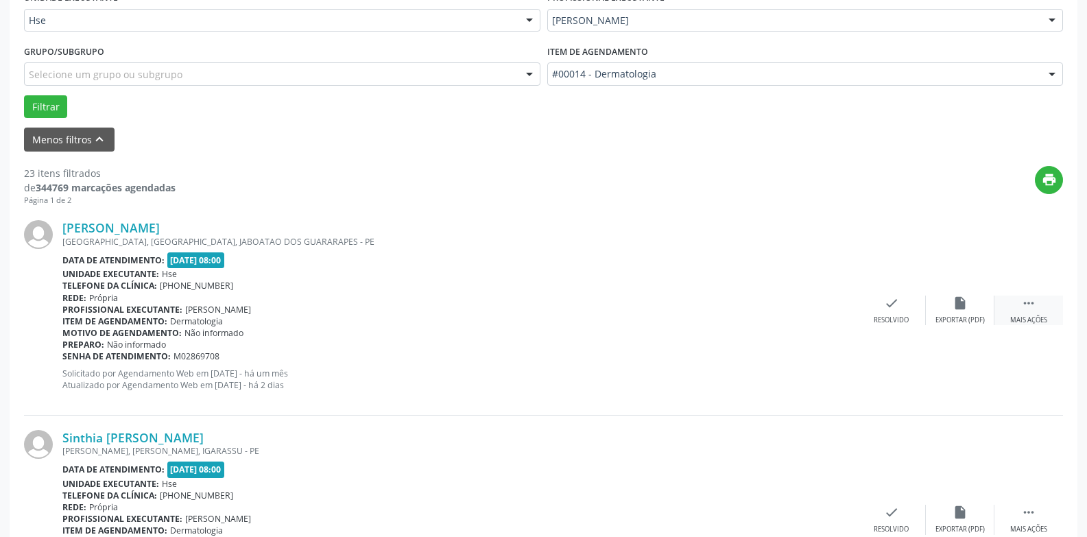
click at [1017, 308] on div " Mais ações" at bounding box center [1028, 310] width 69 height 29
click at [945, 310] on div "alarm_off Não compareceu" at bounding box center [960, 310] width 69 height 29
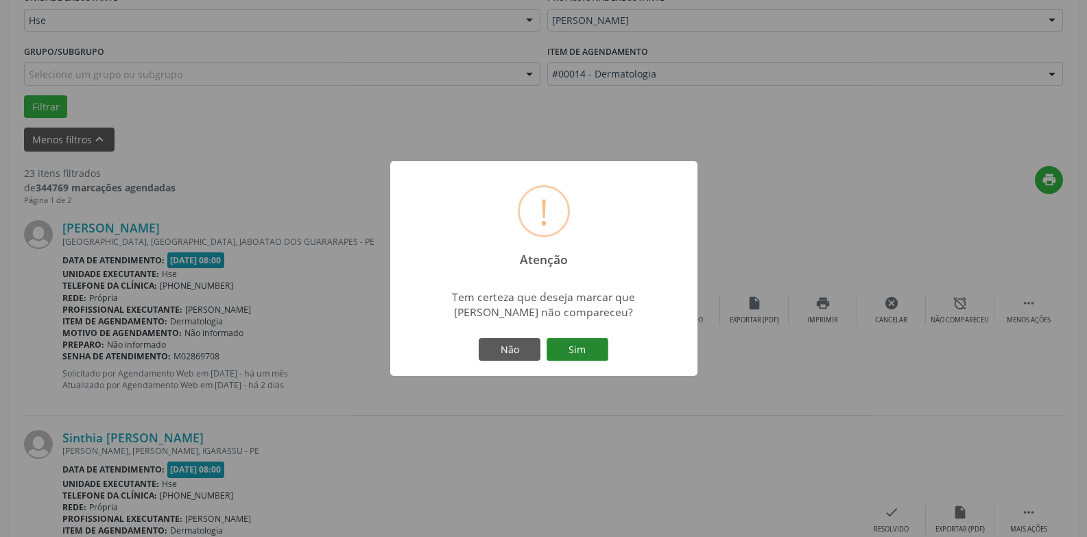
click at [564, 348] on button "Sim" at bounding box center [578, 349] width 62 height 23
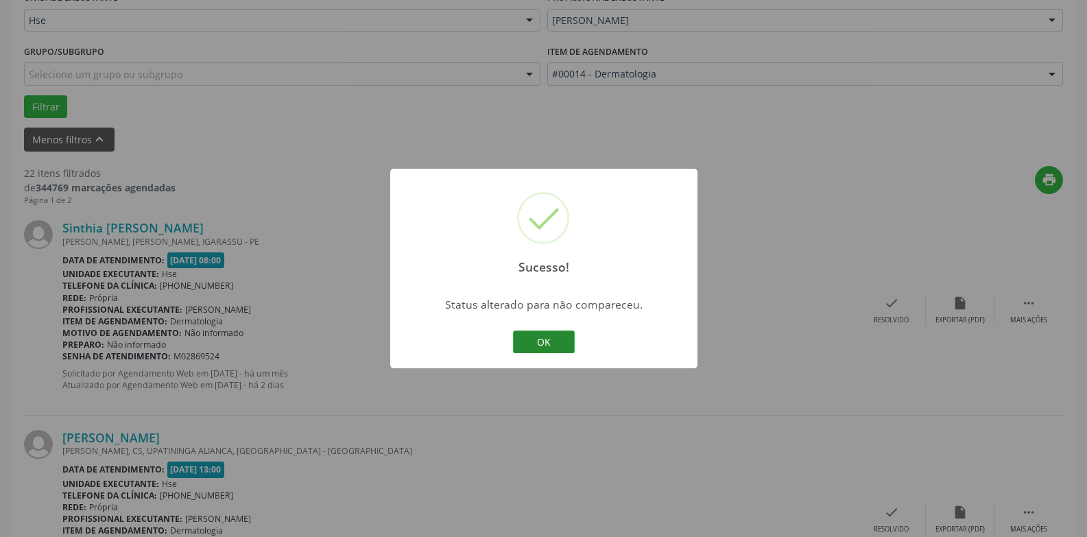
click at [534, 343] on button "OK" at bounding box center [544, 342] width 62 height 23
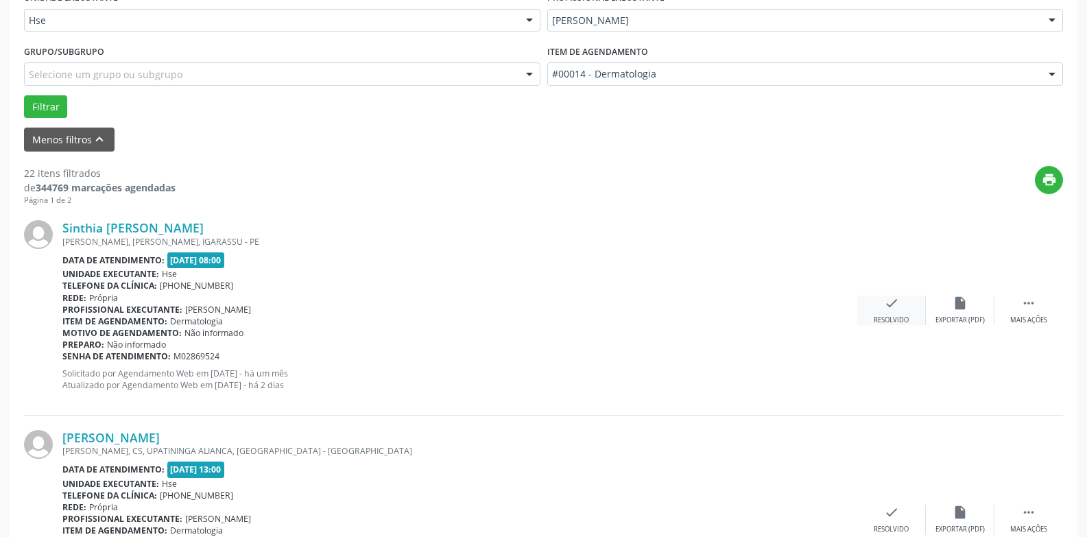
click at [889, 312] on div "check Resolvido" at bounding box center [891, 310] width 69 height 29
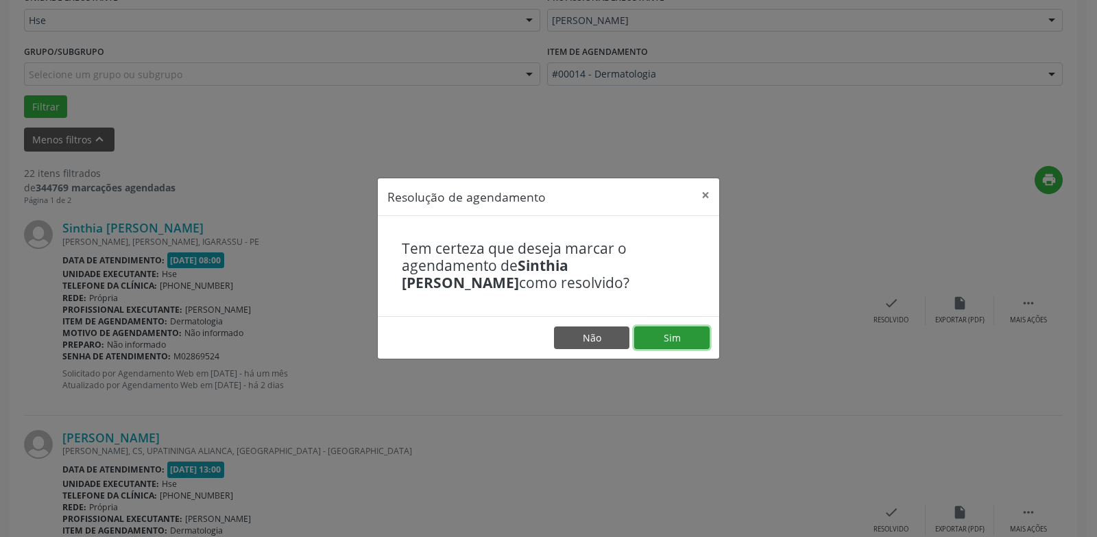
click at [679, 342] on button "Sim" at bounding box center [671, 337] width 75 height 23
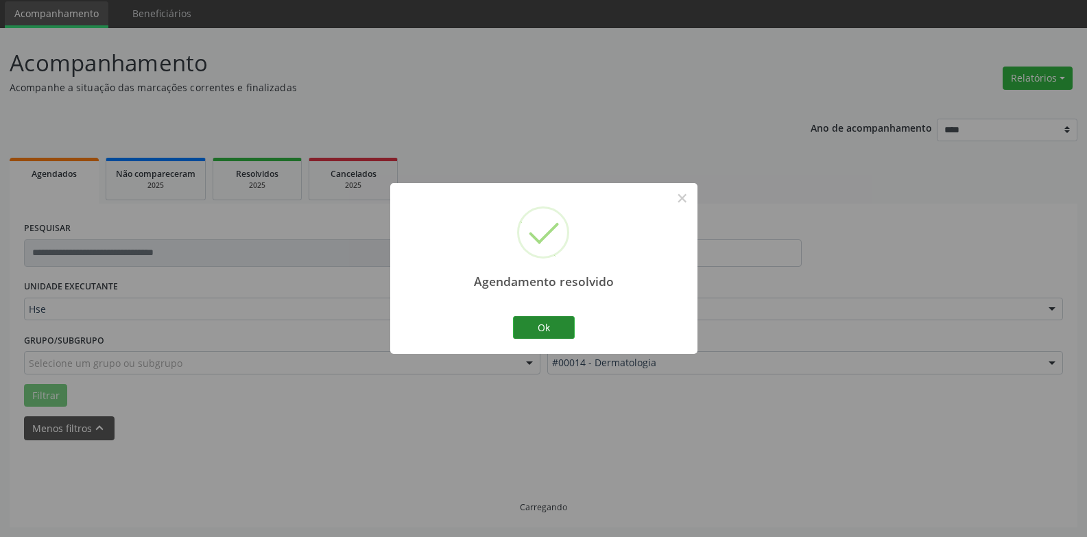
scroll to position [62, 0]
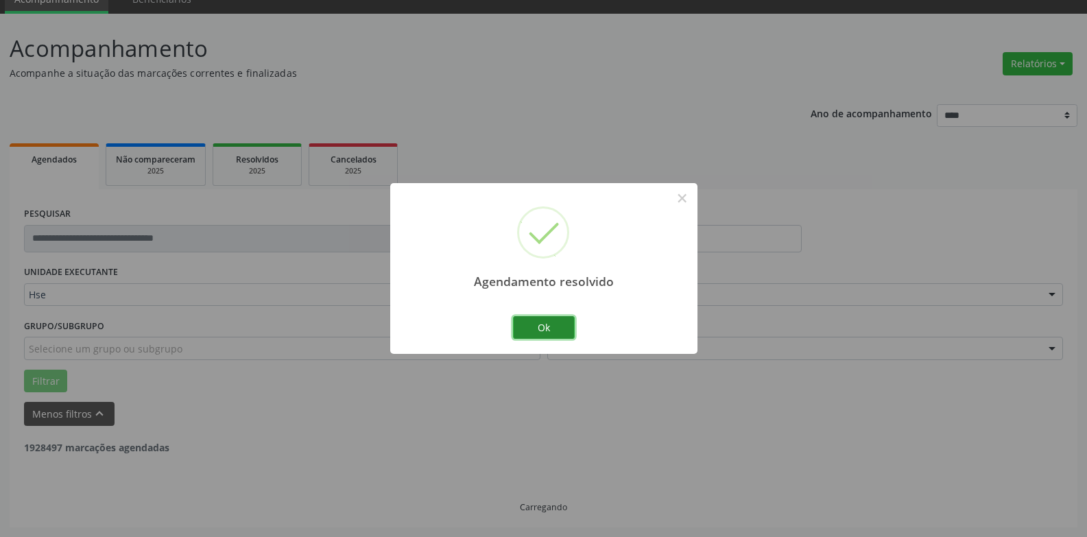
click at [543, 326] on button "Ok" at bounding box center [544, 327] width 62 height 23
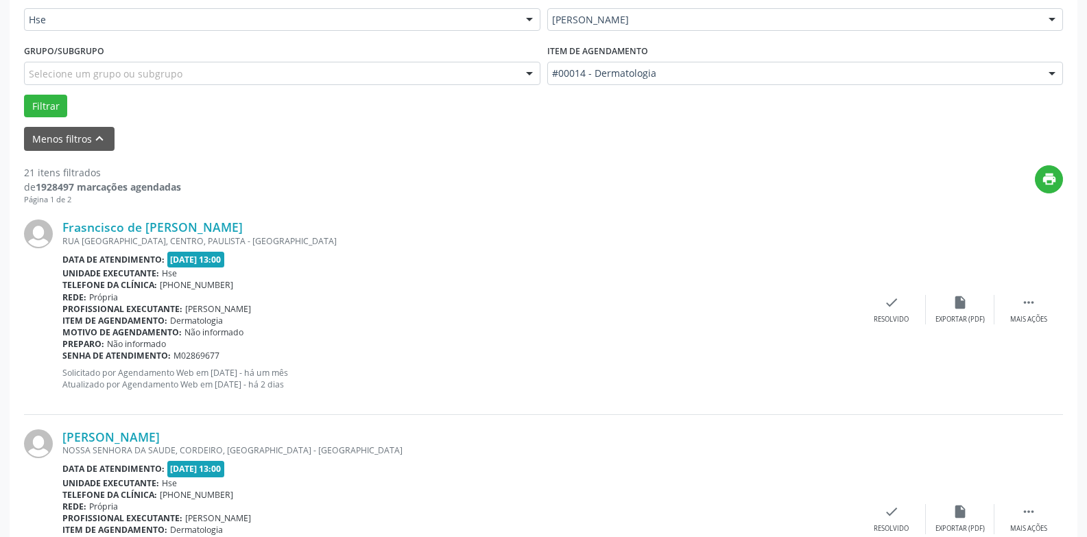
scroll to position [405, 0]
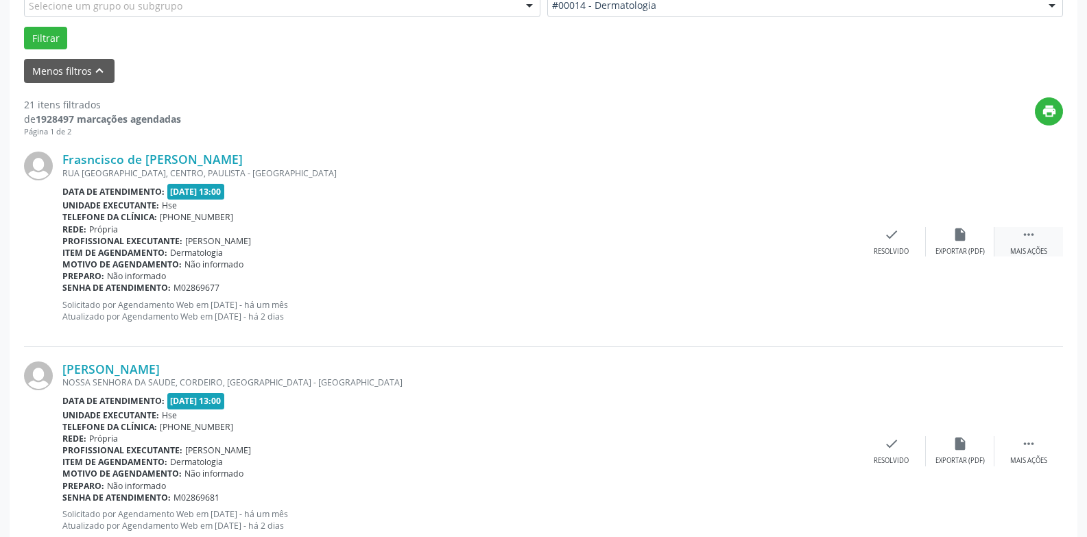
click at [1026, 240] on icon "" at bounding box center [1028, 234] width 15 height 15
click at [970, 246] on div "alarm_off Não compareceu" at bounding box center [960, 241] width 69 height 29
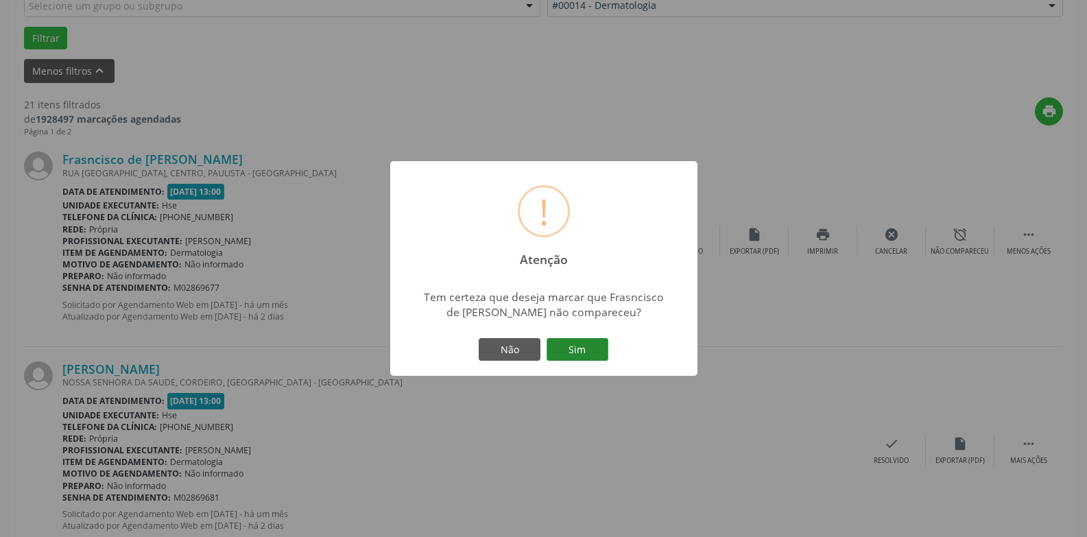
click at [597, 345] on button "Sim" at bounding box center [578, 349] width 62 height 23
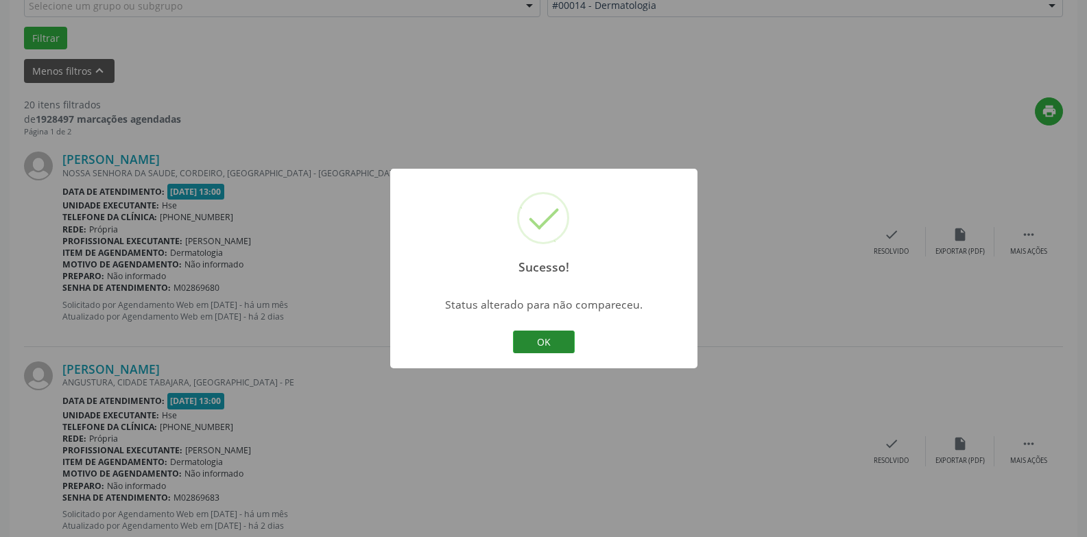
click at [536, 345] on button "OK" at bounding box center [544, 342] width 62 height 23
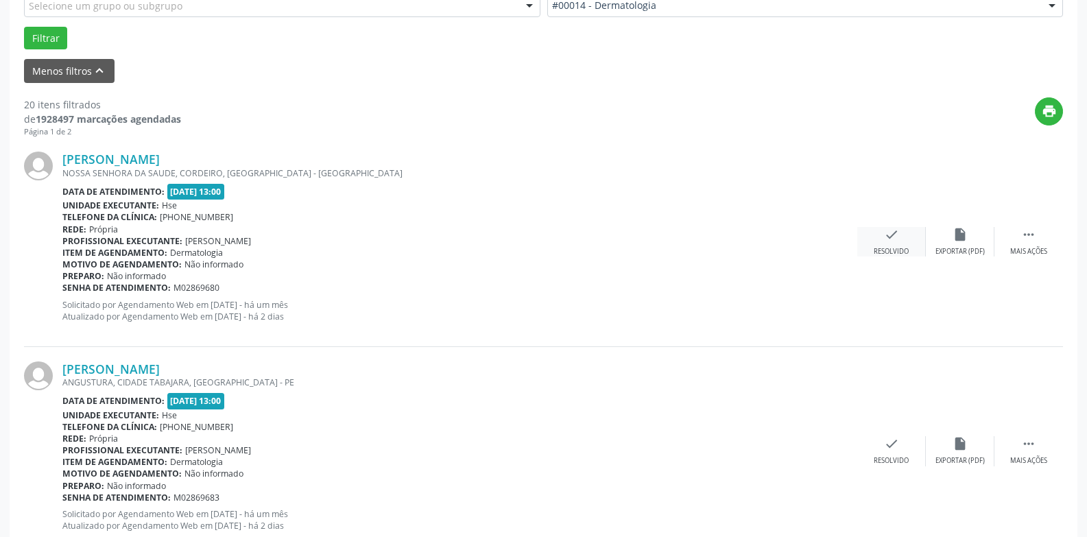
click at [896, 239] on icon "check" at bounding box center [891, 234] width 15 height 15
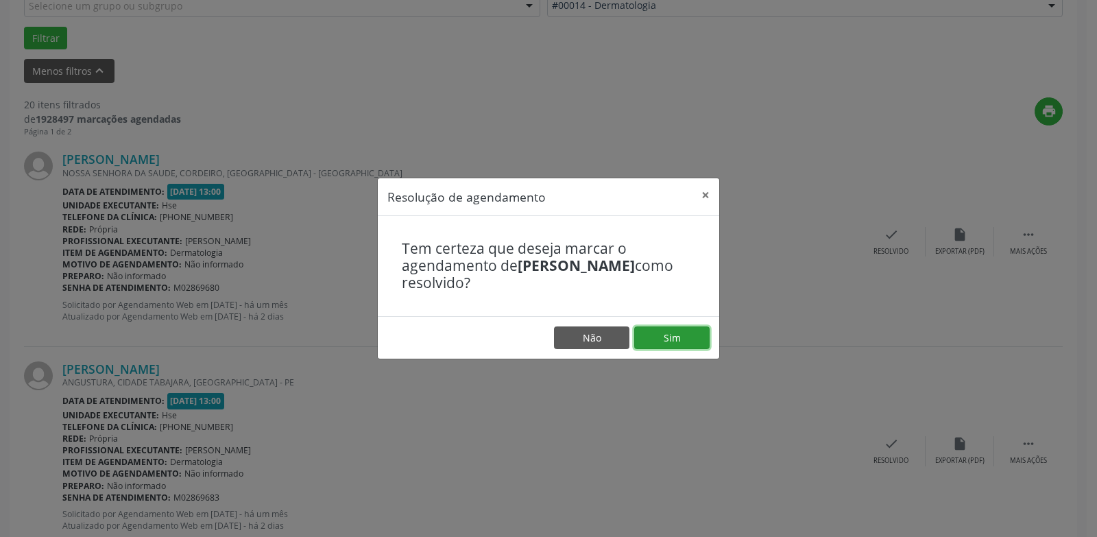
click at [687, 342] on button "Sim" at bounding box center [671, 337] width 75 height 23
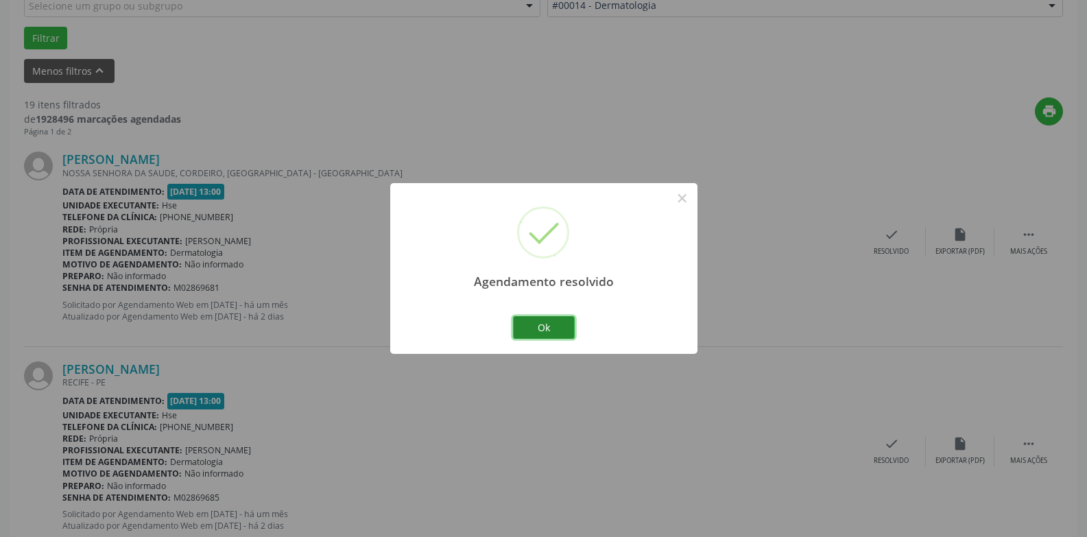
click at [551, 334] on button "Ok" at bounding box center [544, 327] width 62 height 23
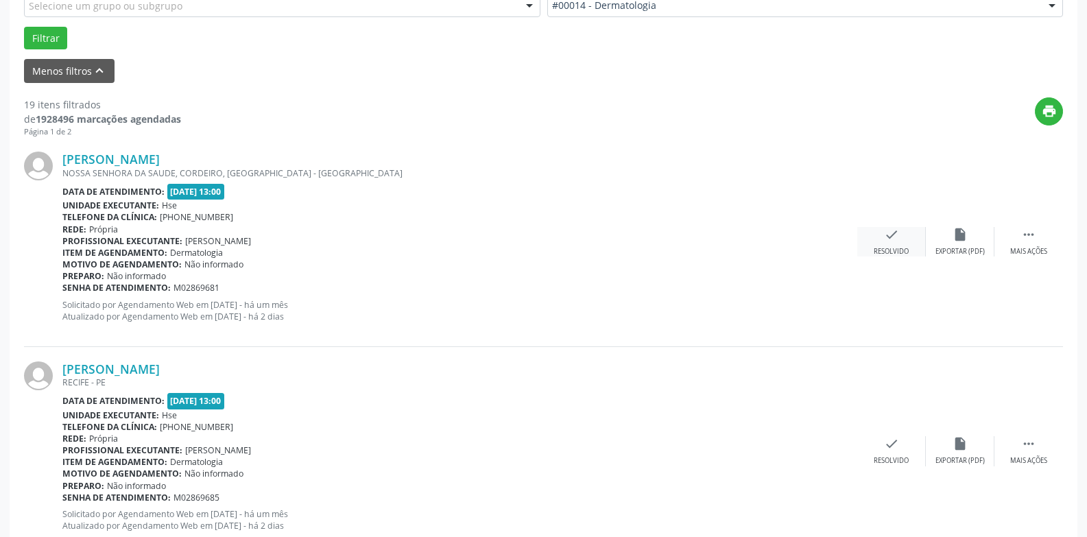
click at [903, 245] on div "check Resolvido" at bounding box center [891, 241] width 69 height 29
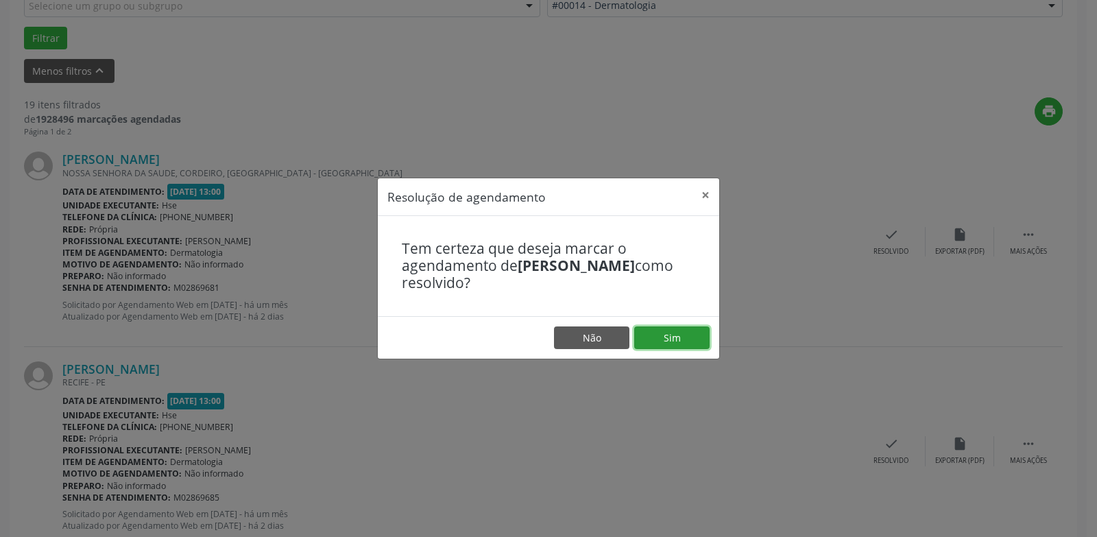
click at [684, 342] on button "Sim" at bounding box center [671, 337] width 75 height 23
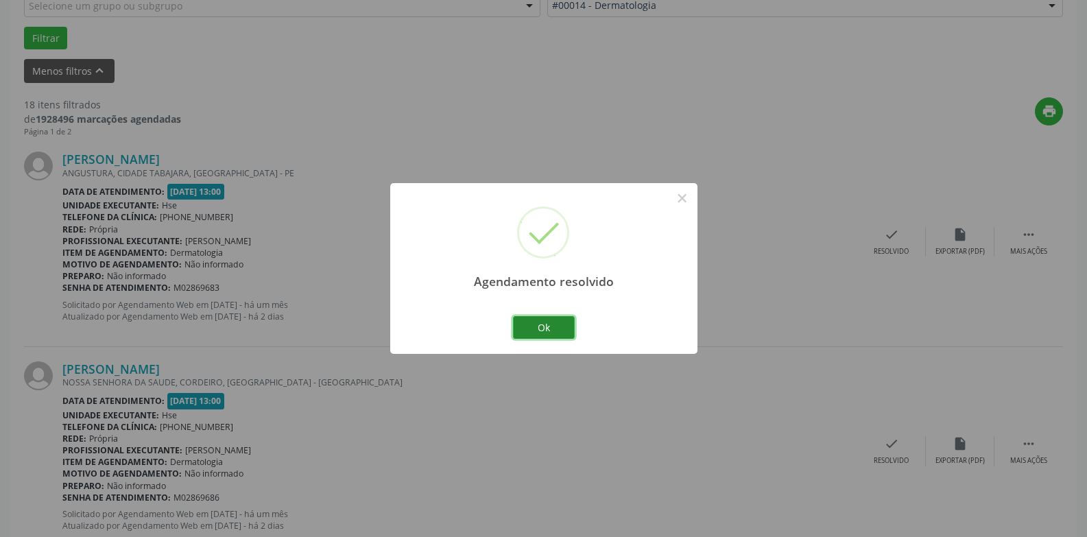
click at [540, 329] on button "Ok" at bounding box center [544, 327] width 62 height 23
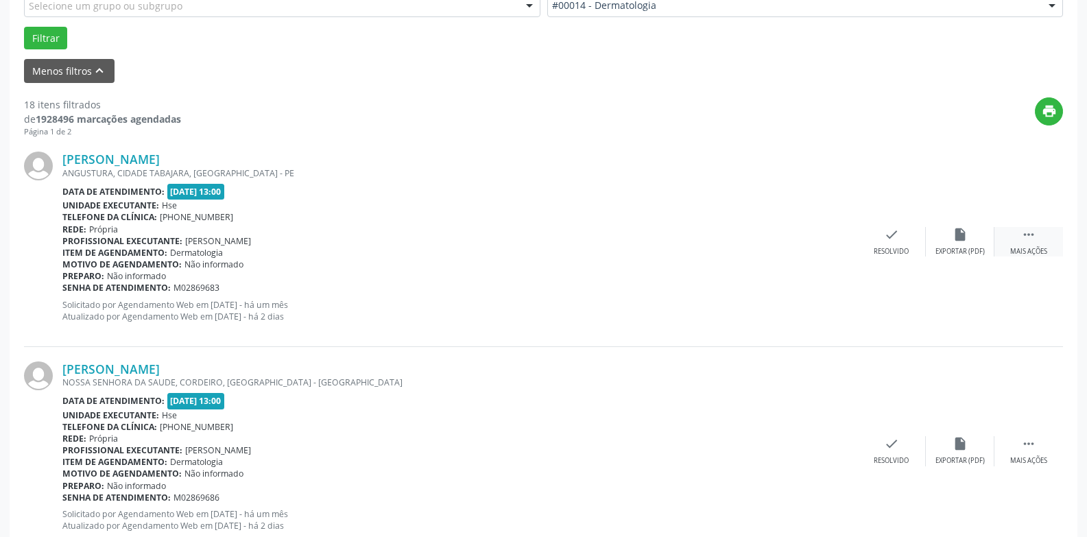
click at [1016, 252] on div "Mais ações" at bounding box center [1028, 252] width 37 height 10
click at [962, 253] on div "Não compareceu" at bounding box center [960, 252] width 58 height 10
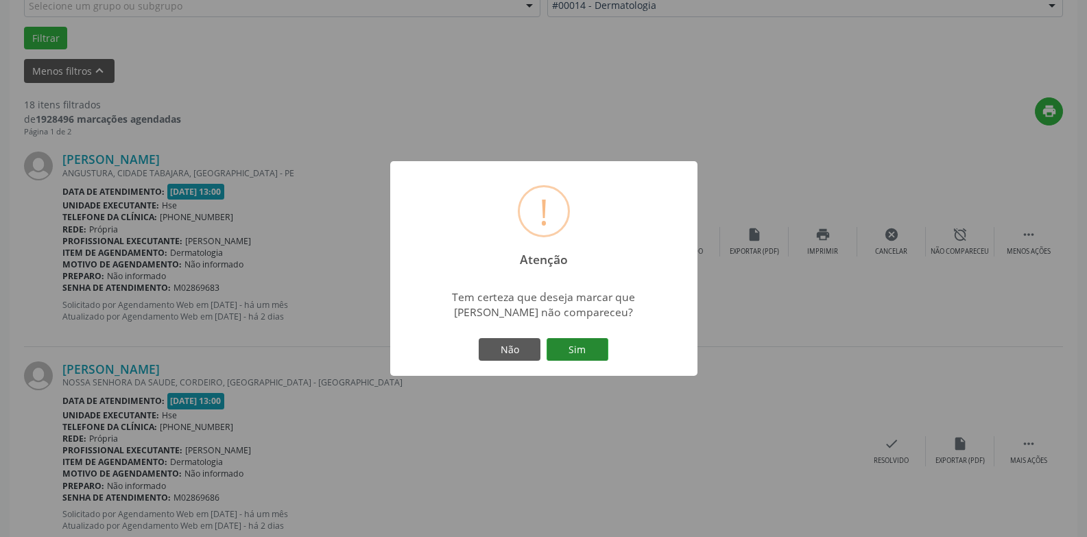
click at [591, 346] on button "Sim" at bounding box center [578, 349] width 62 height 23
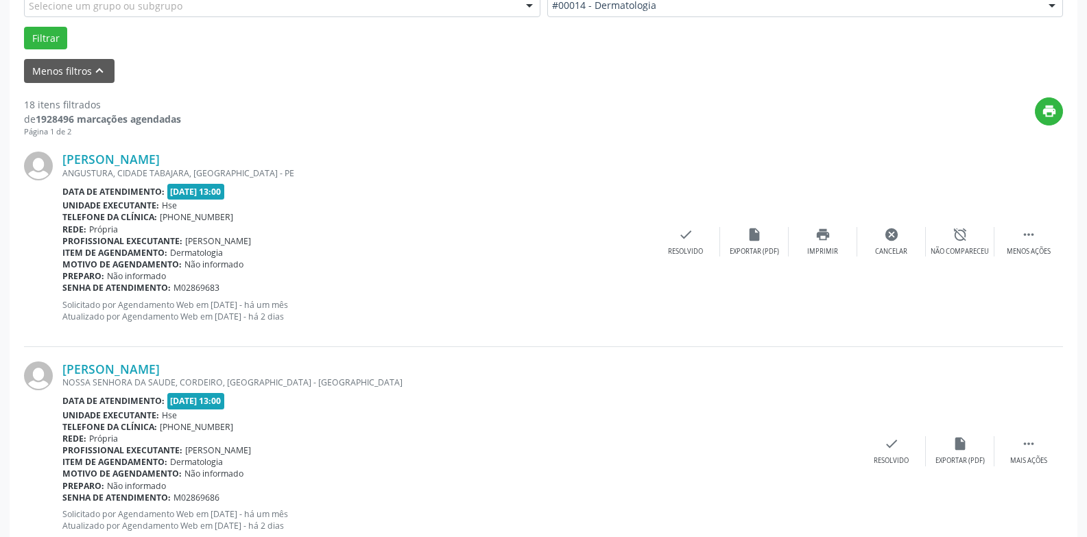
scroll to position [62, 0]
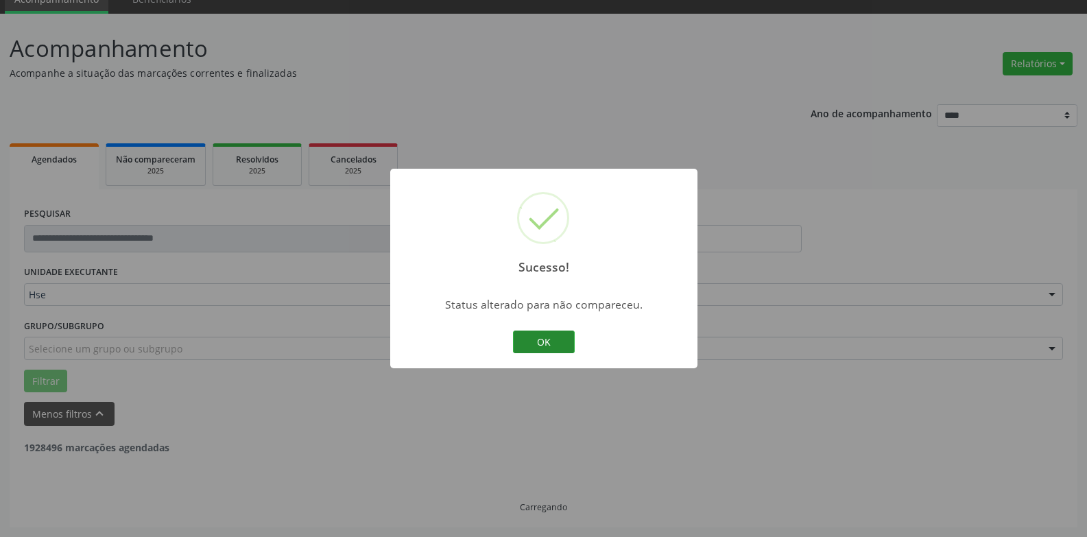
click at [567, 342] on button "OK" at bounding box center [544, 342] width 62 height 23
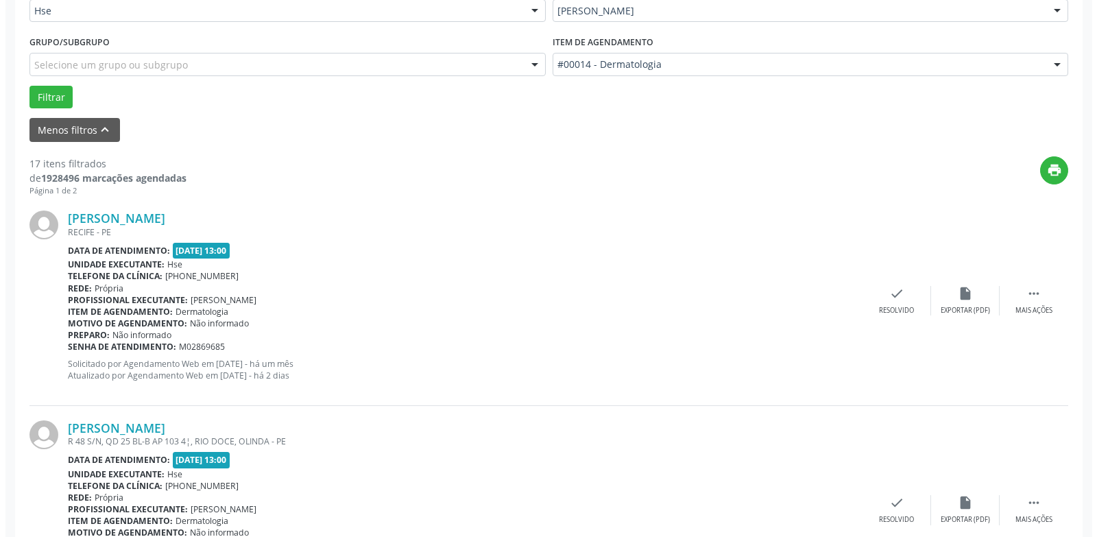
scroll to position [405, 0]
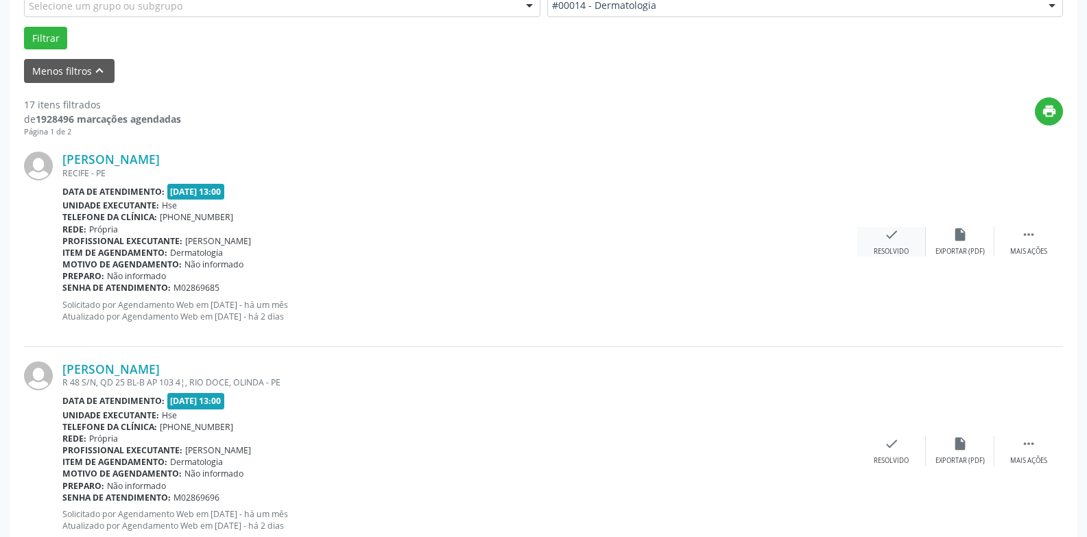
click at [894, 246] on div "check Resolvido" at bounding box center [891, 241] width 69 height 29
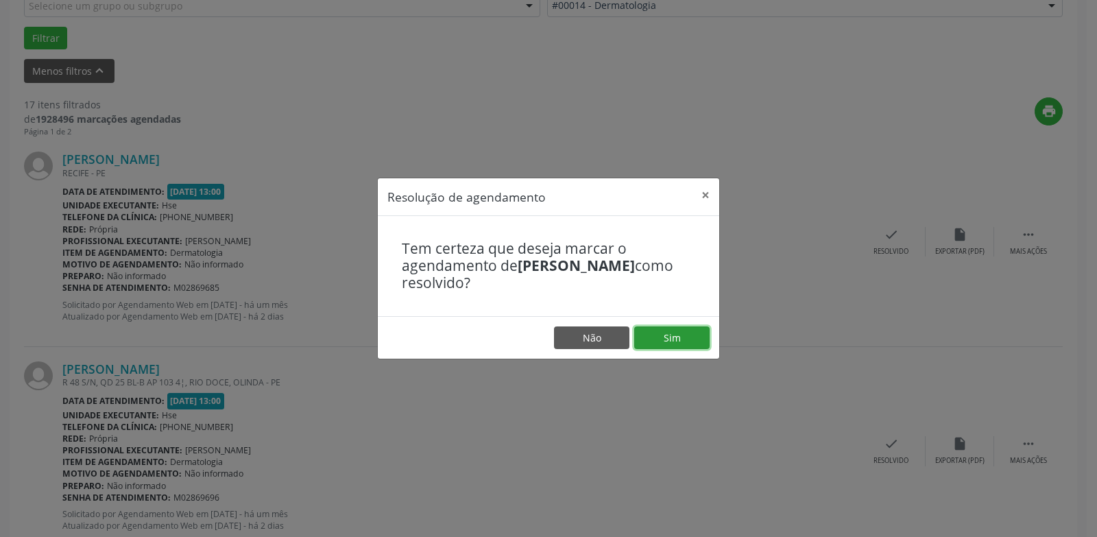
click at [680, 342] on button "Sim" at bounding box center [671, 337] width 75 height 23
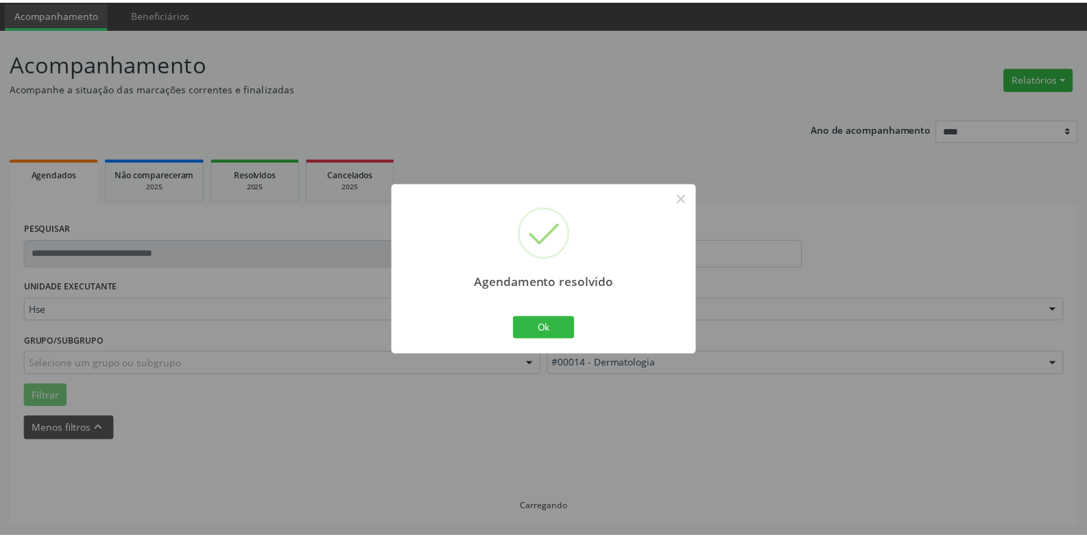
scroll to position [47, 0]
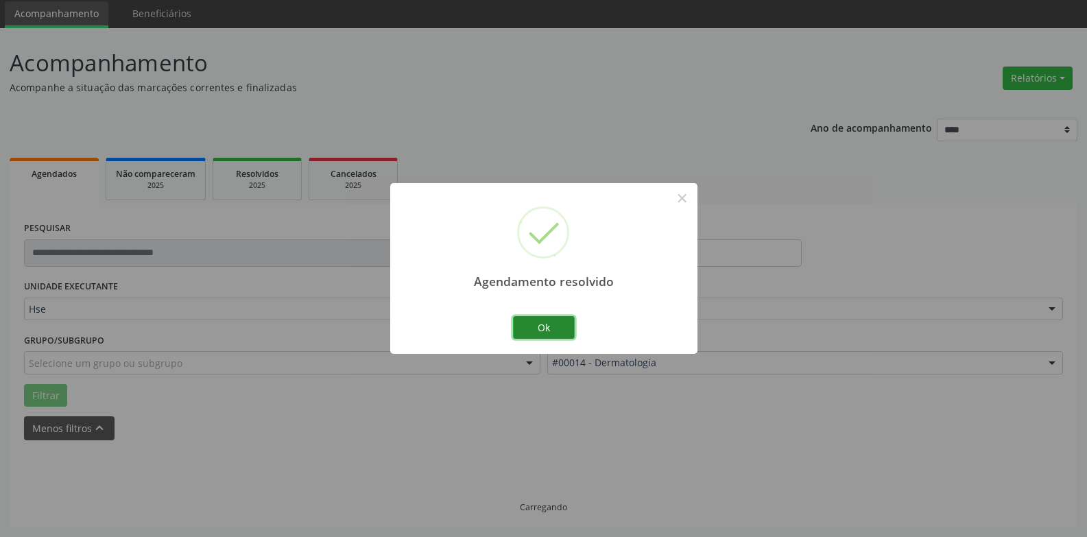
click at [549, 327] on button "Ok" at bounding box center [544, 327] width 62 height 23
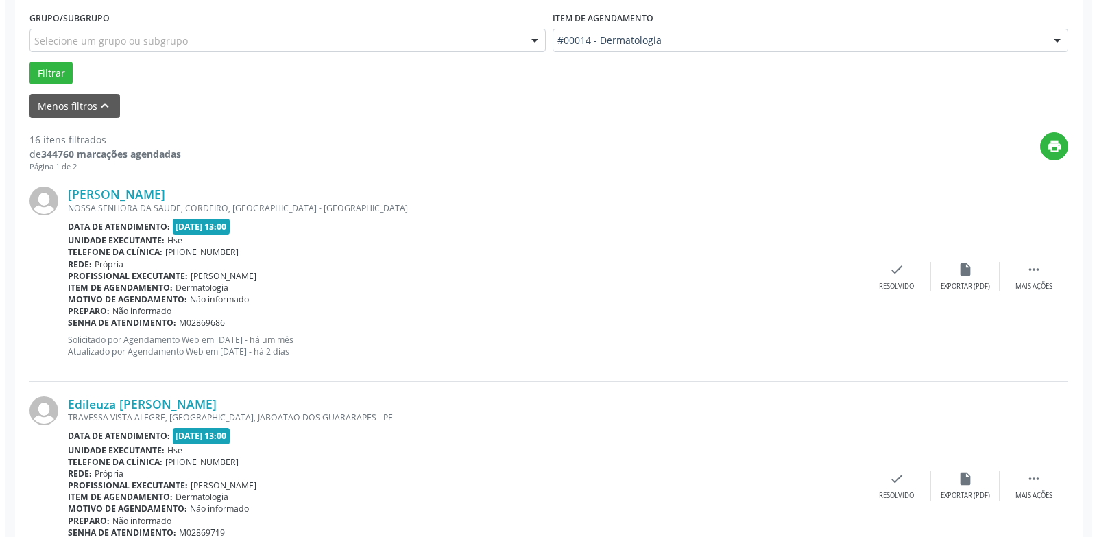
scroll to position [390, 0]
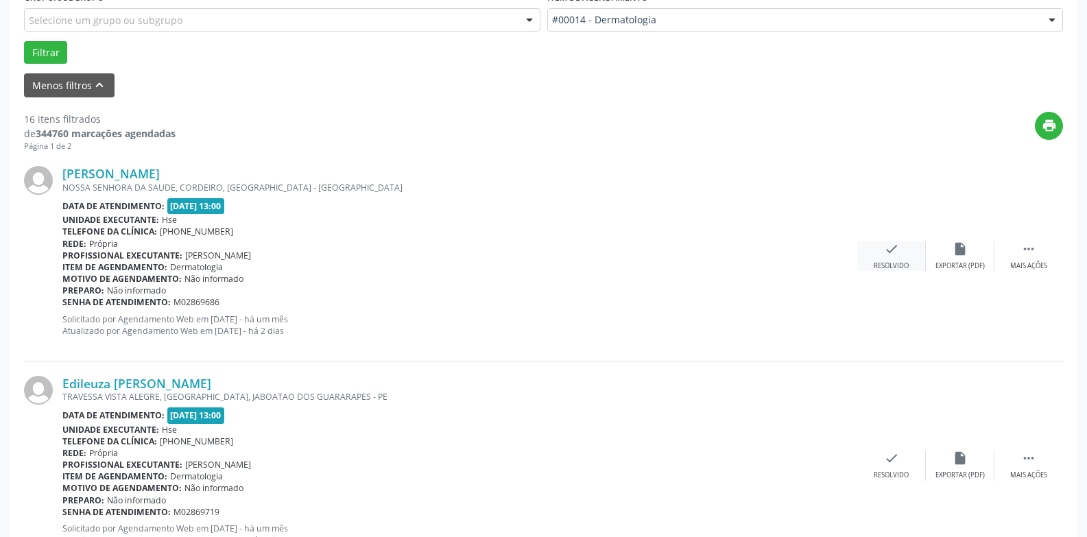
click at [892, 261] on div "Resolvido" at bounding box center [891, 266] width 35 height 10
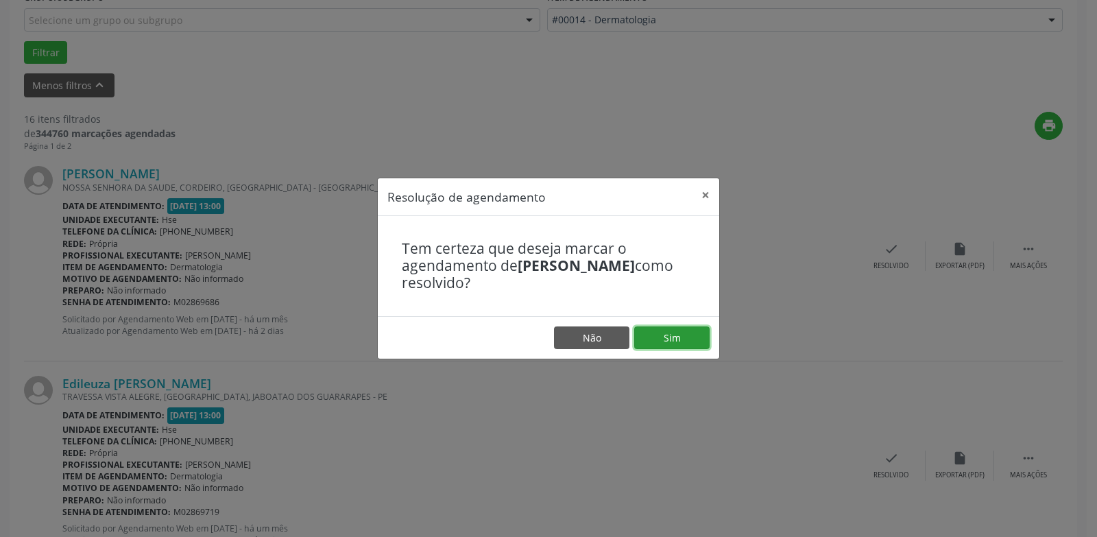
click at [672, 342] on button "Sim" at bounding box center [671, 337] width 75 height 23
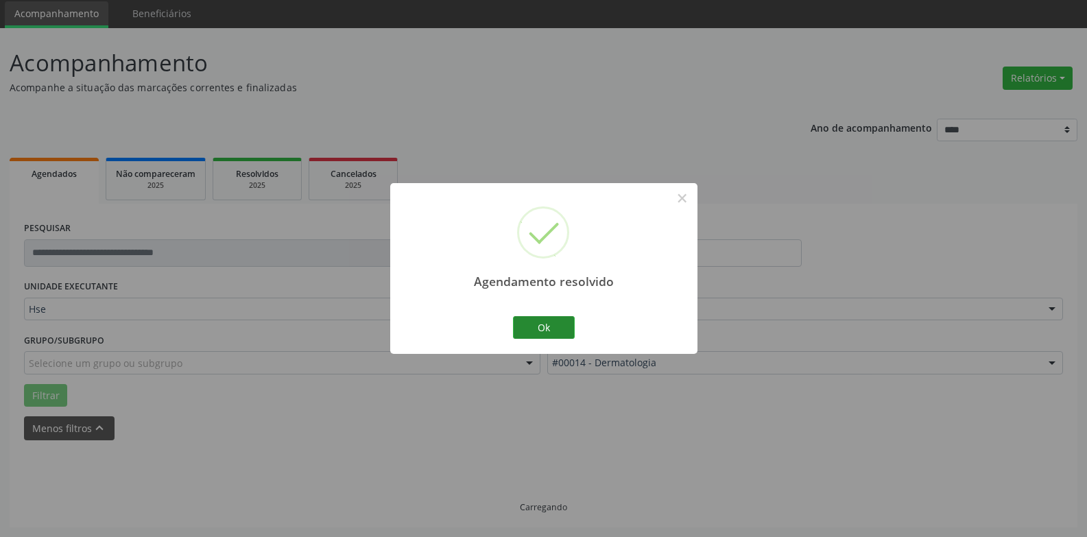
scroll to position [62, 0]
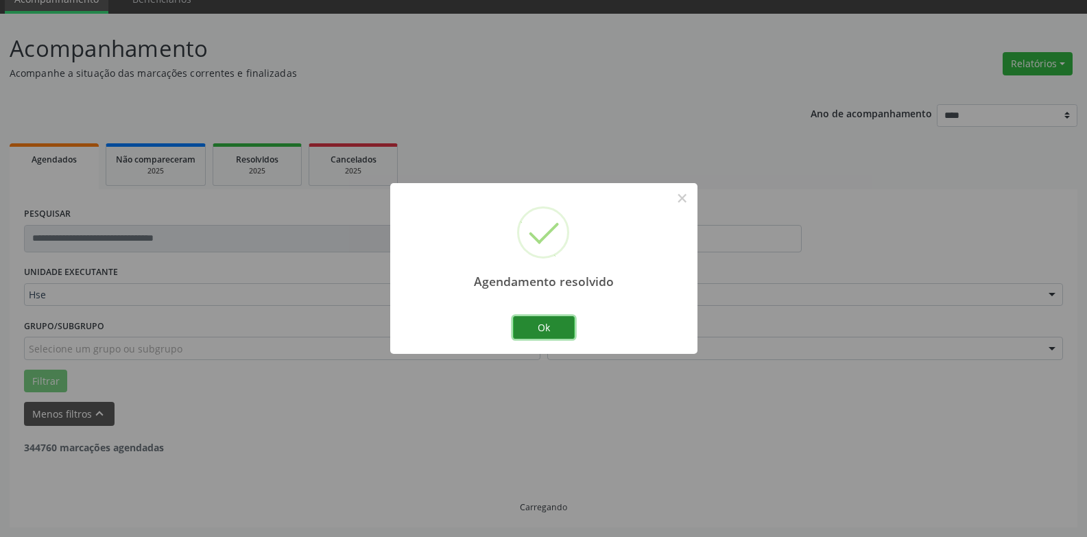
click at [550, 318] on button "Ok" at bounding box center [544, 327] width 62 height 23
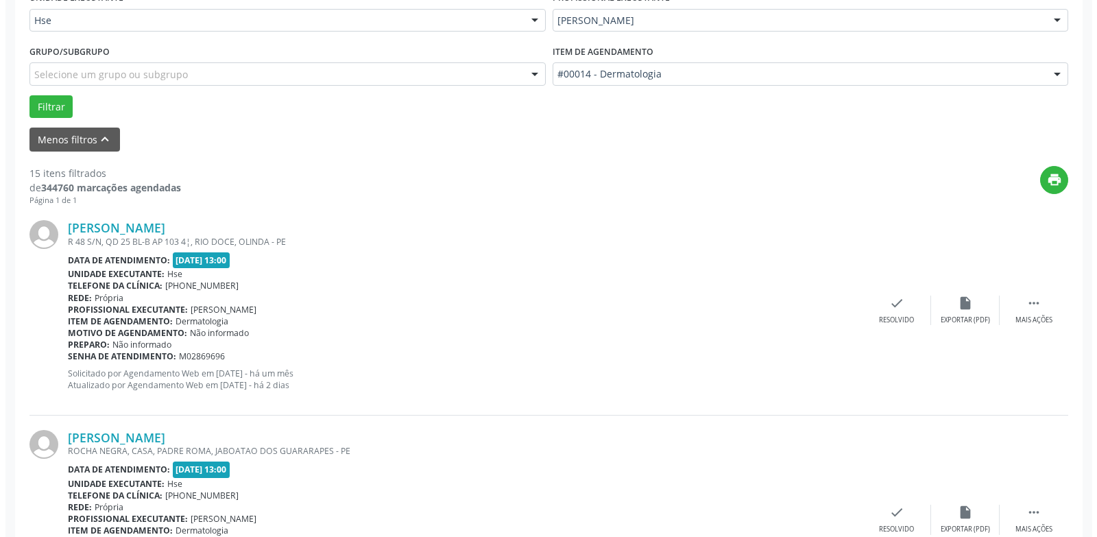
scroll to position [405, 0]
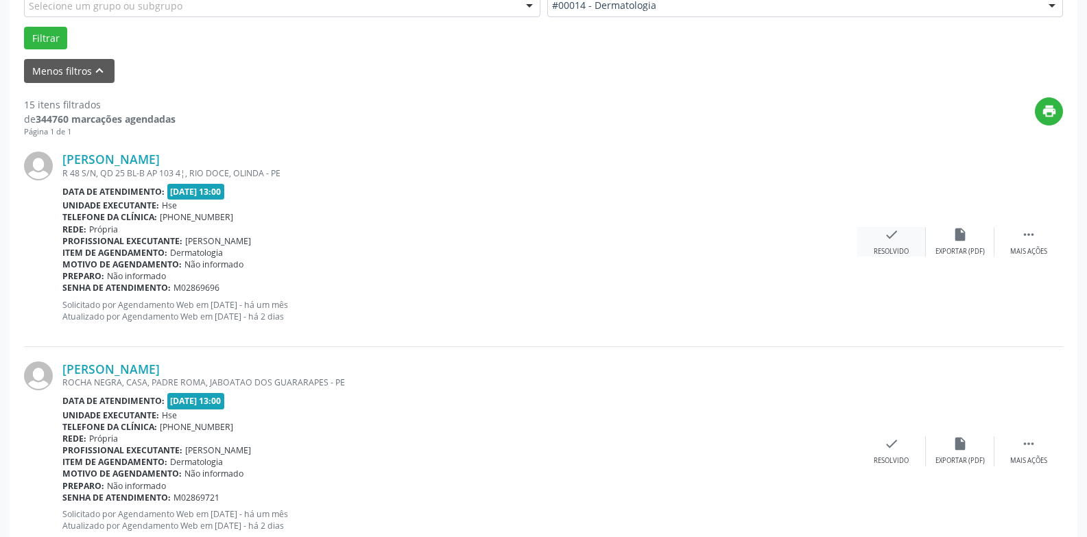
click at [889, 243] on div "check Resolvido" at bounding box center [891, 241] width 69 height 29
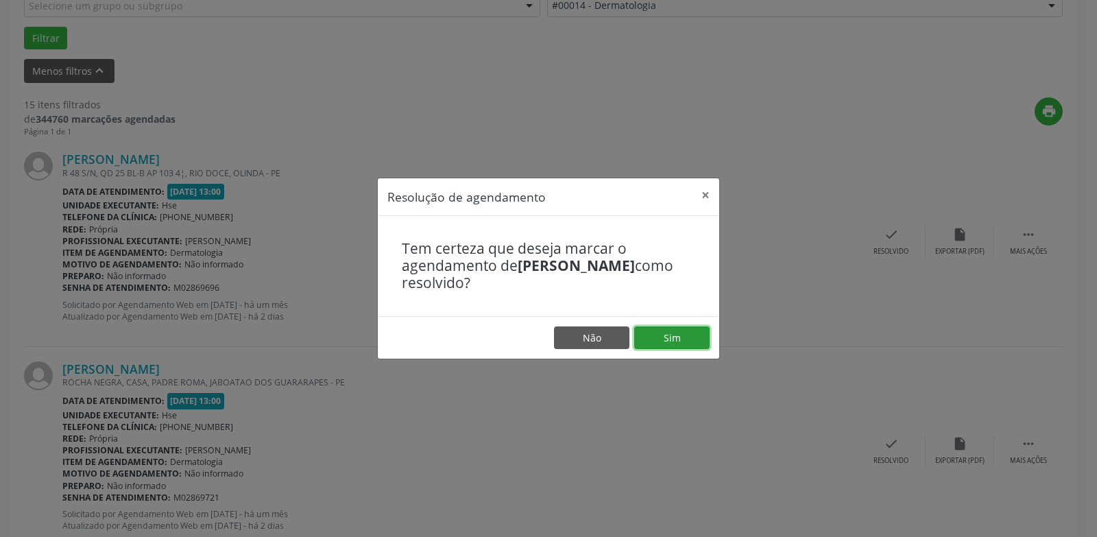
click at [663, 343] on button "Sim" at bounding box center [671, 337] width 75 height 23
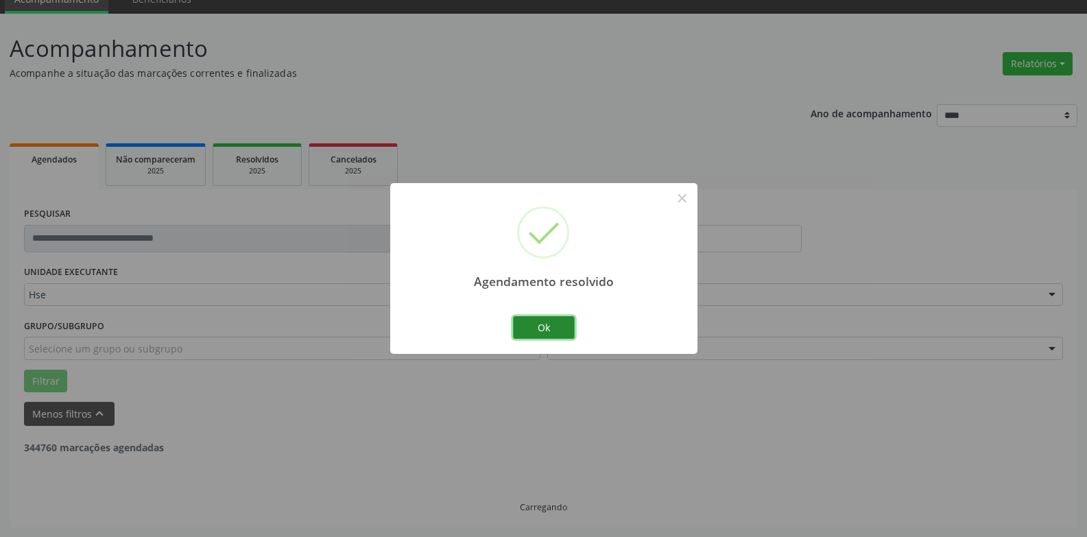
click at [533, 326] on button "Ok" at bounding box center [544, 327] width 62 height 23
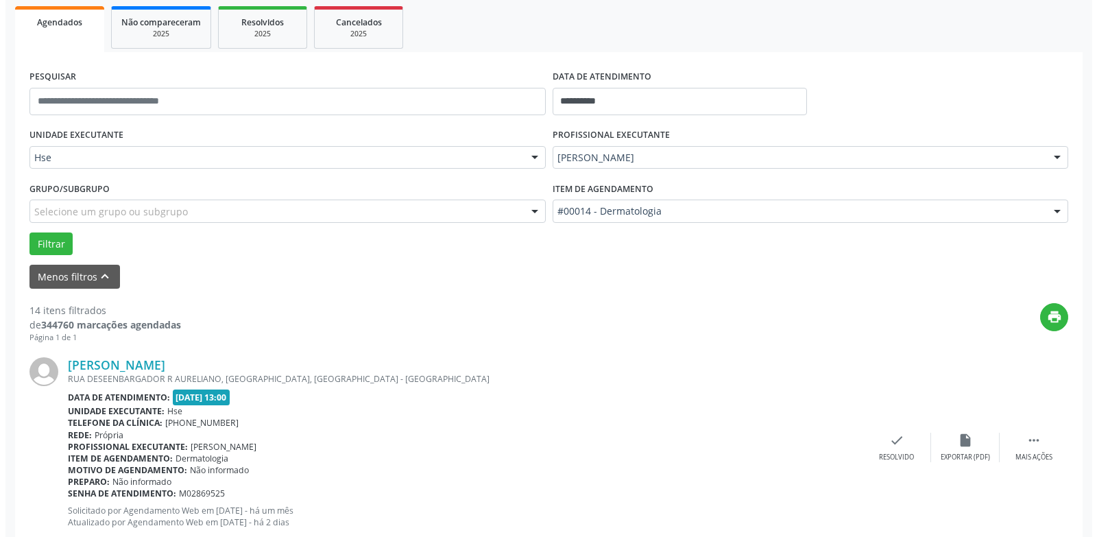
scroll to position [336, 0]
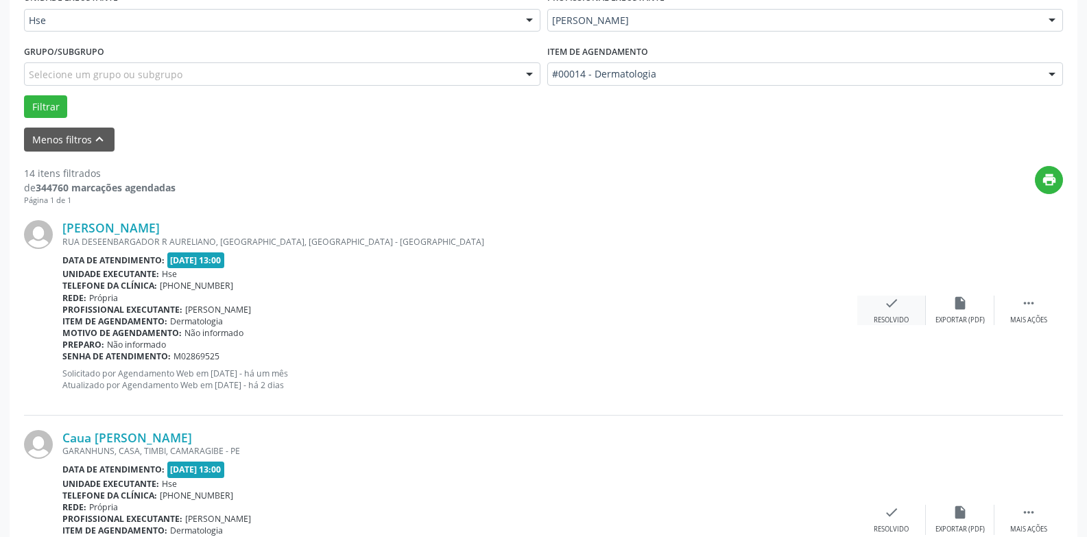
click at [884, 316] on div "Resolvido" at bounding box center [891, 320] width 35 height 10
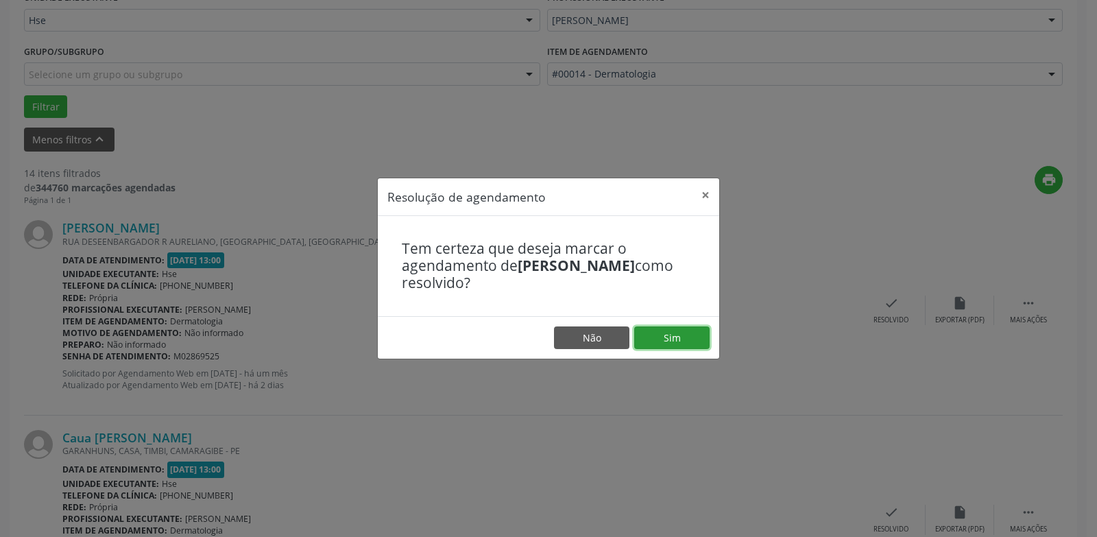
click at [693, 339] on button "Sim" at bounding box center [671, 337] width 75 height 23
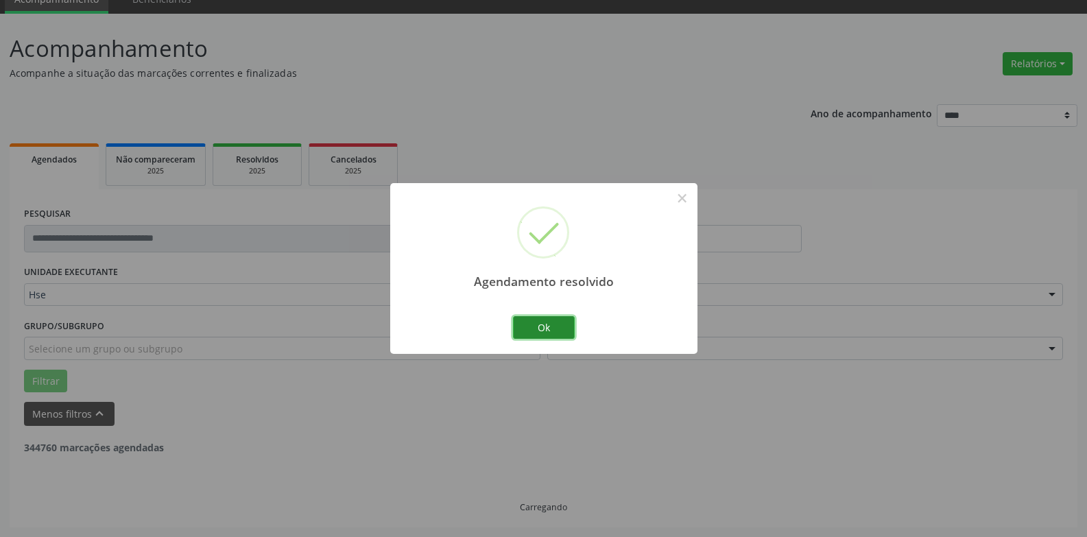
click at [540, 333] on button "Ok" at bounding box center [544, 327] width 62 height 23
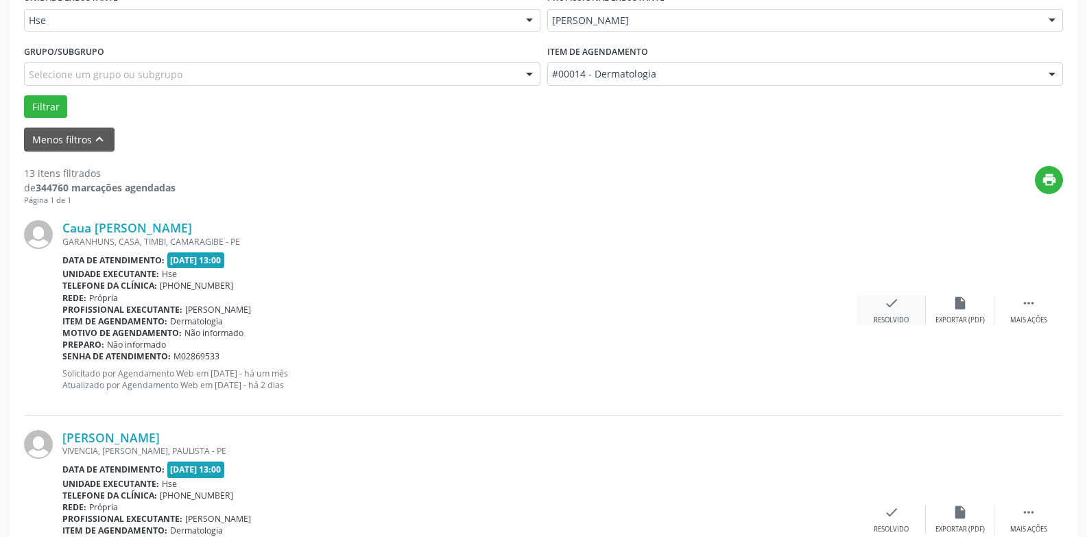
click at [901, 309] on div "check Resolvido" at bounding box center [891, 310] width 69 height 29
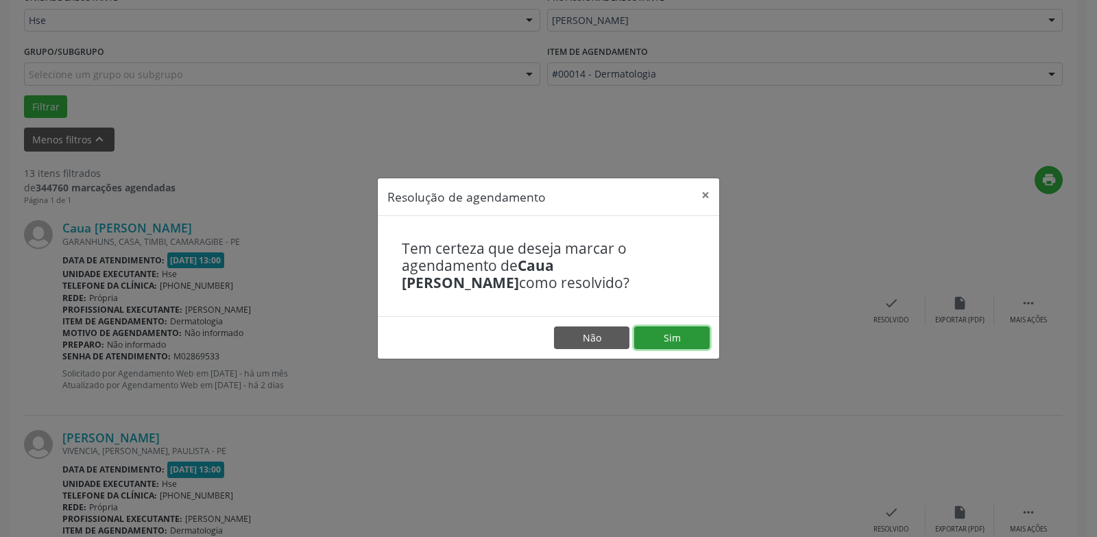
click at [693, 331] on button "Sim" at bounding box center [671, 337] width 75 height 23
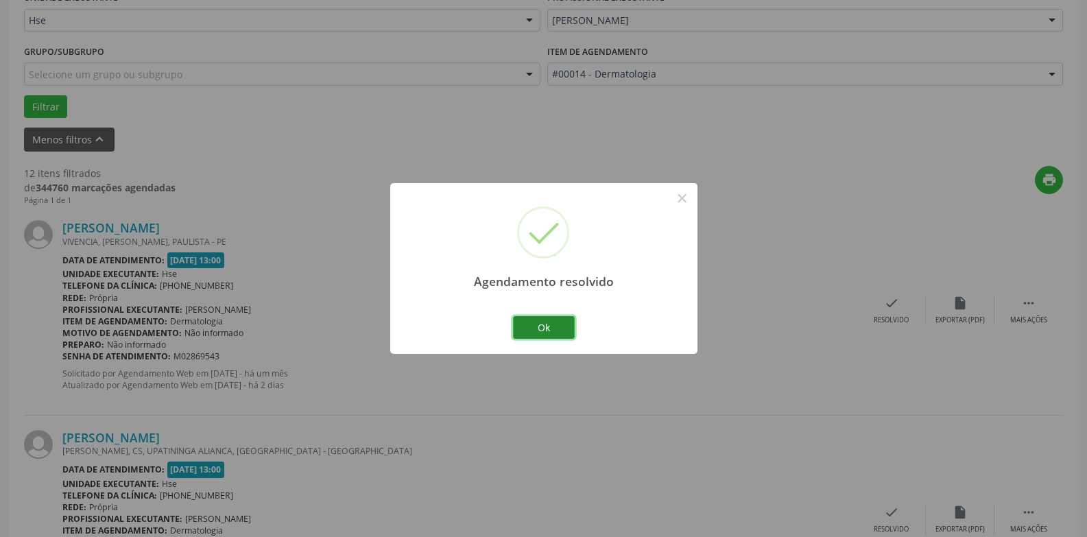
click at [540, 326] on button "Ok" at bounding box center [544, 327] width 62 height 23
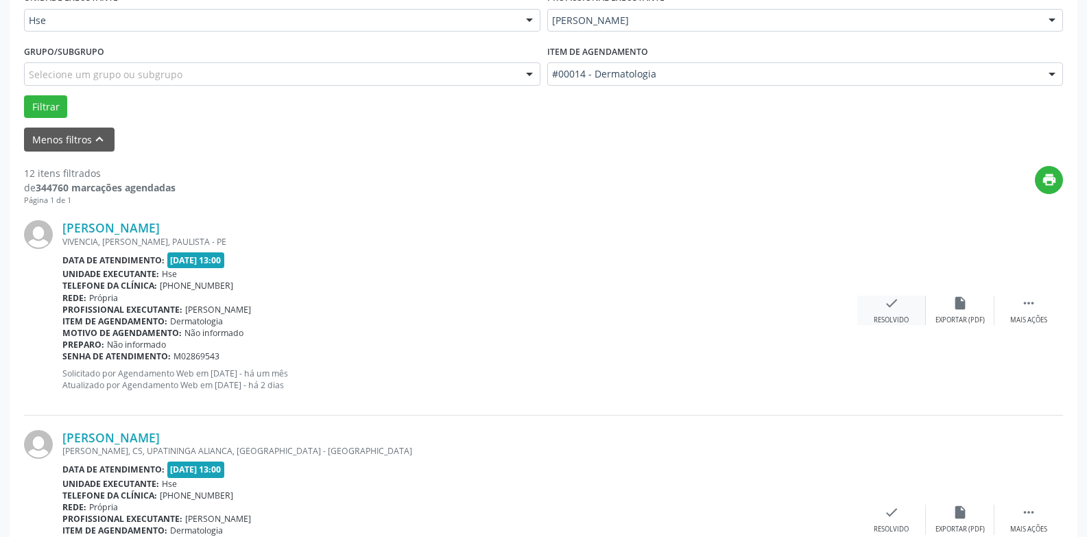
click at [883, 313] on div "check Resolvido" at bounding box center [891, 310] width 69 height 29
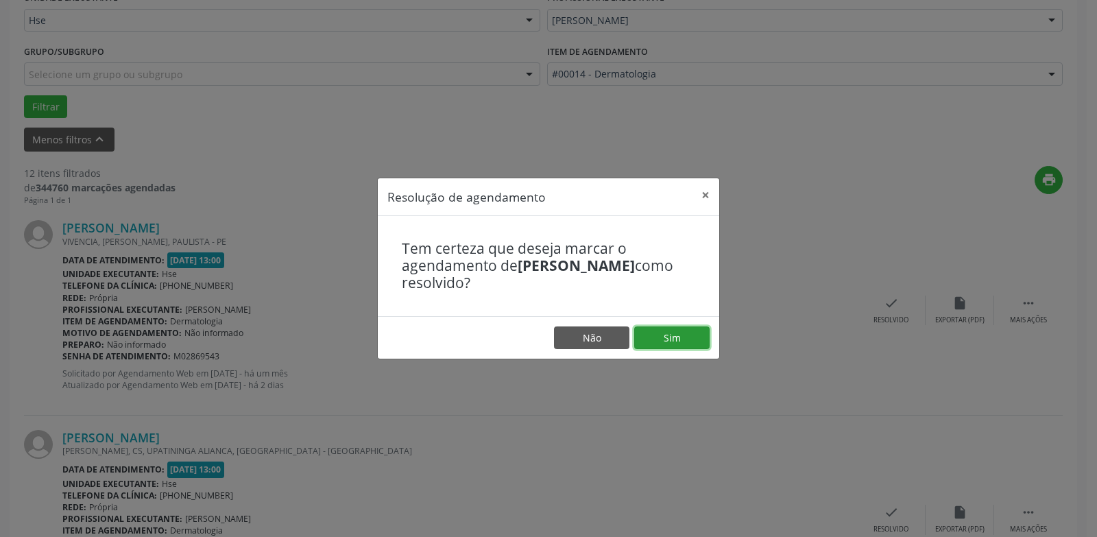
click at [664, 339] on button "Sim" at bounding box center [671, 337] width 75 height 23
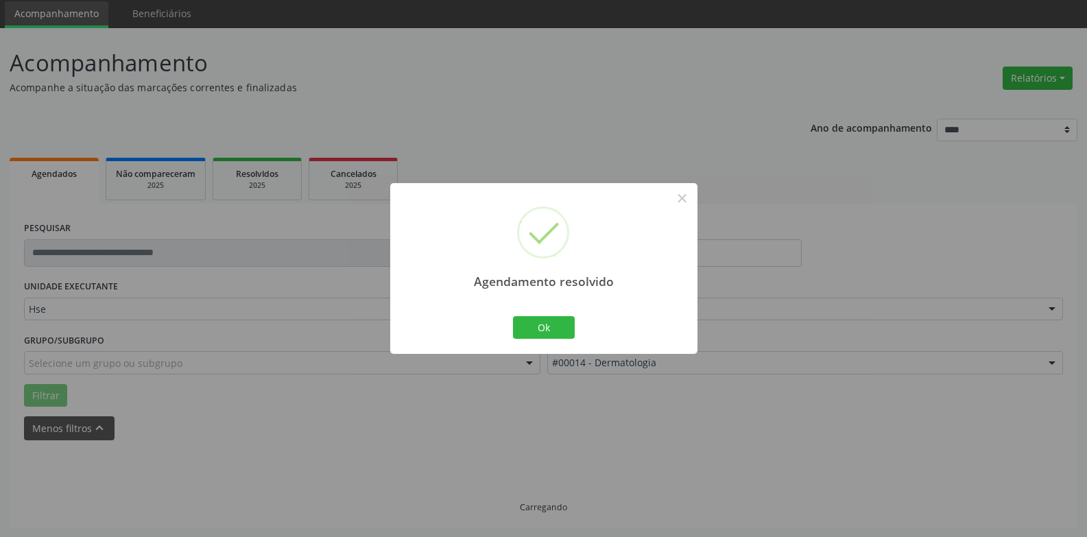
scroll to position [62, 0]
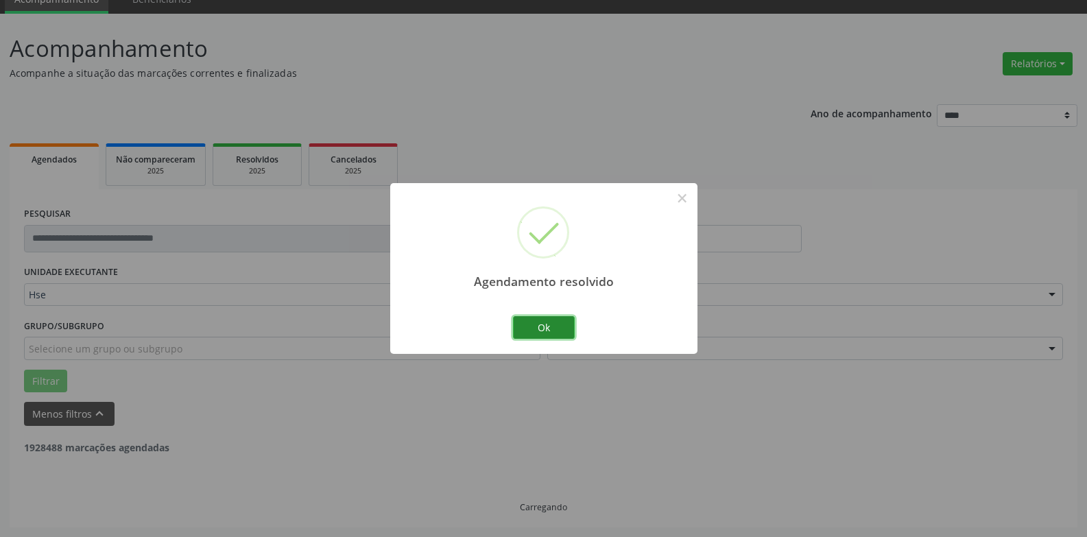
click at [550, 330] on button "Ok" at bounding box center [544, 327] width 62 height 23
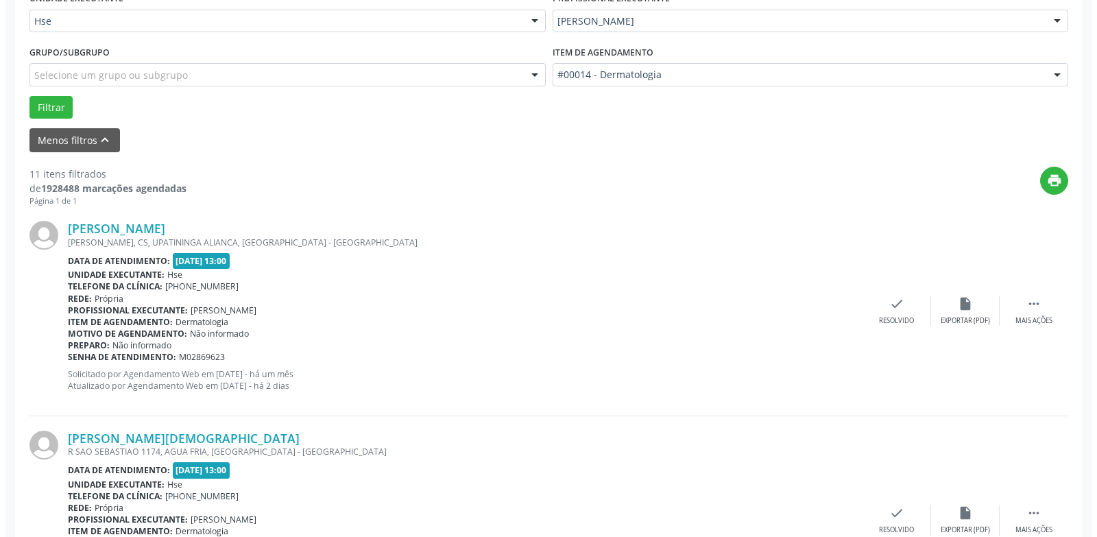
scroll to position [336, 0]
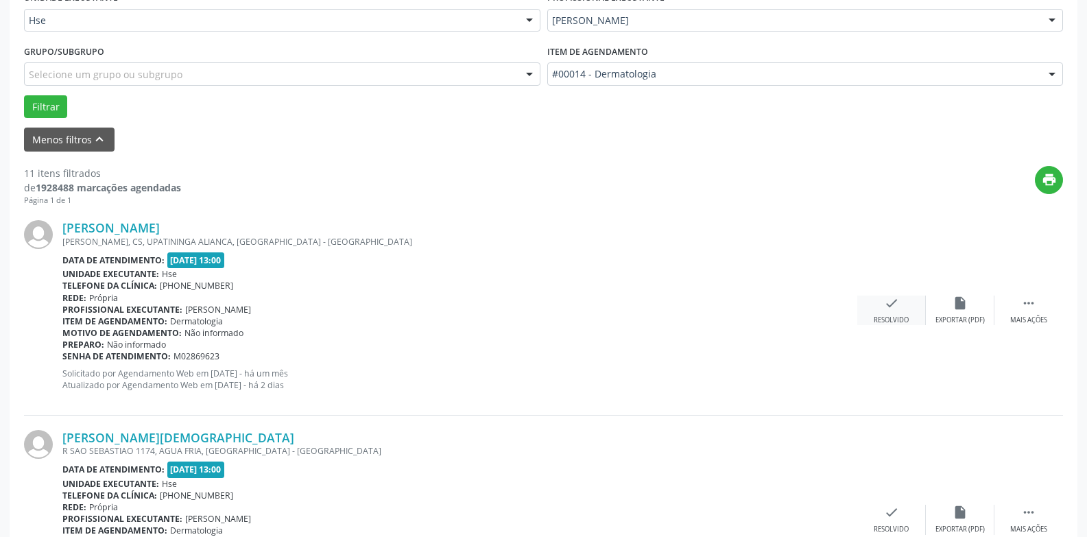
click at [890, 316] on div "Resolvido" at bounding box center [891, 320] width 35 height 10
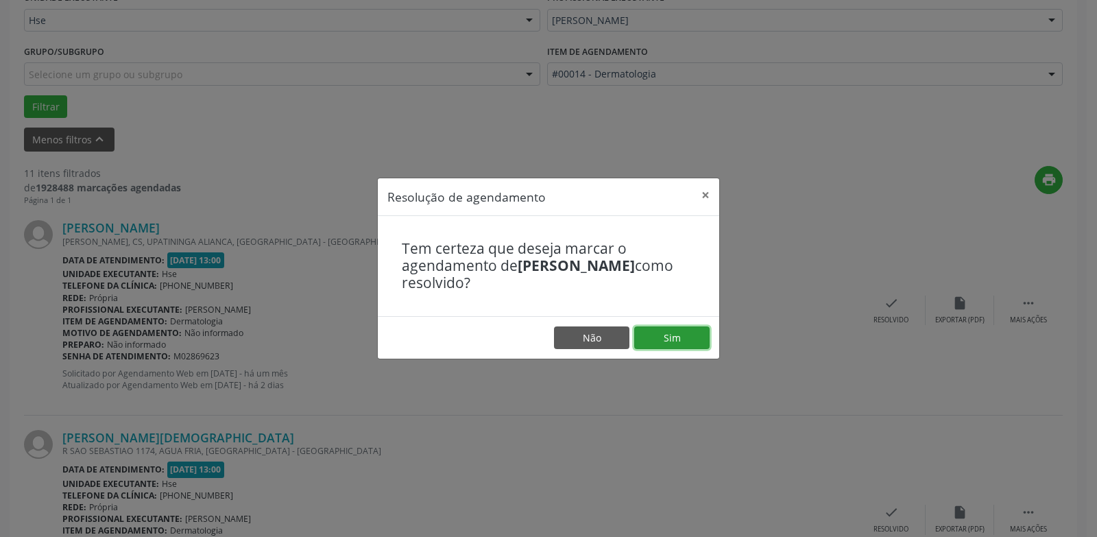
click at [679, 339] on button "Sim" at bounding box center [671, 337] width 75 height 23
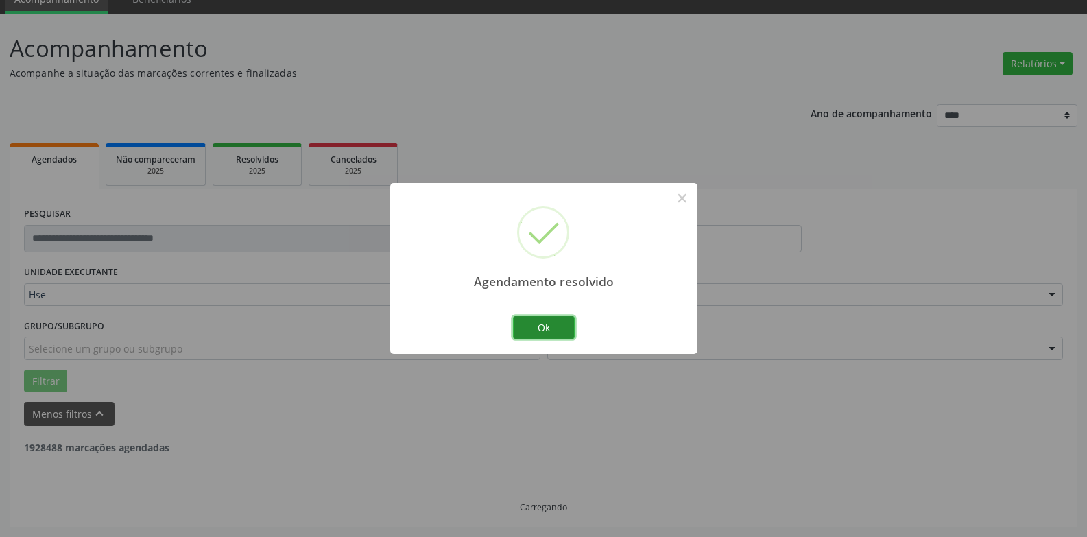
click at [545, 331] on button "Ok" at bounding box center [544, 327] width 62 height 23
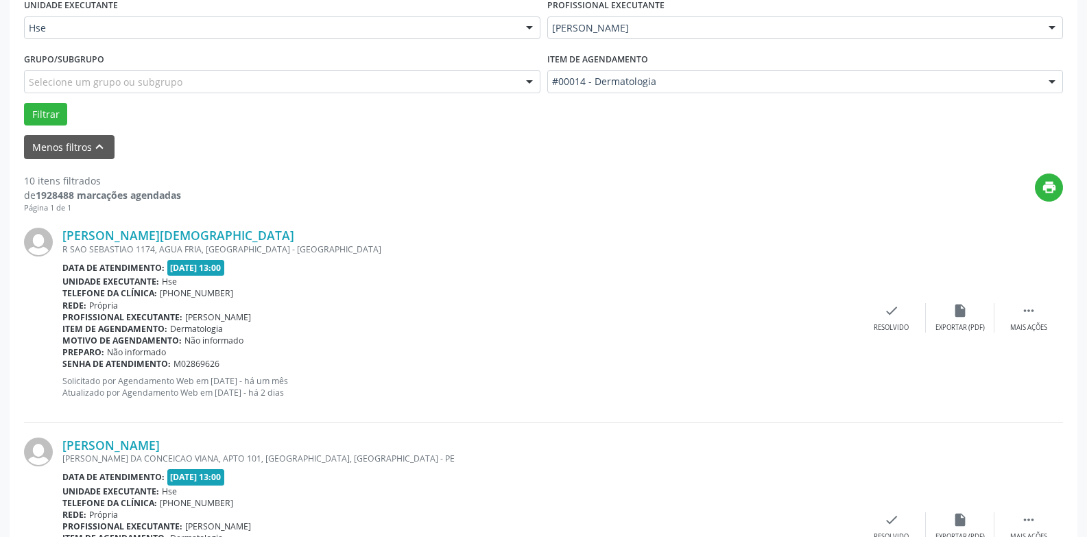
scroll to position [405, 0]
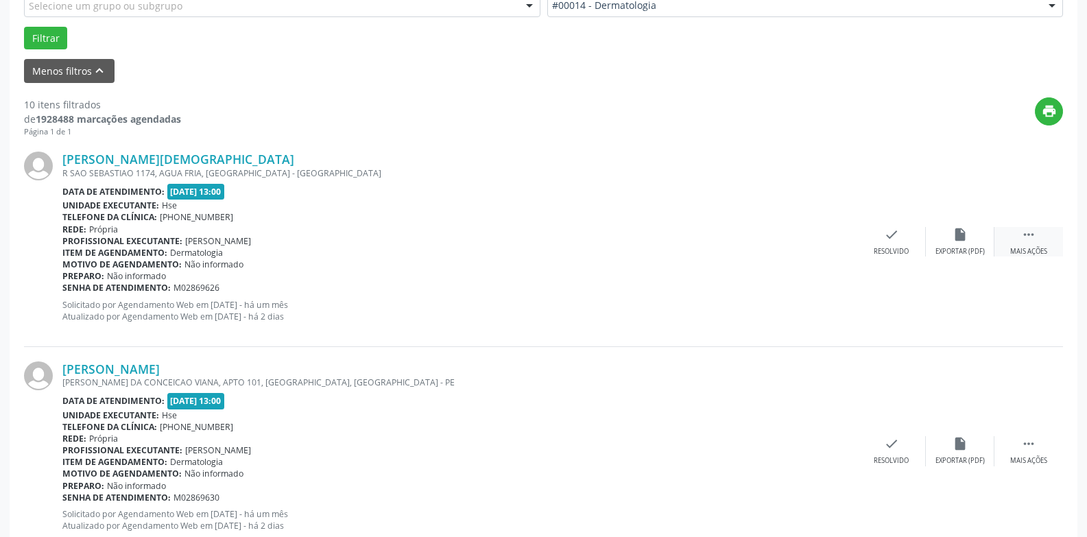
click at [1022, 248] on div "Mais ações" at bounding box center [1028, 252] width 37 height 10
click at [968, 240] on div "alarm_off Não compareceu" at bounding box center [960, 241] width 69 height 29
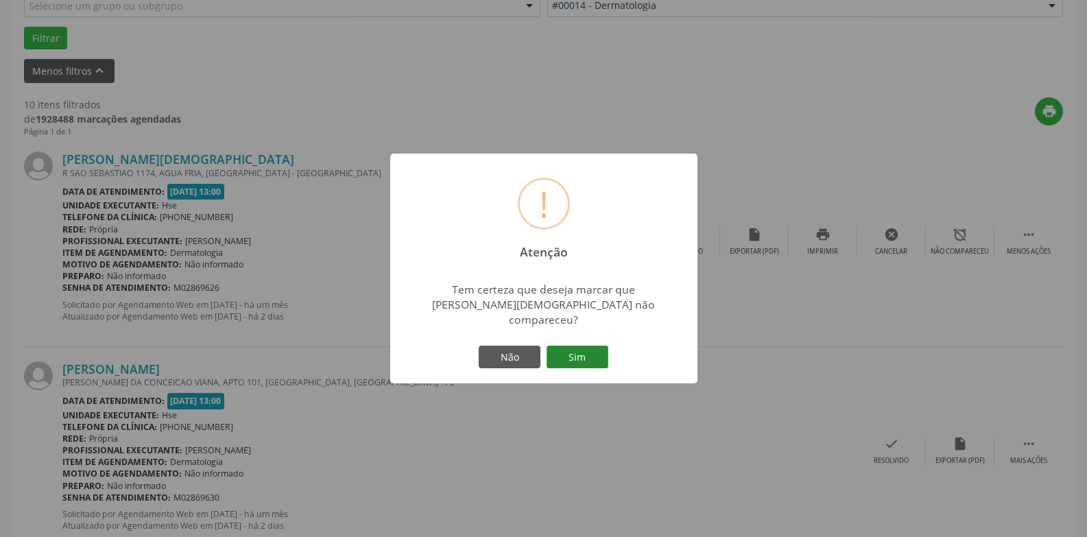
click at [580, 348] on button "Sim" at bounding box center [578, 357] width 62 height 23
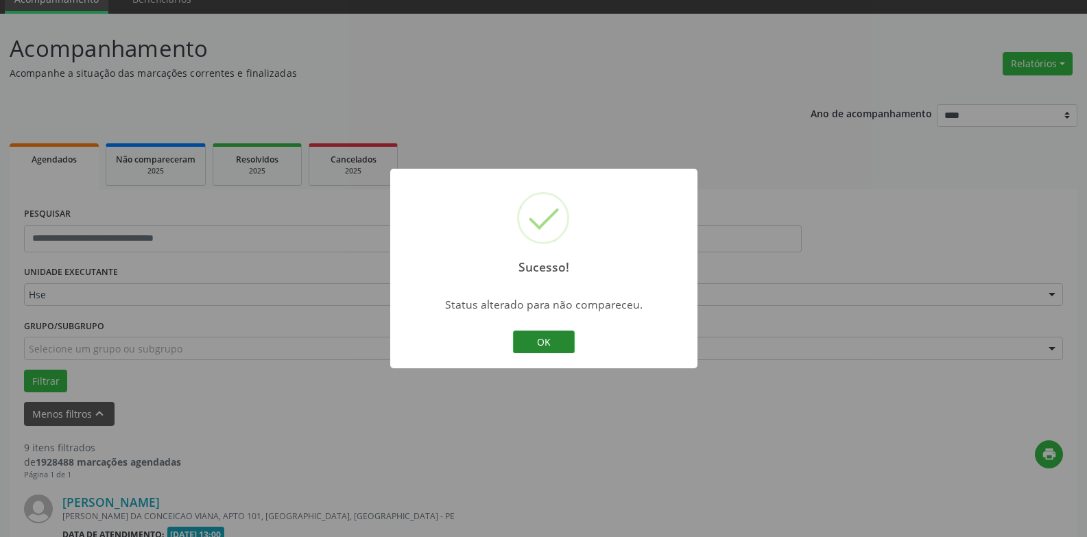
click at [526, 342] on button "OK" at bounding box center [544, 342] width 62 height 23
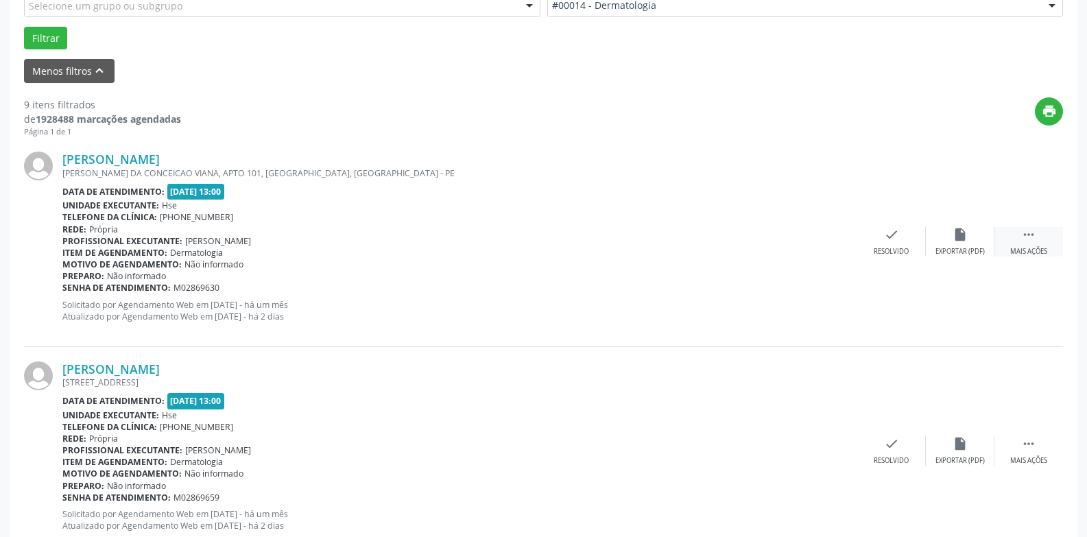
click at [1029, 235] on icon "" at bounding box center [1028, 234] width 15 height 15
click at [953, 242] on icon "alarm_off" at bounding box center [960, 234] width 15 height 15
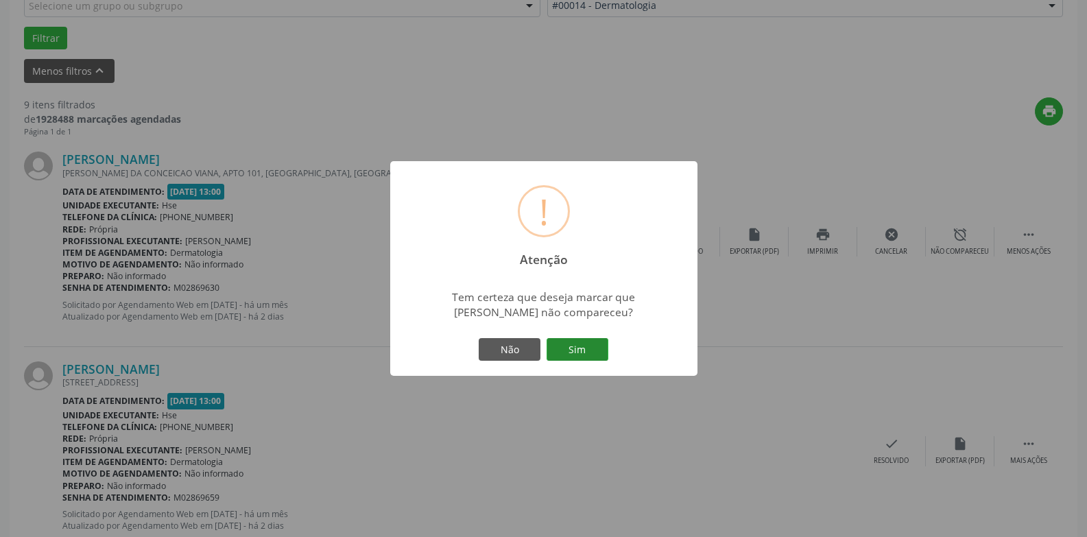
click at [587, 355] on button "Sim" at bounding box center [578, 349] width 62 height 23
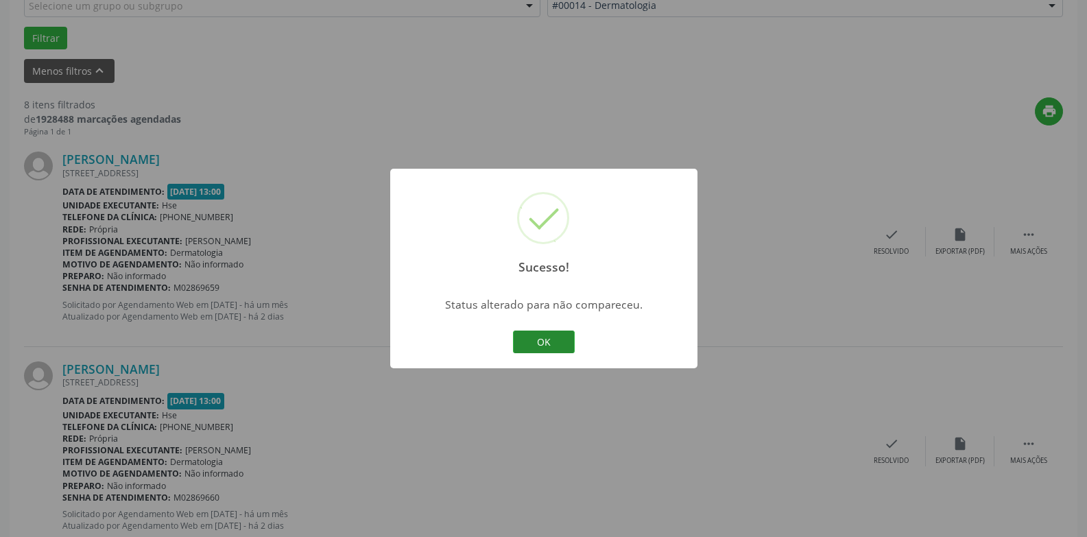
click at [541, 340] on button "OK" at bounding box center [544, 342] width 62 height 23
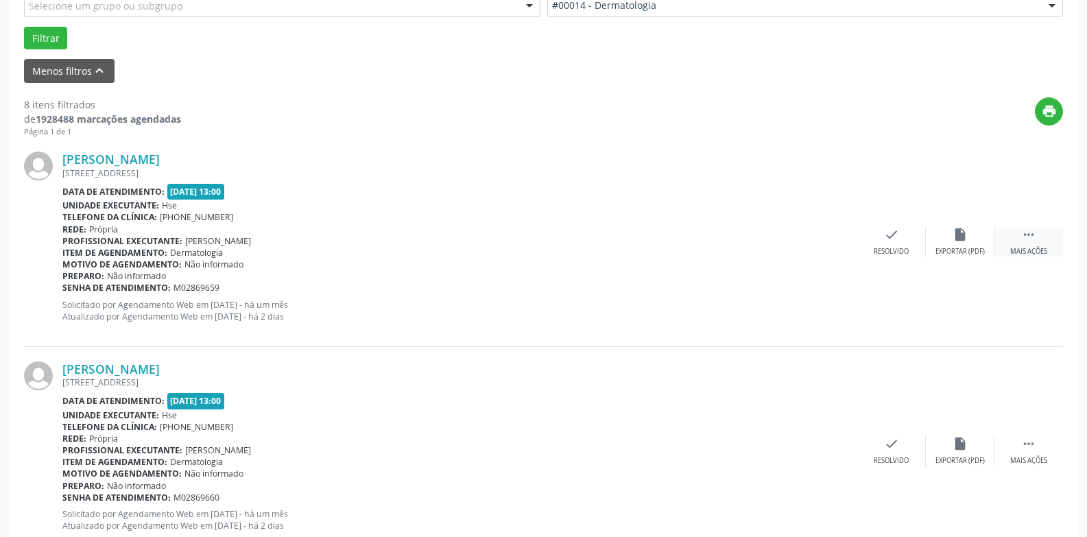
click at [1023, 243] on div " Mais ações" at bounding box center [1028, 241] width 69 height 29
click at [691, 250] on div "Resolvido" at bounding box center [685, 252] width 35 height 10
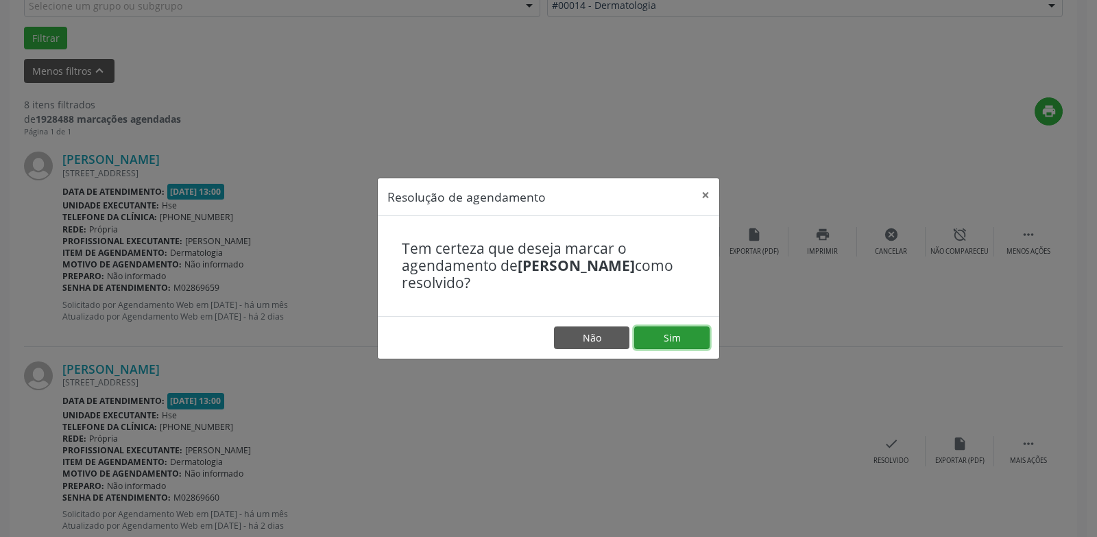
click at [667, 341] on button "Sim" at bounding box center [671, 337] width 75 height 23
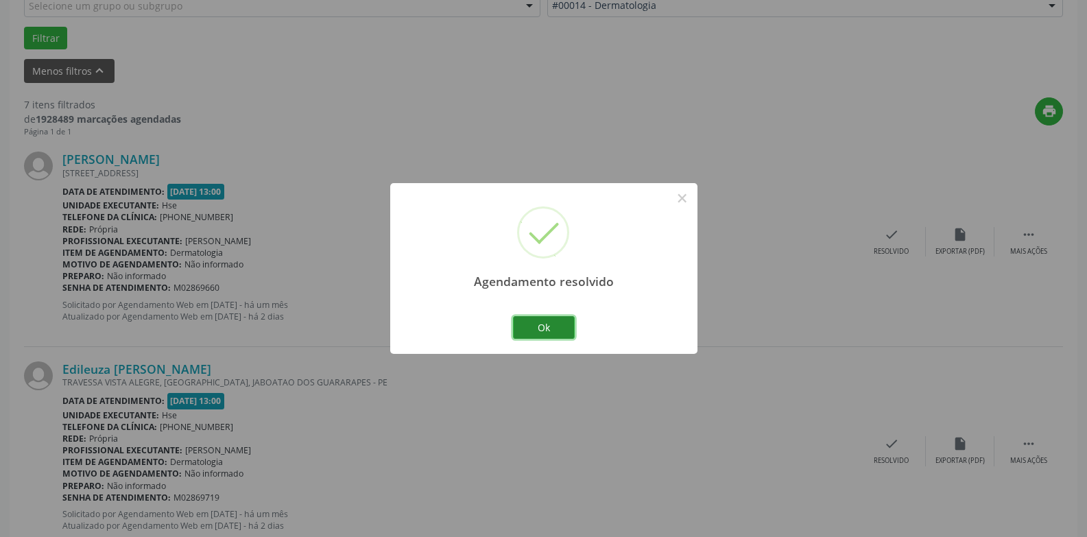
click at [547, 320] on button "Ok" at bounding box center [544, 327] width 62 height 23
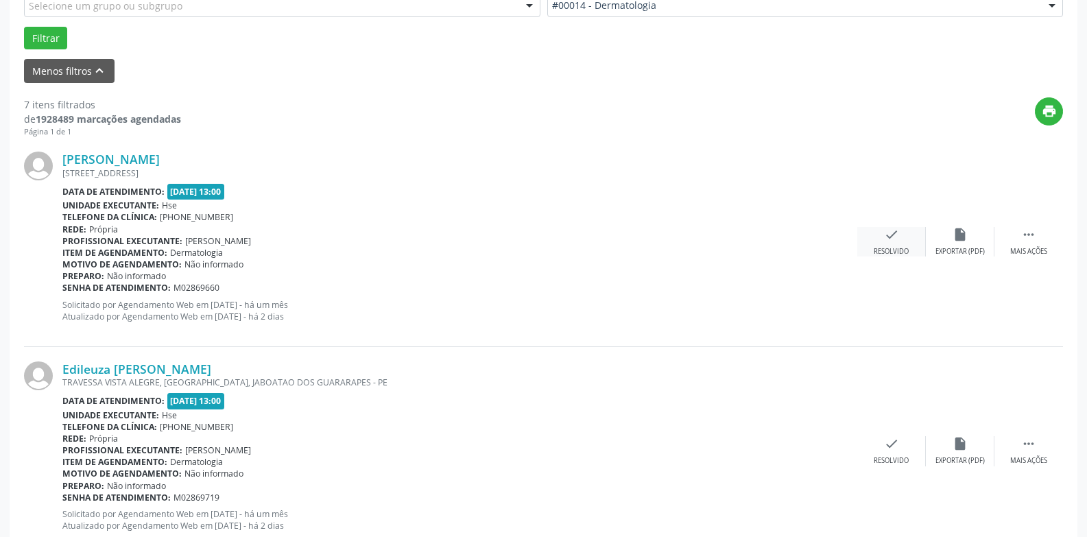
click at [895, 241] on icon "check" at bounding box center [891, 234] width 15 height 15
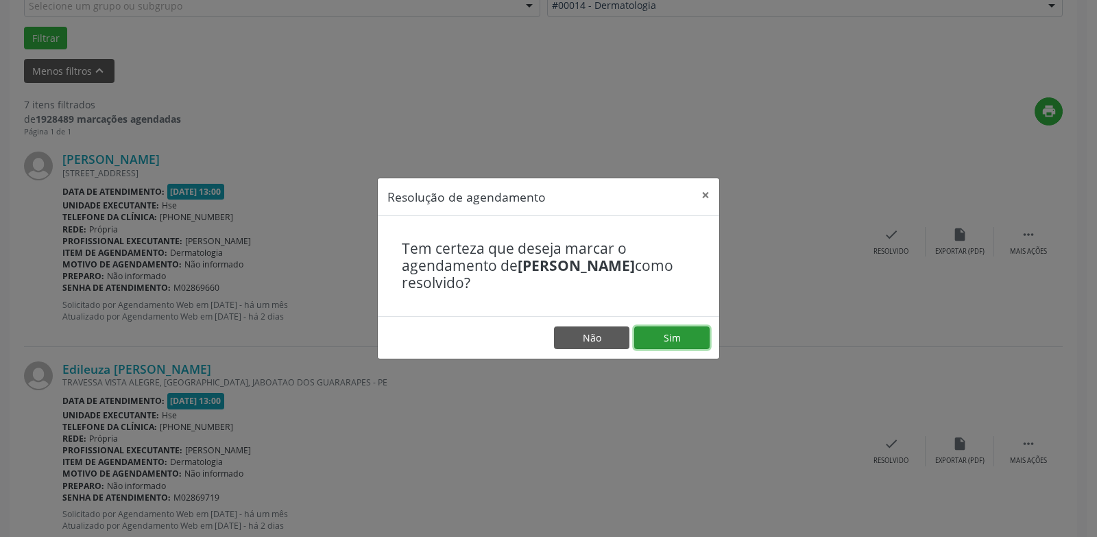
click at [677, 344] on button "Sim" at bounding box center [671, 337] width 75 height 23
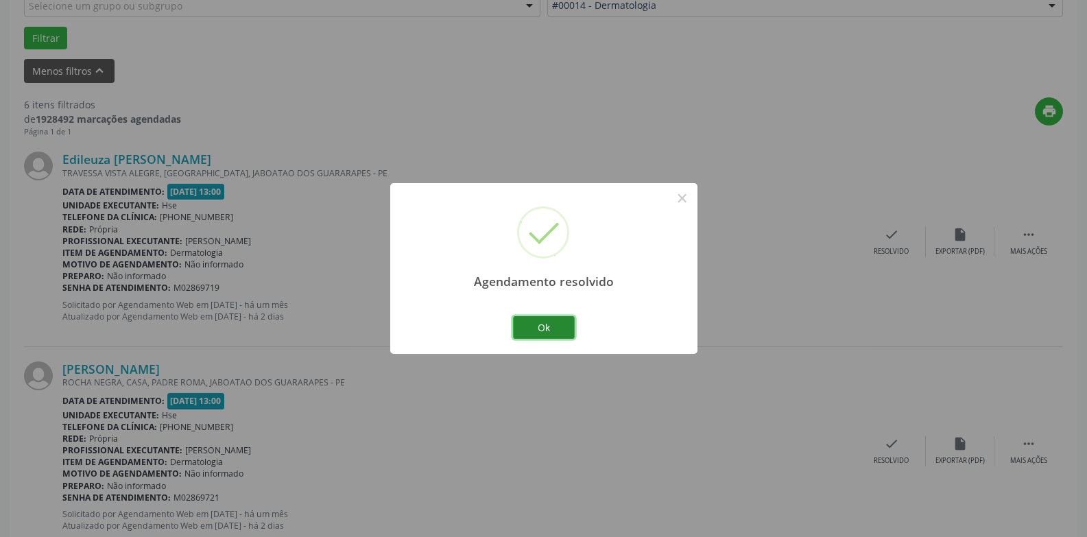
click at [548, 331] on button "Ok" at bounding box center [544, 327] width 62 height 23
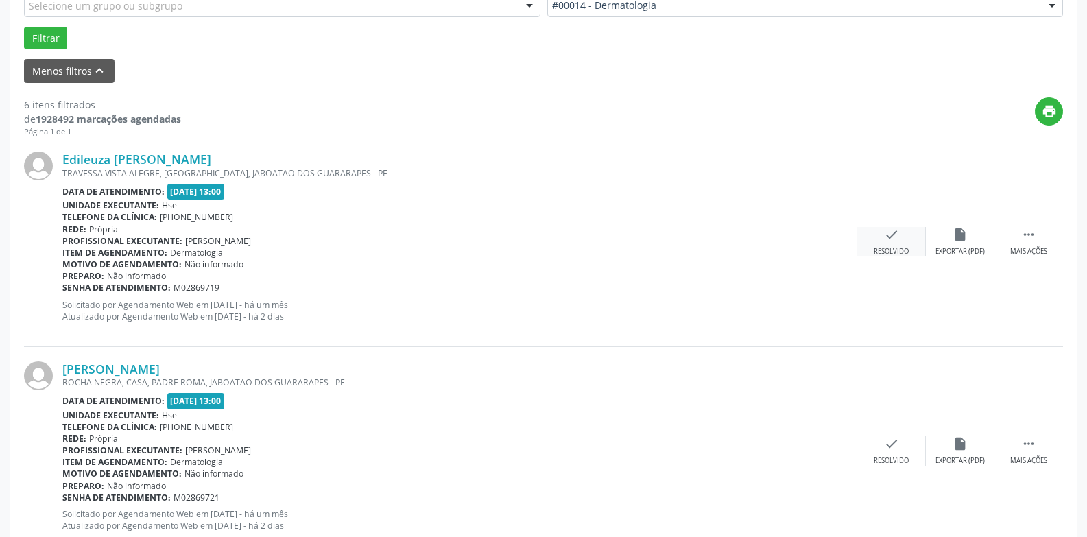
click at [887, 239] on icon "check" at bounding box center [891, 234] width 15 height 15
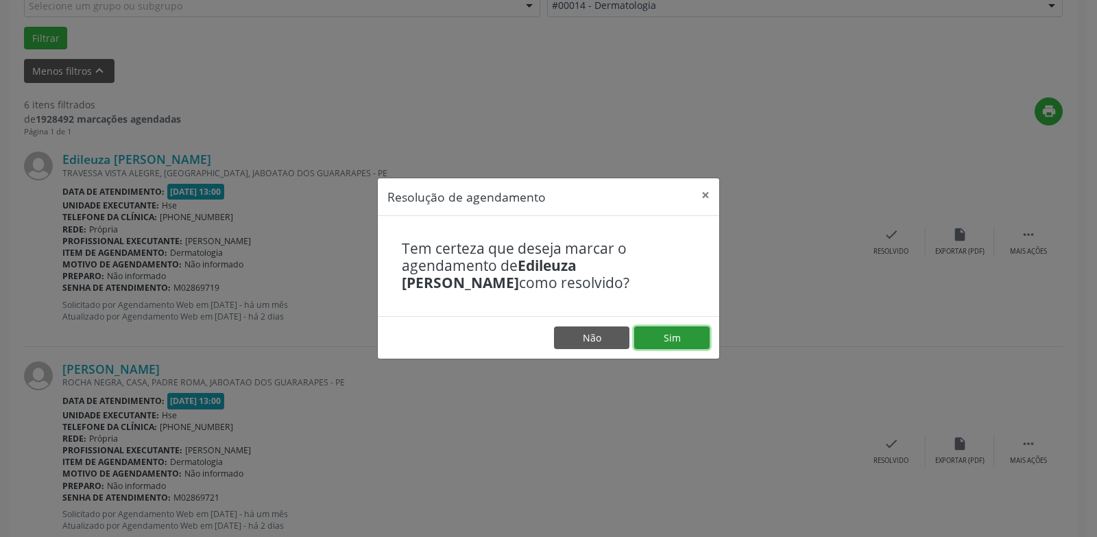
click at [686, 333] on button "Sim" at bounding box center [671, 337] width 75 height 23
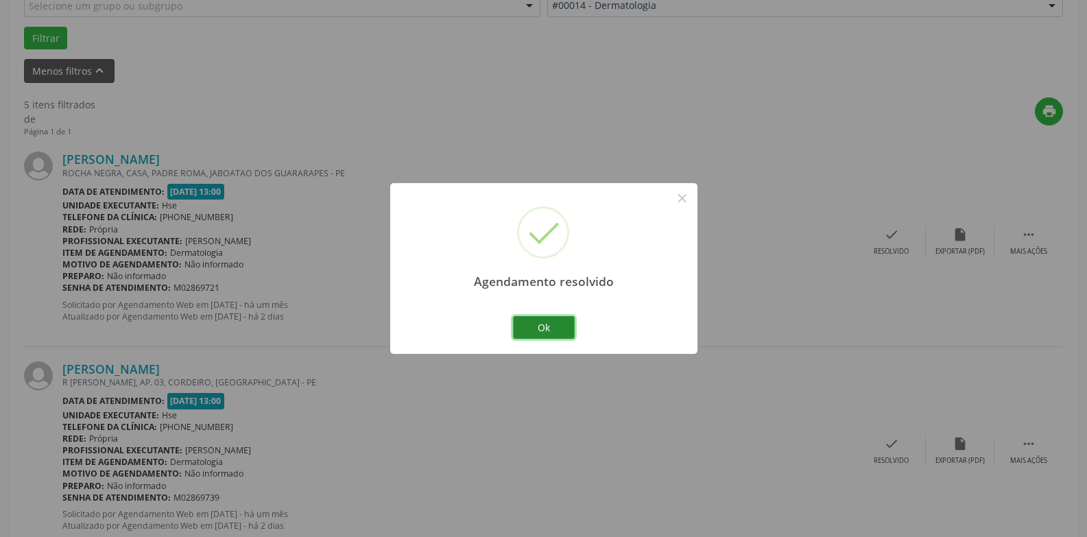
click at [558, 335] on button "Ok" at bounding box center [544, 327] width 62 height 23
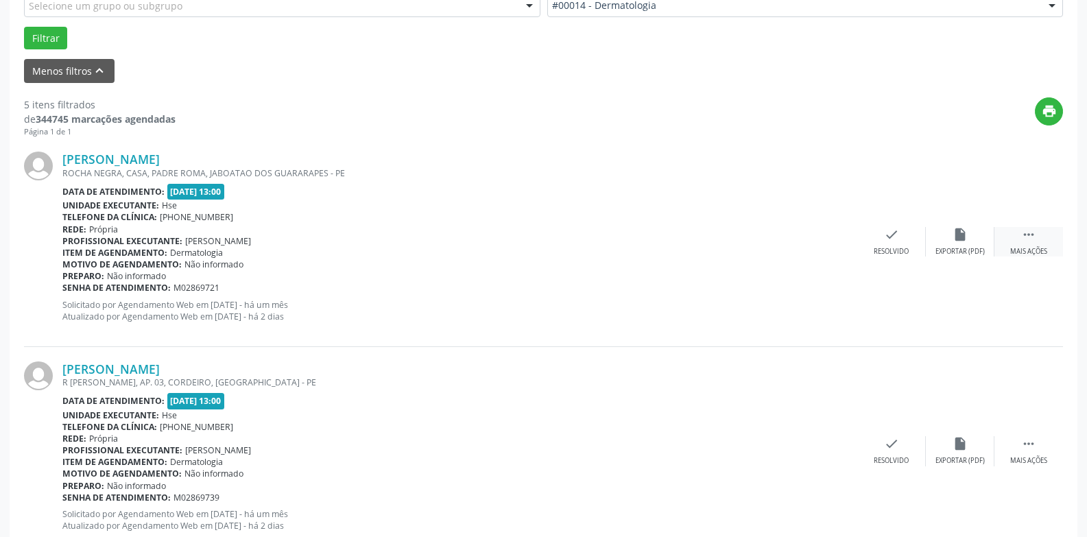
click at [1025, 246] on div " Mais ações" at bounding box center [1028, 241] width 69 height 29
click at [951, 237] on div "alarm_off Não compareceu" at bounding box center [960, 241] width 69 height 29
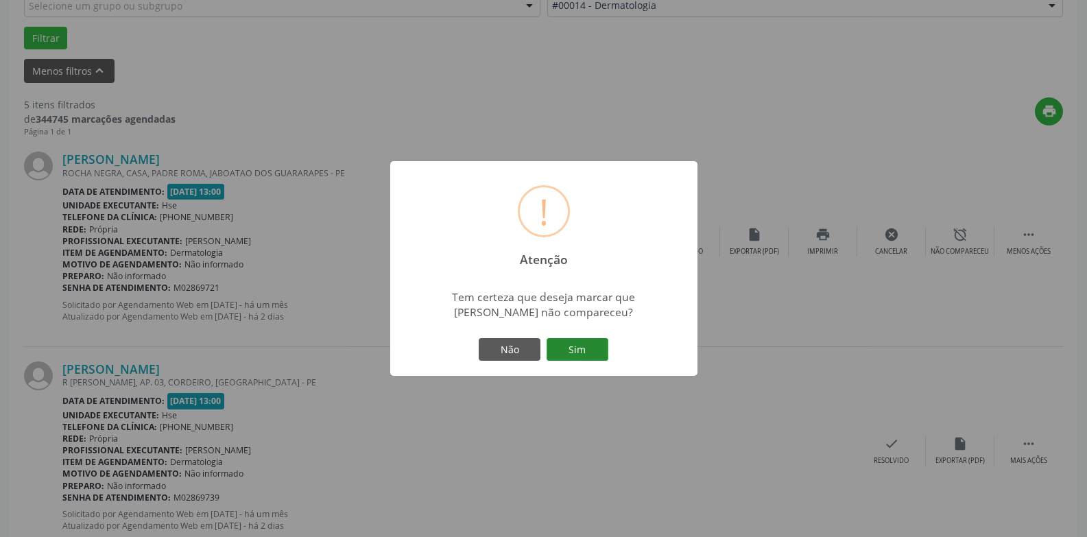
click at [583, 361] on button "Sim" at bounding box center [578, 349] width 62 height 23
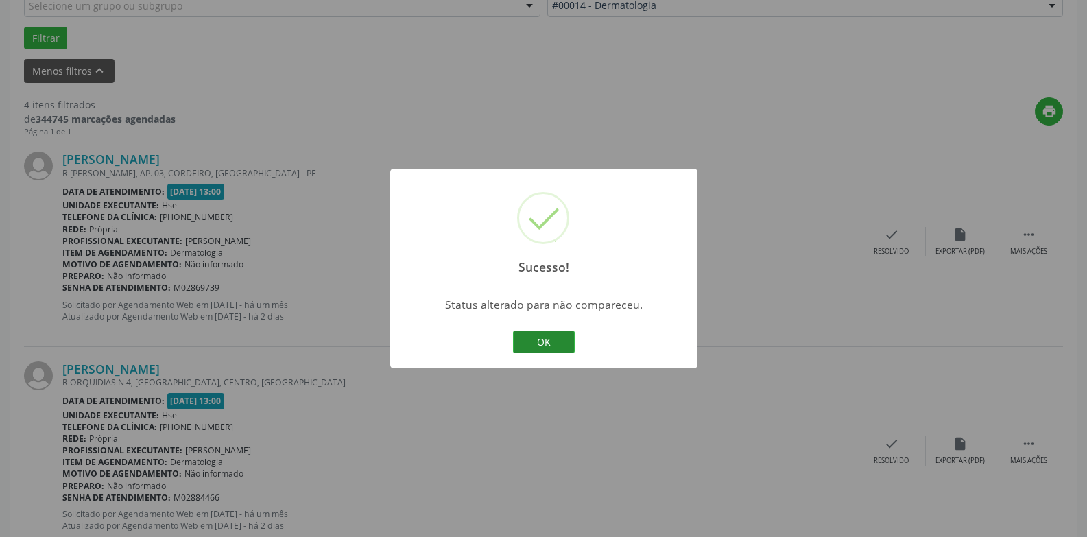
click at [545, 337] on button "OK" at bounding box center [544, 342] width 62 height 23
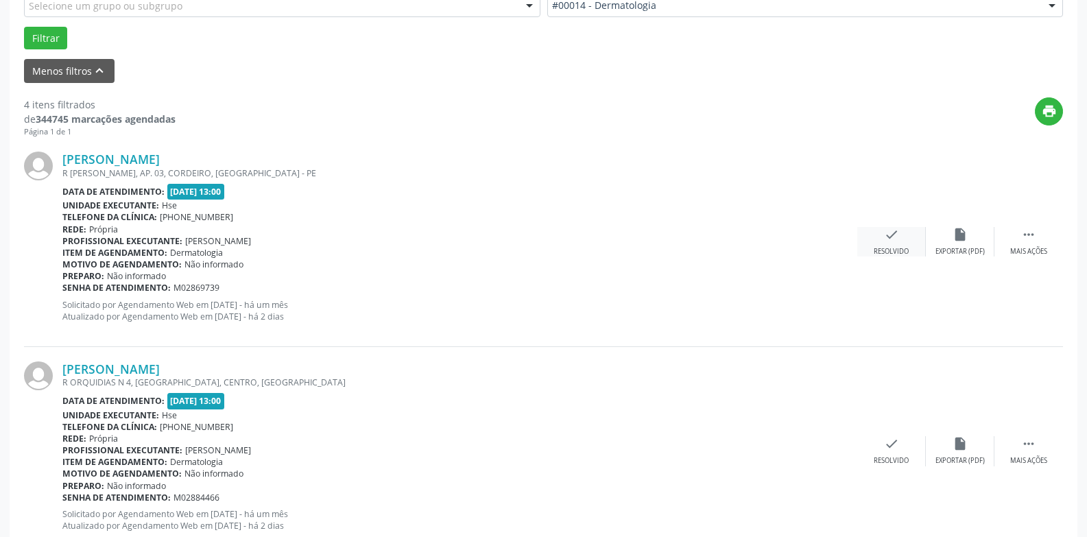
click at [884, 242] on icon "check" at bounding box center [891, 234] width 15 height 15
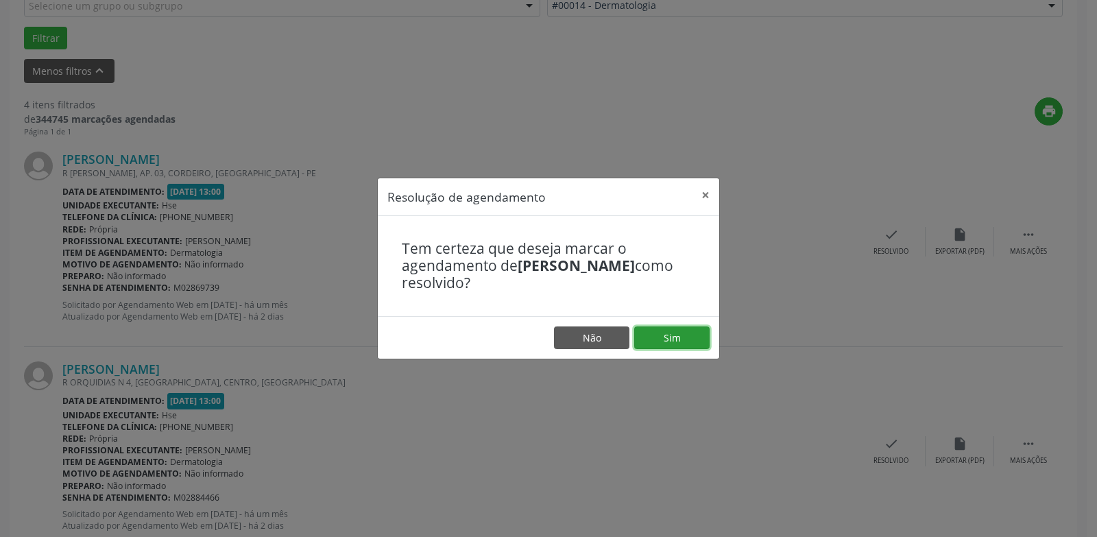
click at [670, 342] on button "Sim" at bounding box center [671, 337] width 75 height 23
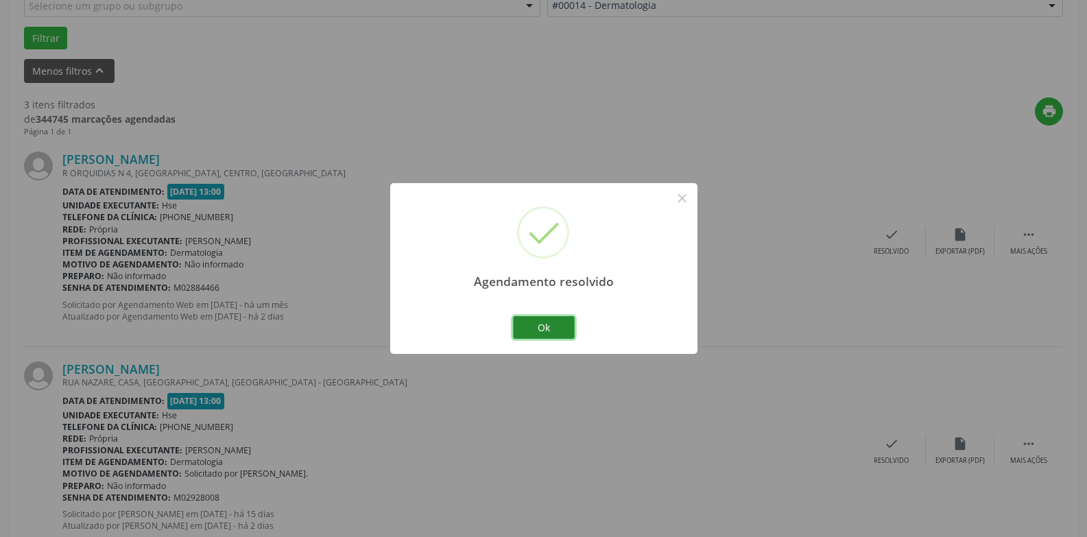
click at [541, 331] on button "Ok" at bounding box center [544, 327] width 62 height 23
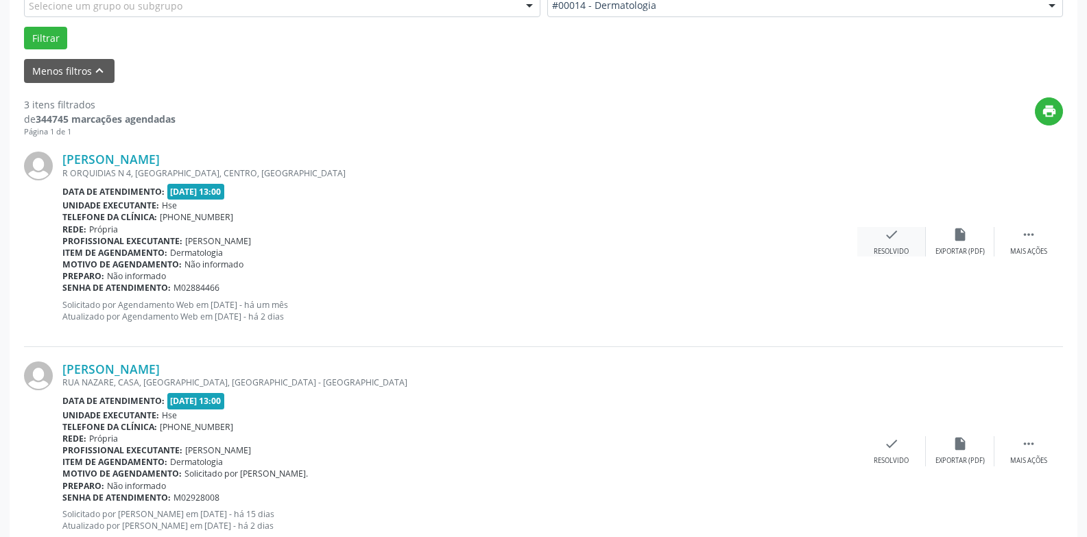
click at [883, 244] on div "check Resolvido" at bounding box center [891, 241] width 69 height 29
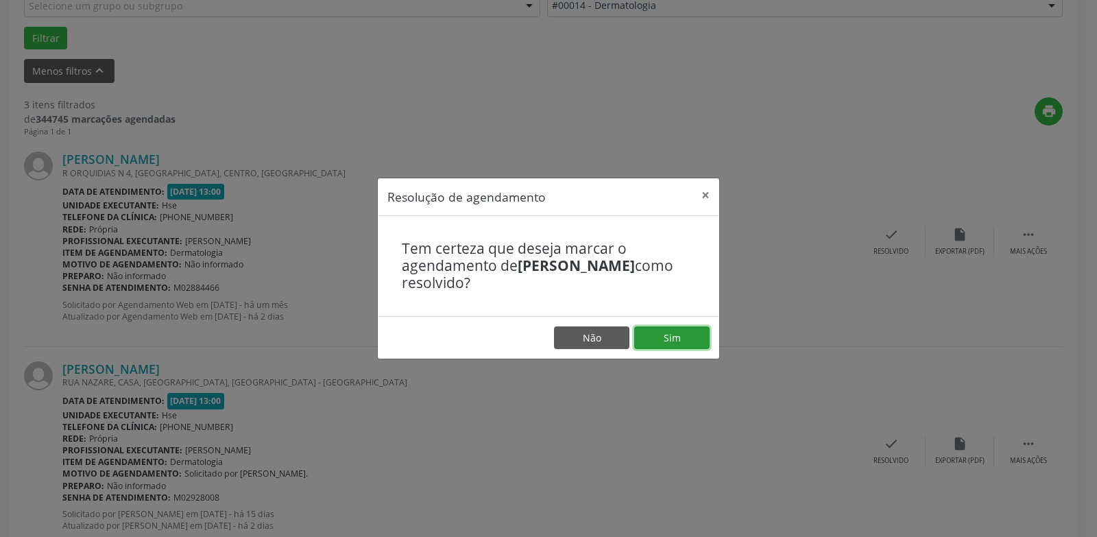
click at [690, 338] on button "Sim" at bounding box center [671, 337] width 75 height 23
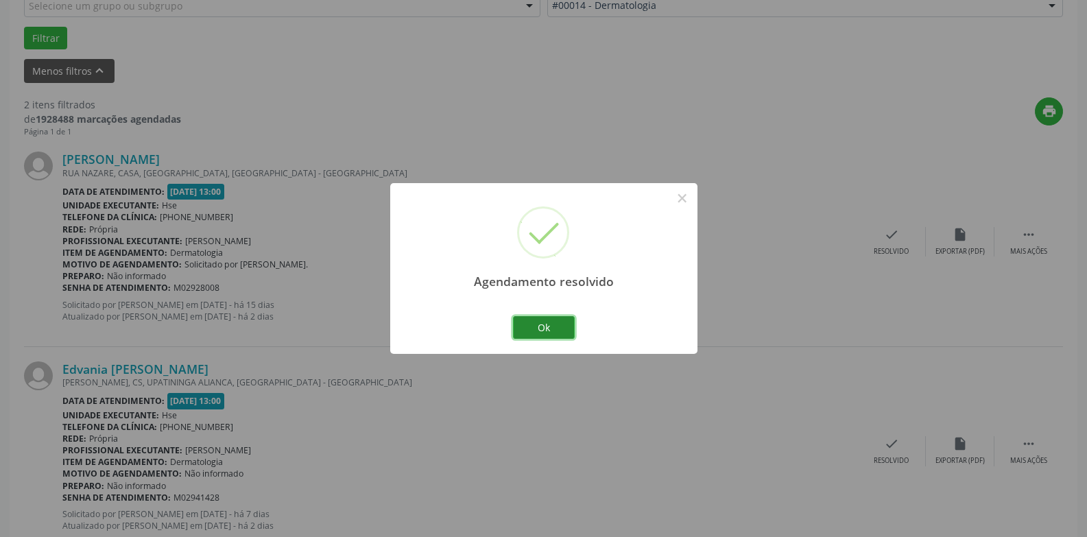
click at [538, 327] on button "Ok" at bounding box center [544, 327] width 62 height 23
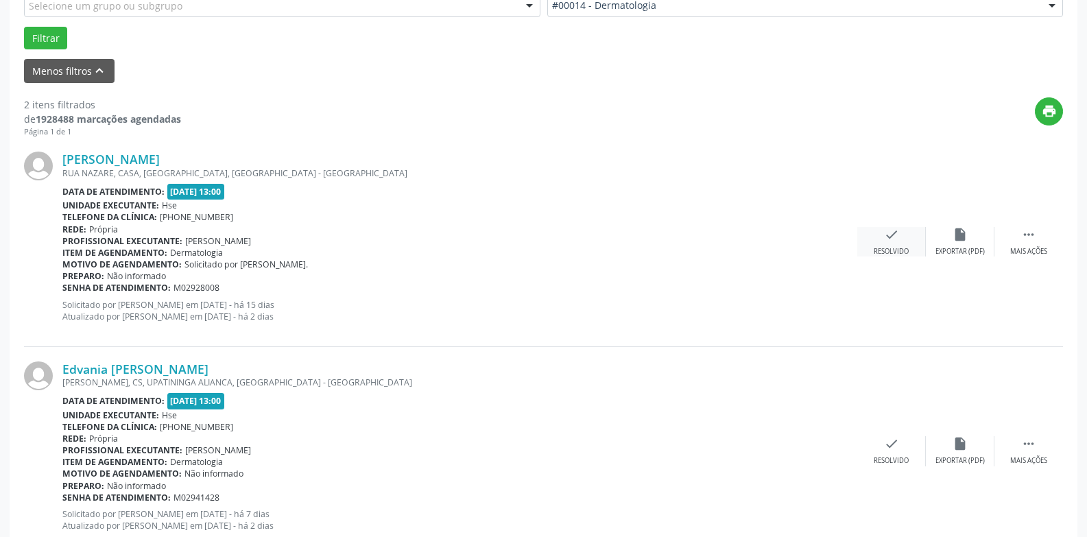
click at [894, 248] on div "Resolvido" at bounding box center [891, 252] width 35 height 10
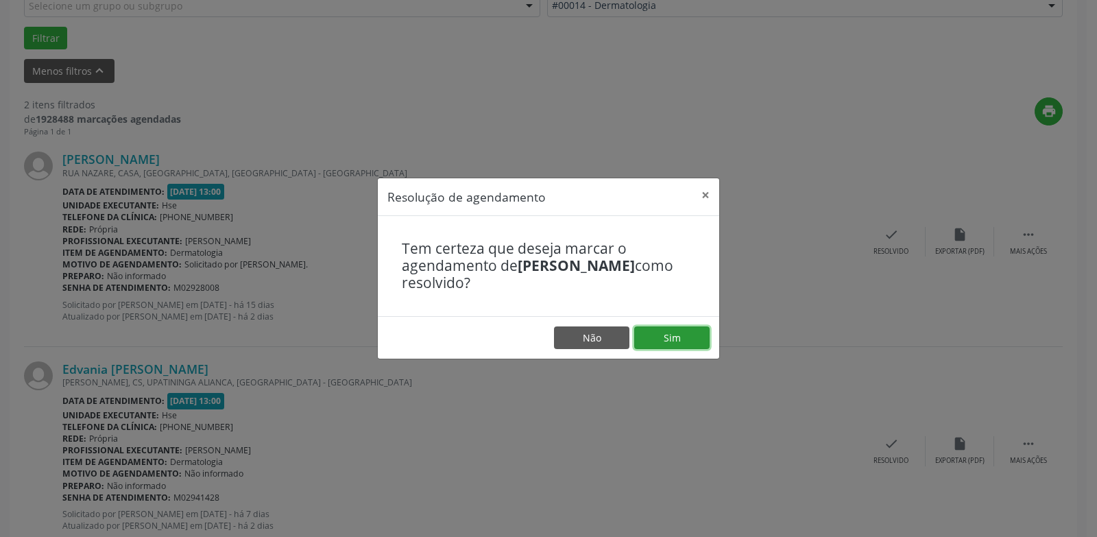
click at [672, 337] on button "Sim" at bounding box center [671, 337] width 75 height 23
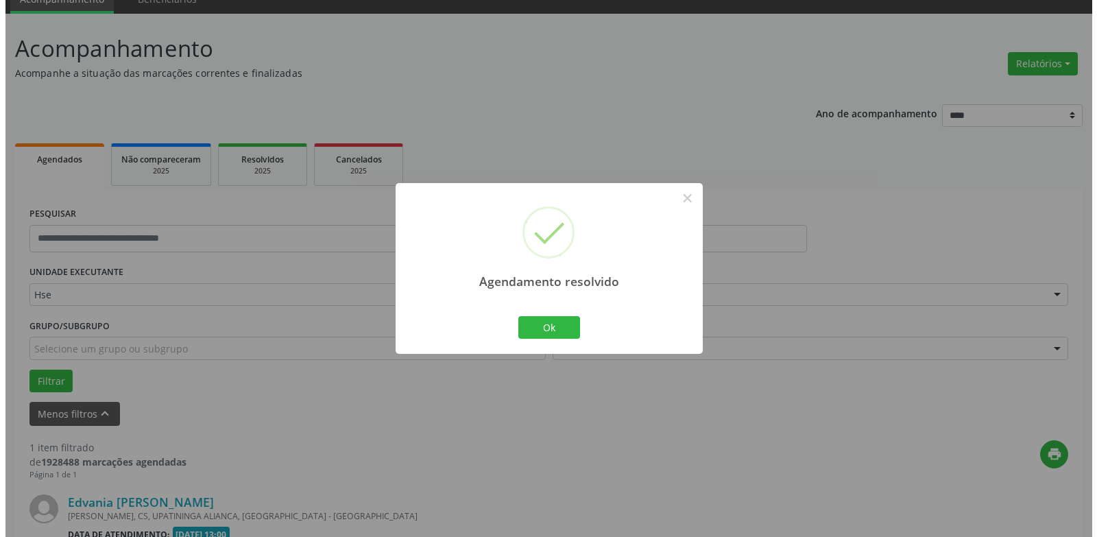
scroll to position [238, 0]
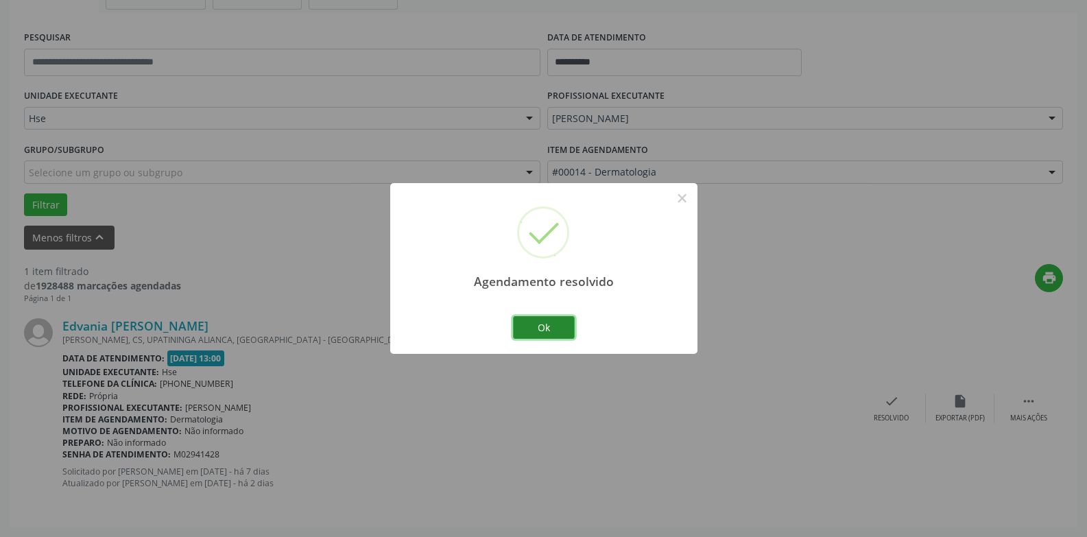
click at [556, 329] on button "Ok" at bounding box center [544, 327] width 62 height 23
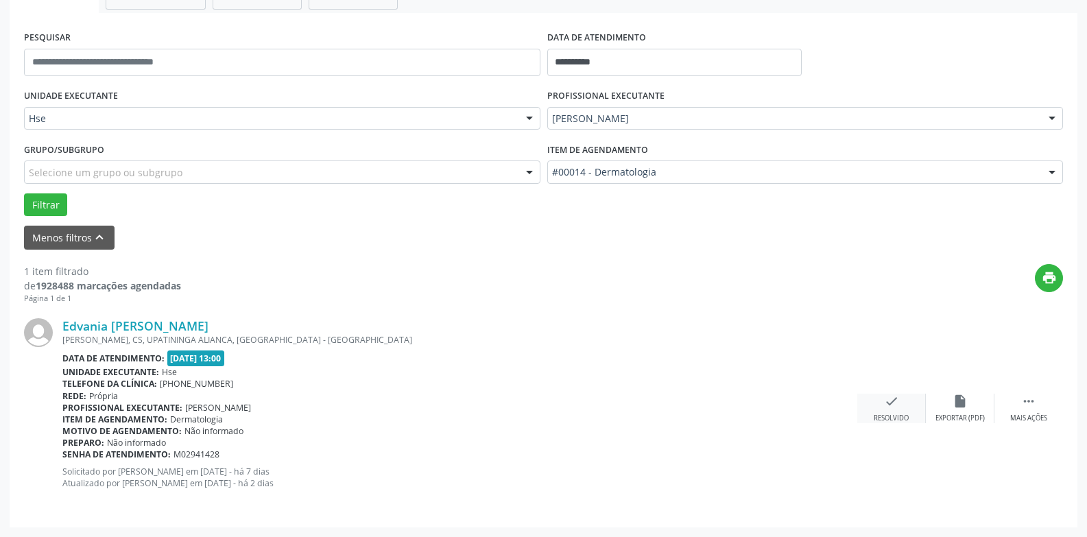
click at [903, 403] on div "check Resolvido" at bounding box center [891, 408] width 69 height 29
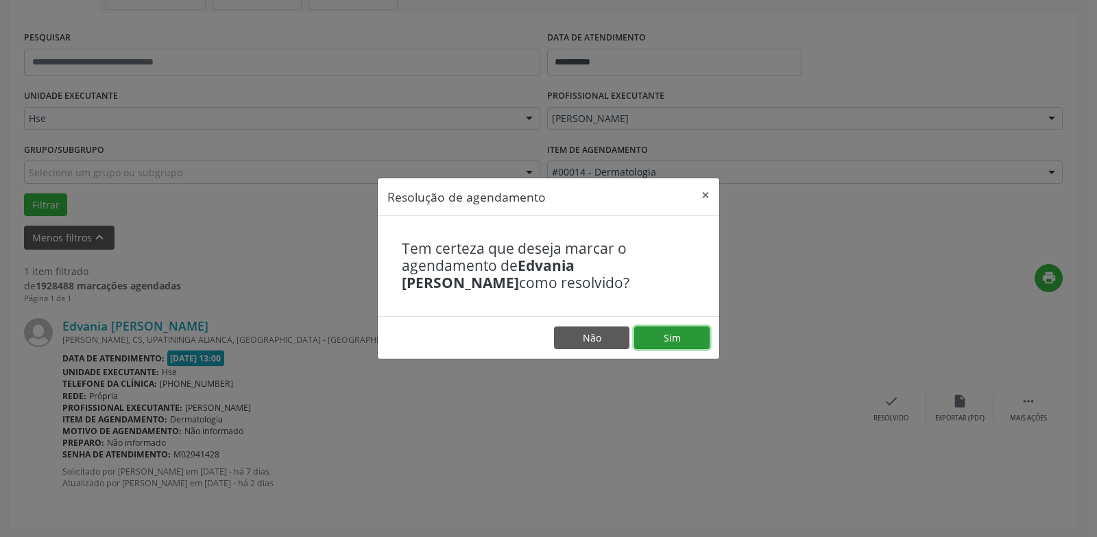
click at [654, 333] on button "Sim" at bounding box center [671, 337] width 75 height 23
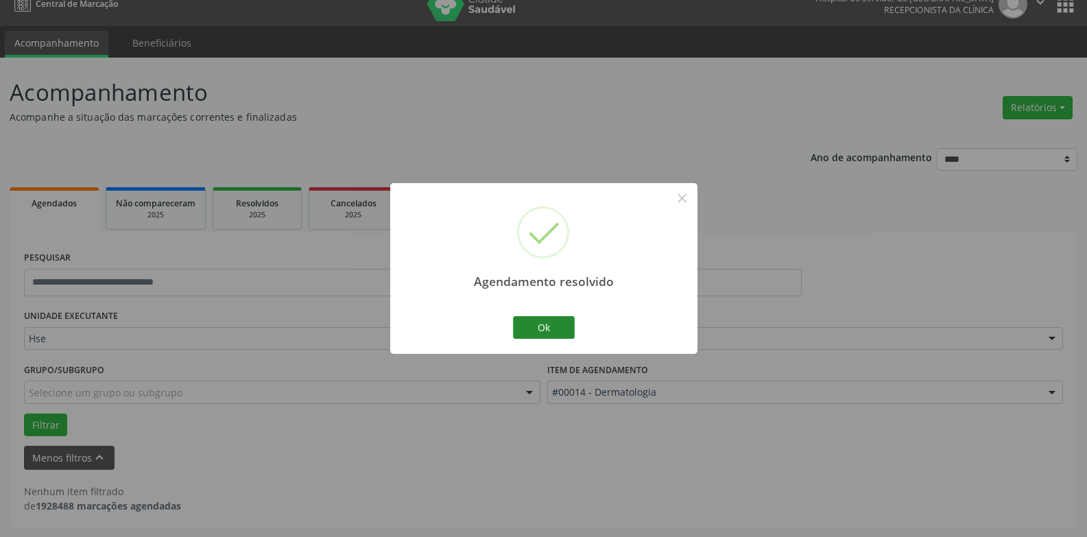
scroll to position [18, 0]
click at [554, 334] on button "Ok" at bounding box center [544, 327] width 62 height 23
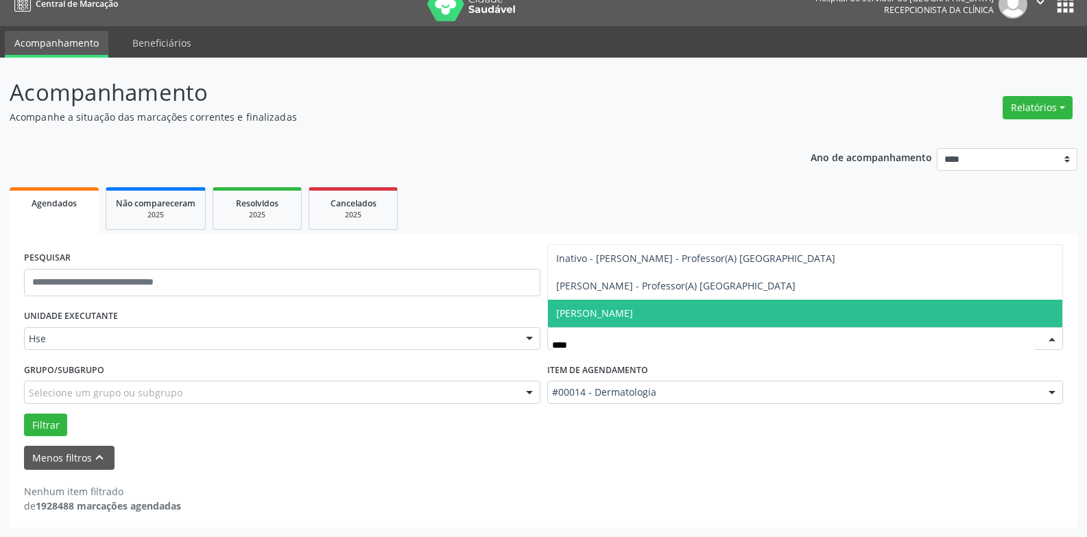
type input "*****"
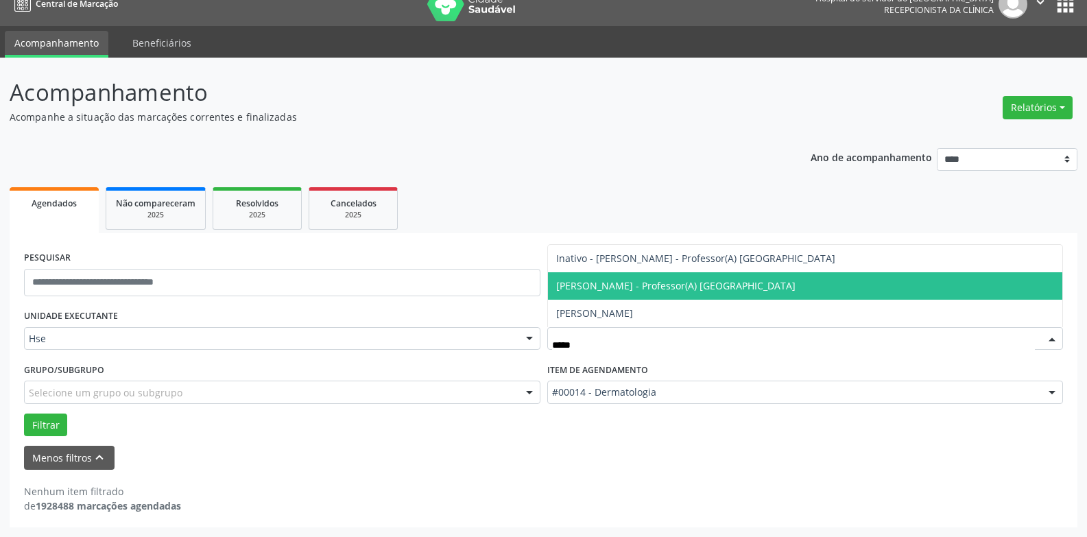
click at [636, 287] on span "[PERSON_NAME] - Professor(A) [GEOGRAPHIC_DATA]" at bounding box center [675, 285] width 239 height 13
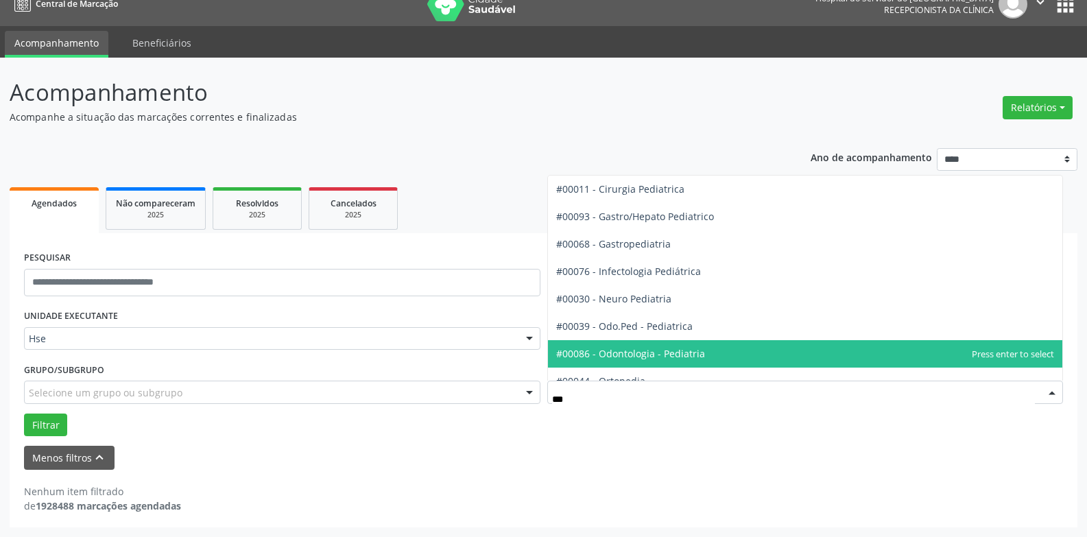
type input "****"
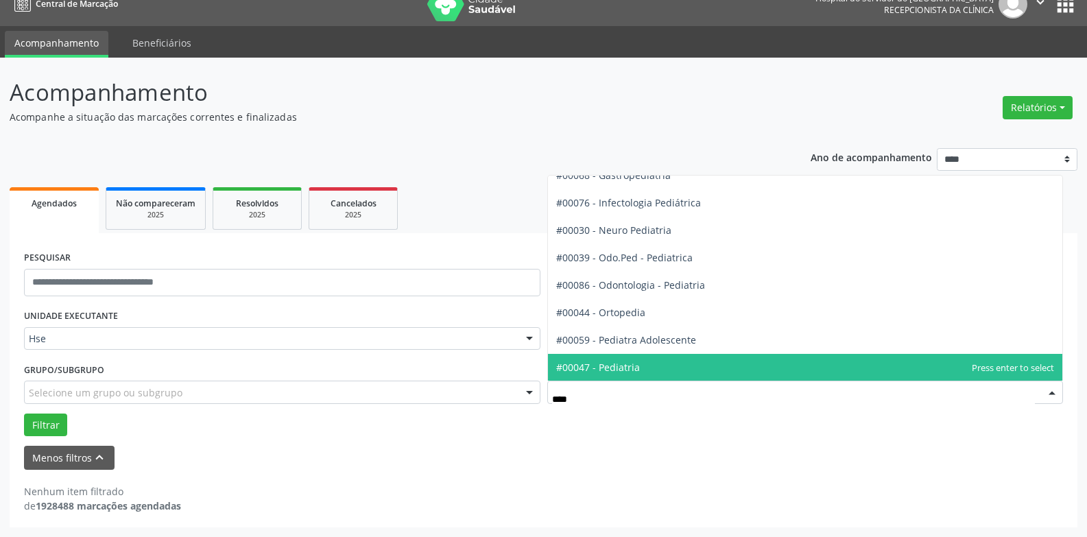
click at [641, 368] on span "#00047 - Pediatria" at bounding box center [805, 367] width 515 height 27
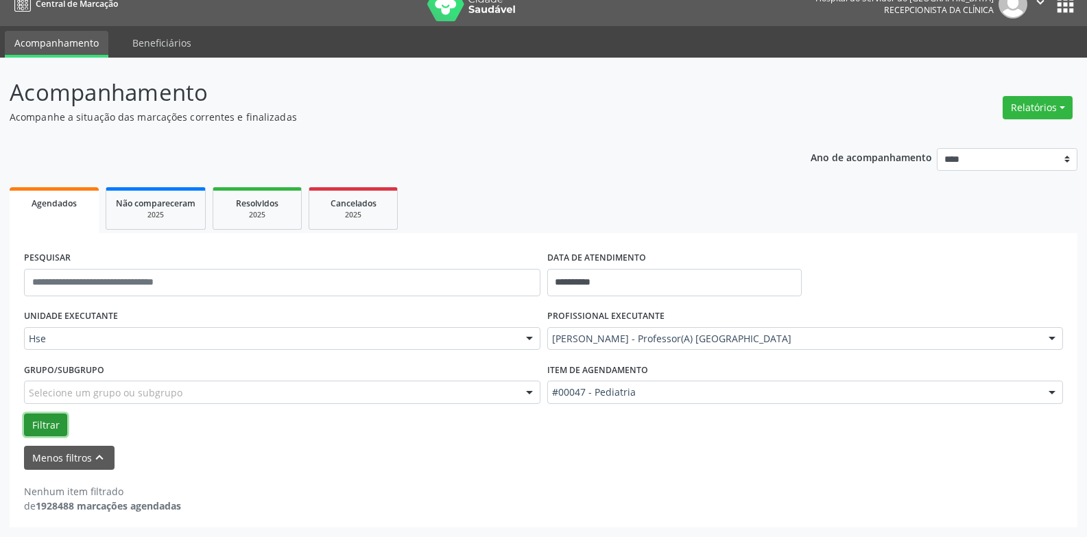
click at [40, 429] on button "Filtrar" at bounding box center [45, 425] width 43 height 23
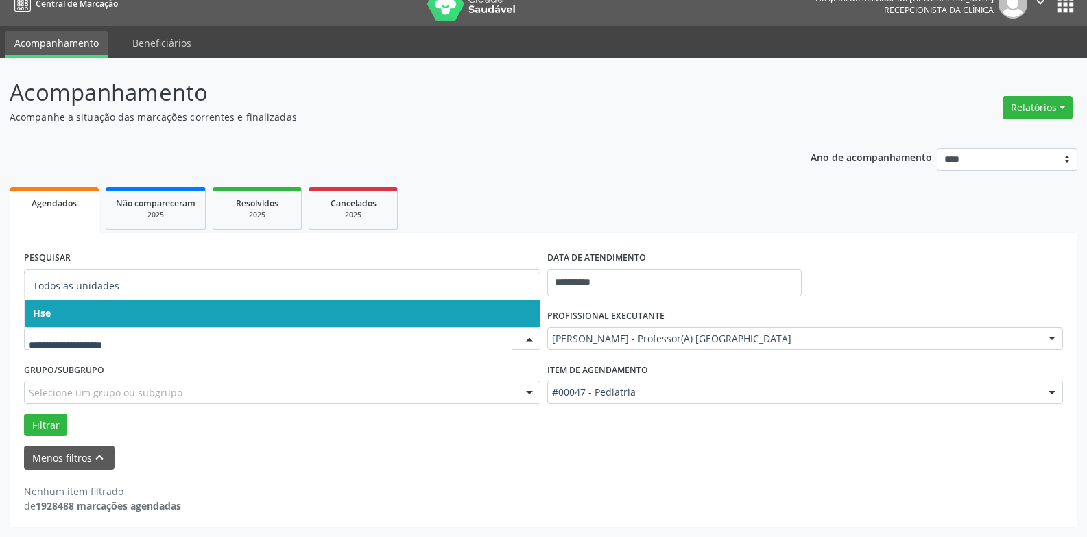
click at [73, 331] on div at bounding box center [282, 338] width 516 height 23
click at [62, 315] on span "Hse" at bounding box center [282, 313] width 515 height 27
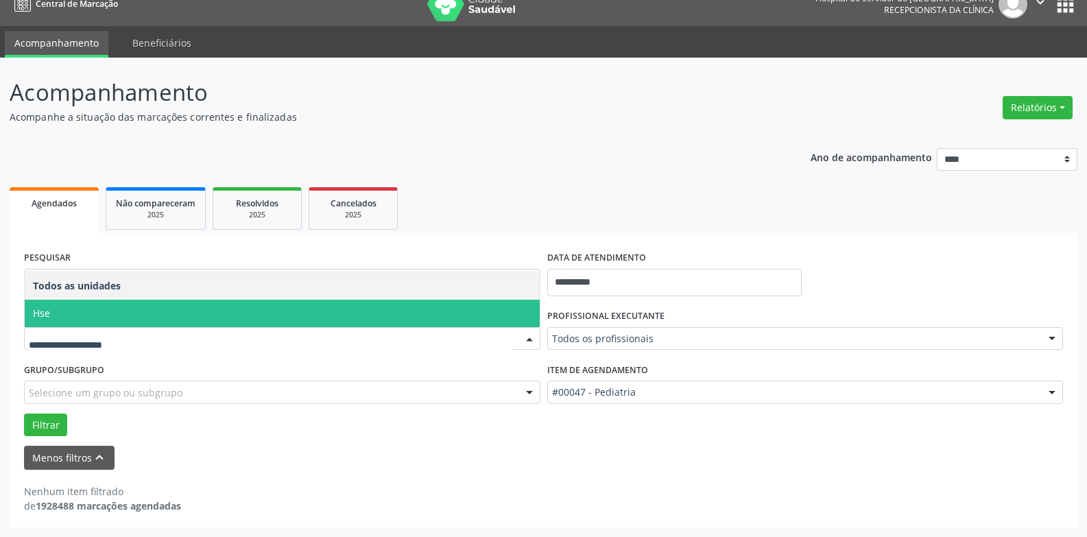
click at [70, 318] on span "Hse" at bounding box center [282, 313] width 515 height 27
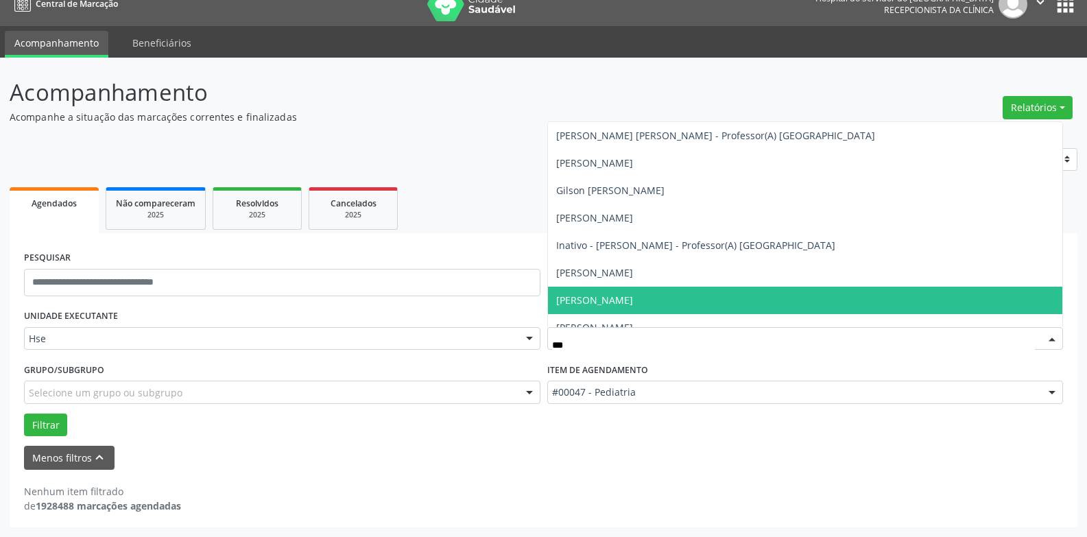
type input "****"
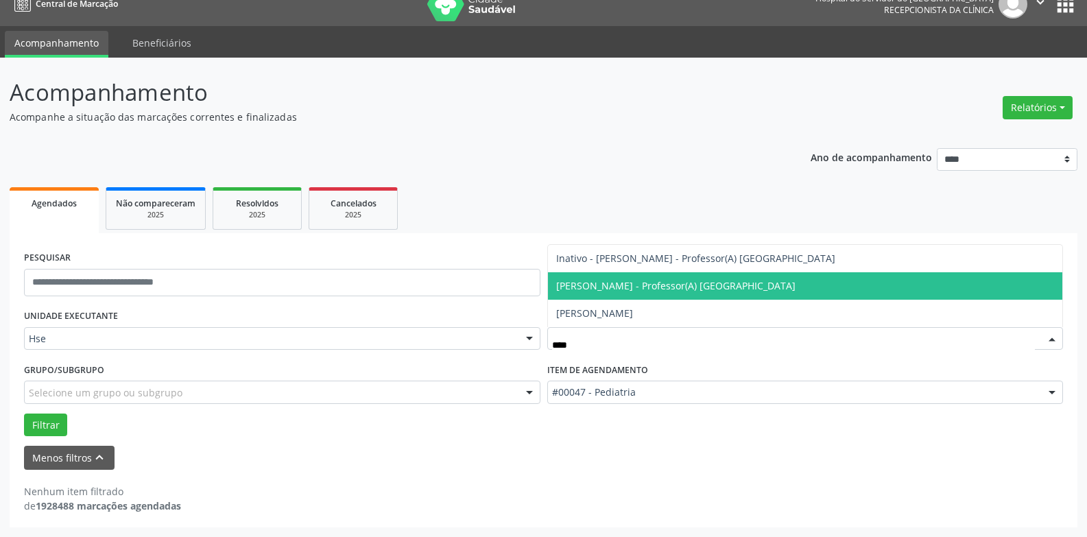
click at [631, 285] on span "[PERSON_NAME] - Professor(A) [GEOGRAPHIC_DATA]" at bounding box center [675, 285] width 239 height 13
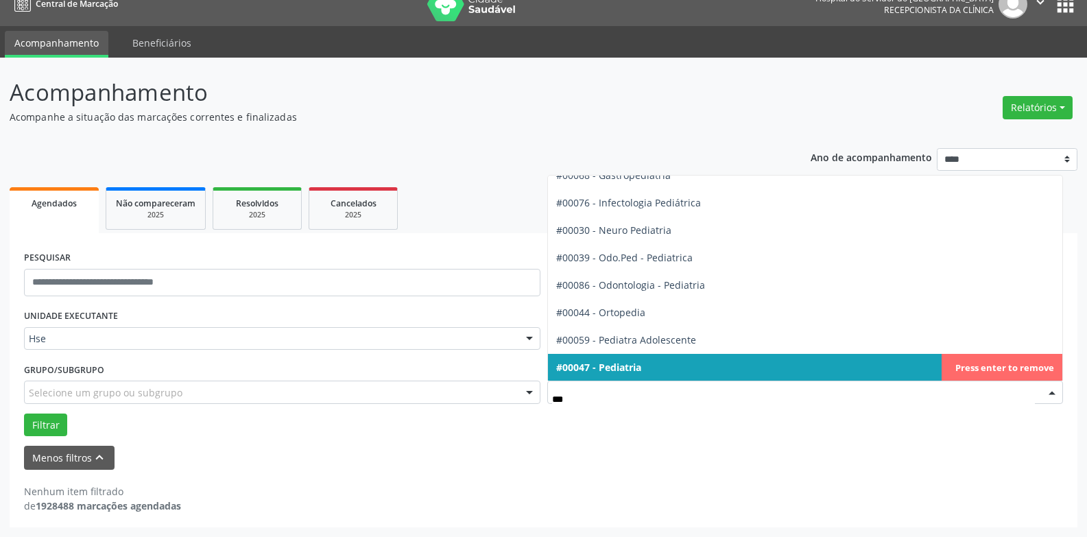
click at [626, 365] on span "#00047 - Pediatria" at bounding box center [598, 367] width 85 height 13
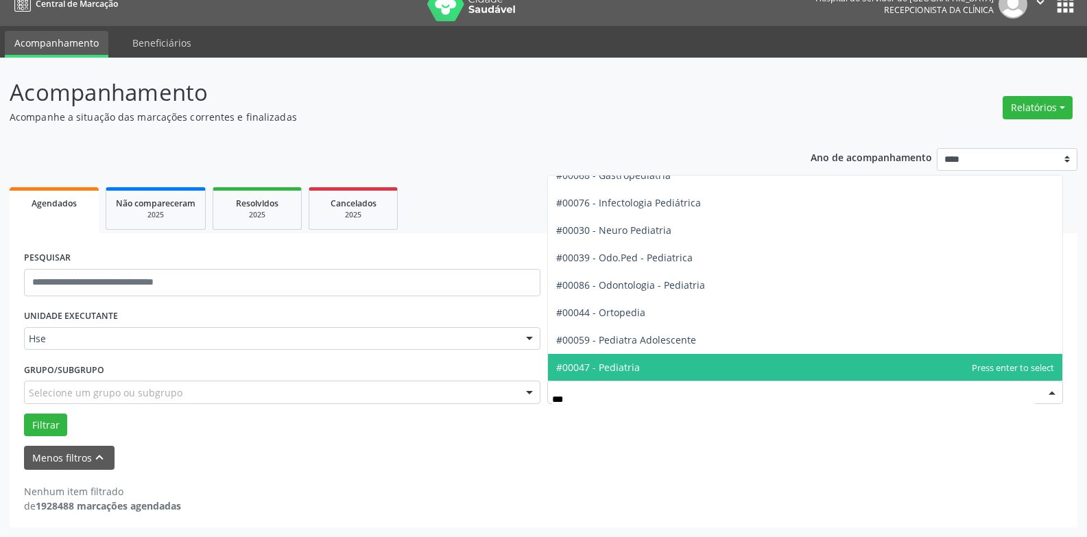
type input "****"
click at [617, 372] on span "#00047 - Pediatria" at bounding box center [598, 367] width 84 height 13
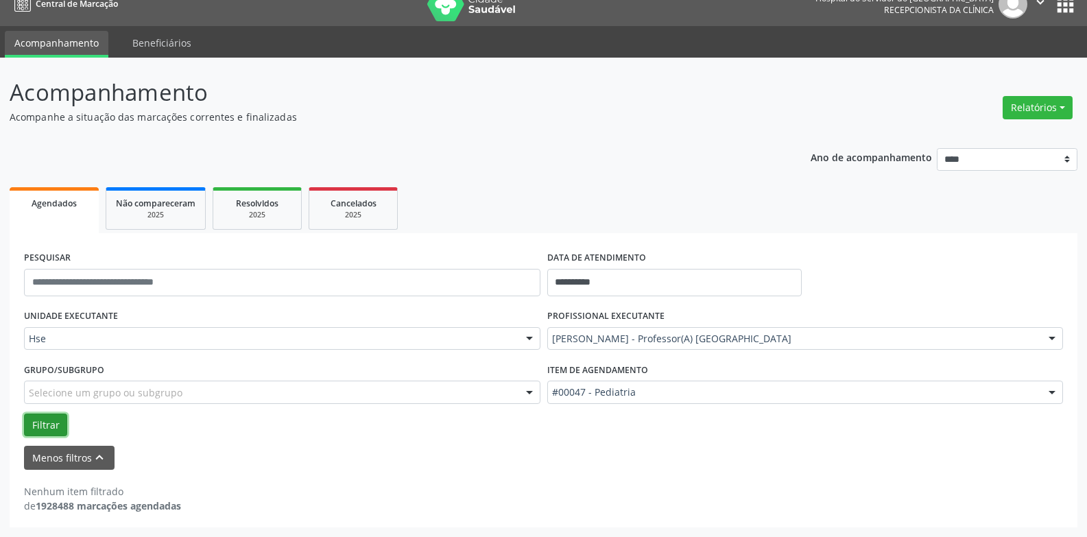
click at [36, 423] on button "Filtrar" at bounding box center [45, 425] width 43 height 23
click at [45, 427] on button "Filtrar" at bounding box center [45, 425] width 43 height 23
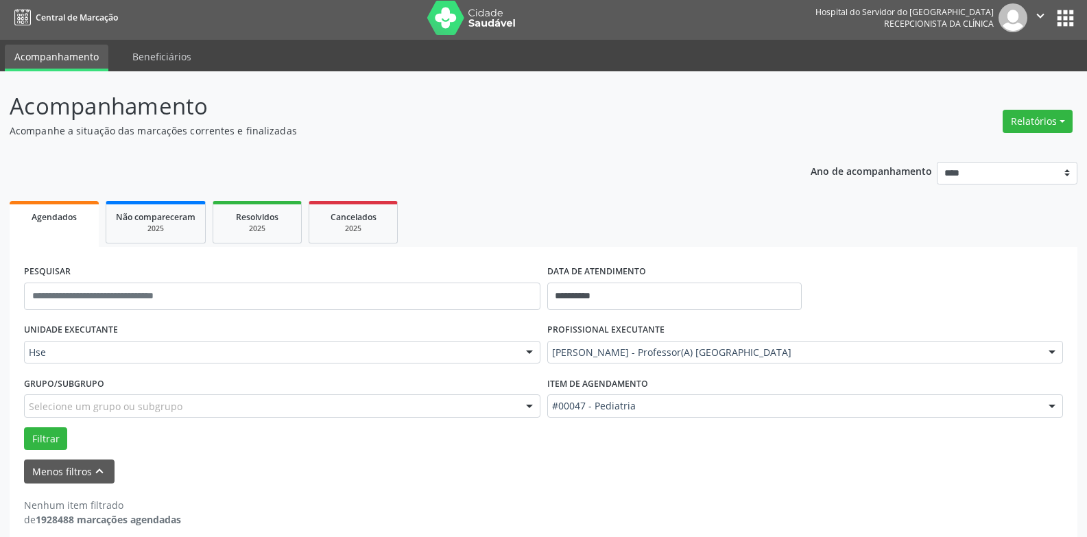
scroll to position [0, 0]
